Goal: Transaction & Acquisition: Book appointment/travel/reservation

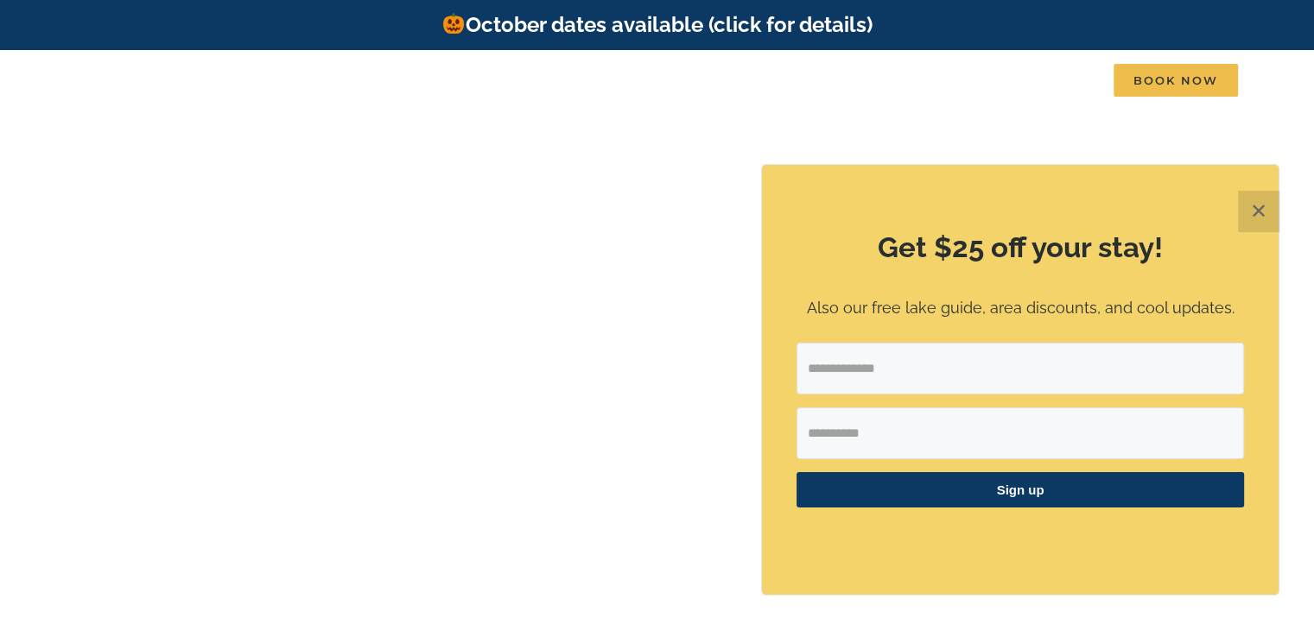
click at [777, 305] on div "Get $25 off your stay! Also our free lake guide, area discounts, and cool updat…" at bounding box center [1020, 380] width 516 height 430
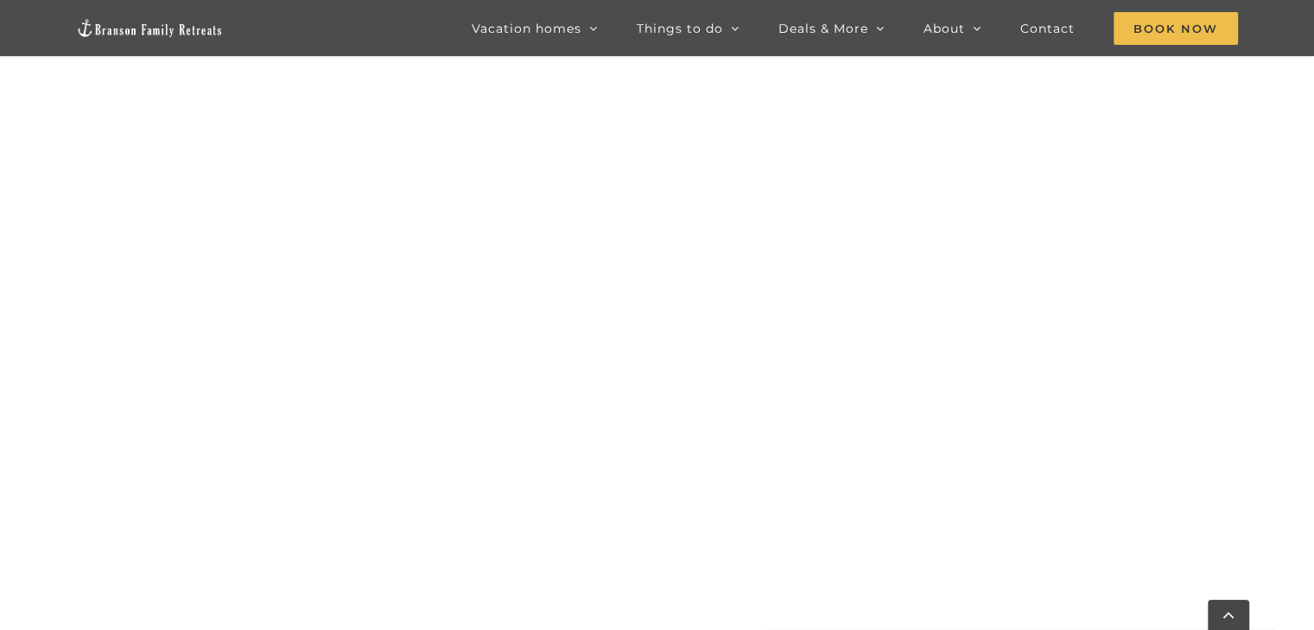
scroll to position [1736, 0]
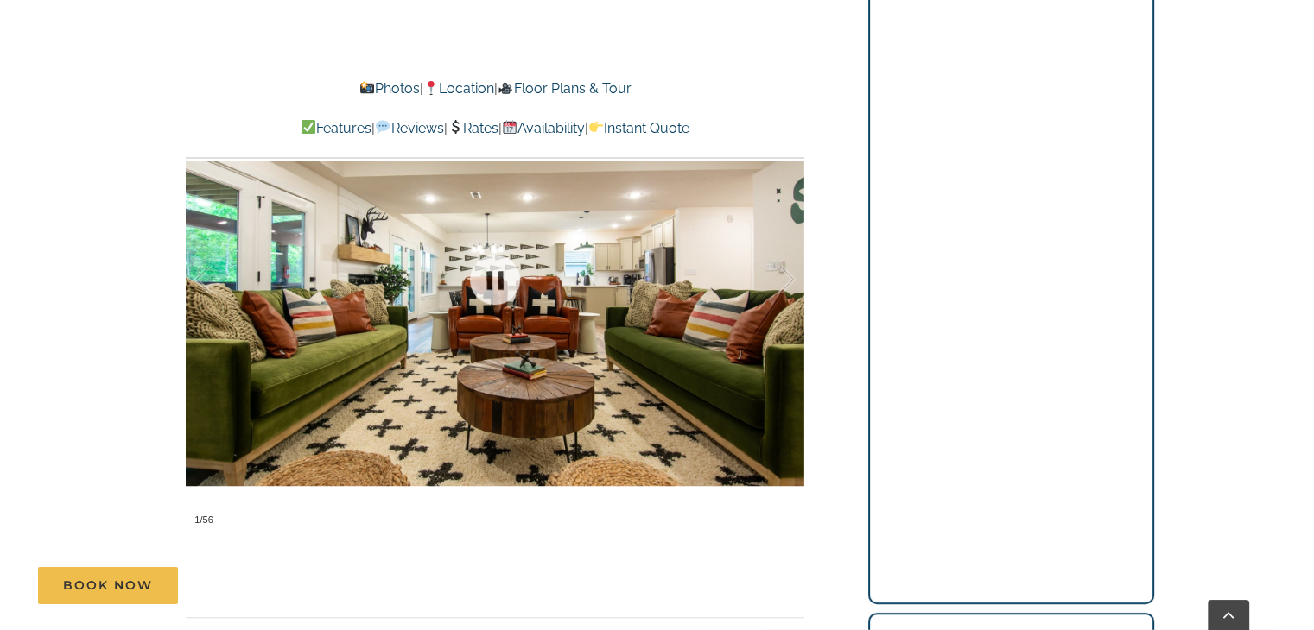
scroll to position [1278, 0]
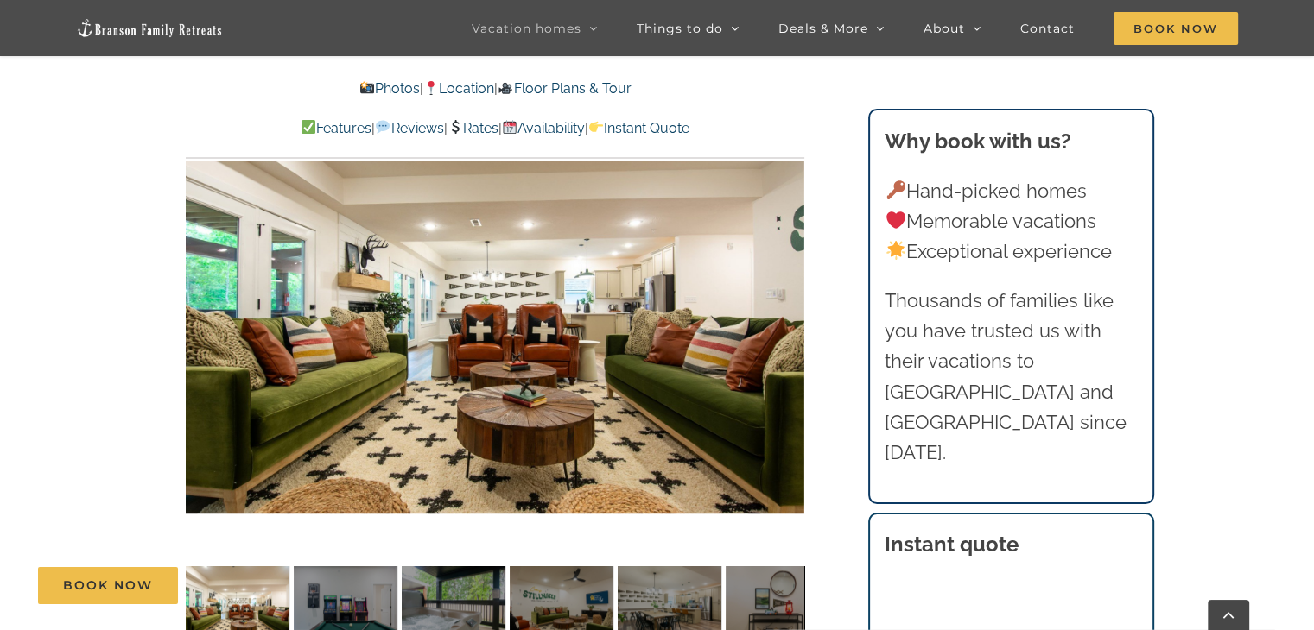
click at [774, 585] on div "Book Now" at bounding box center [670, 585] width 1264 height 37
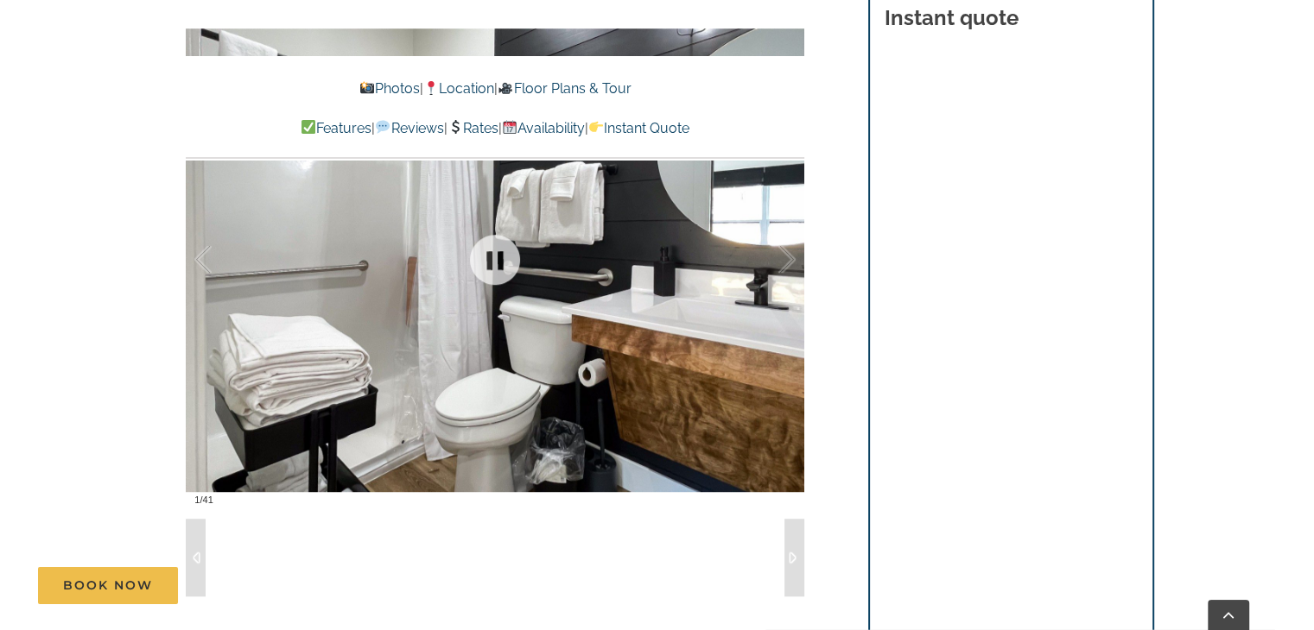
scroll to position [1105, 0]
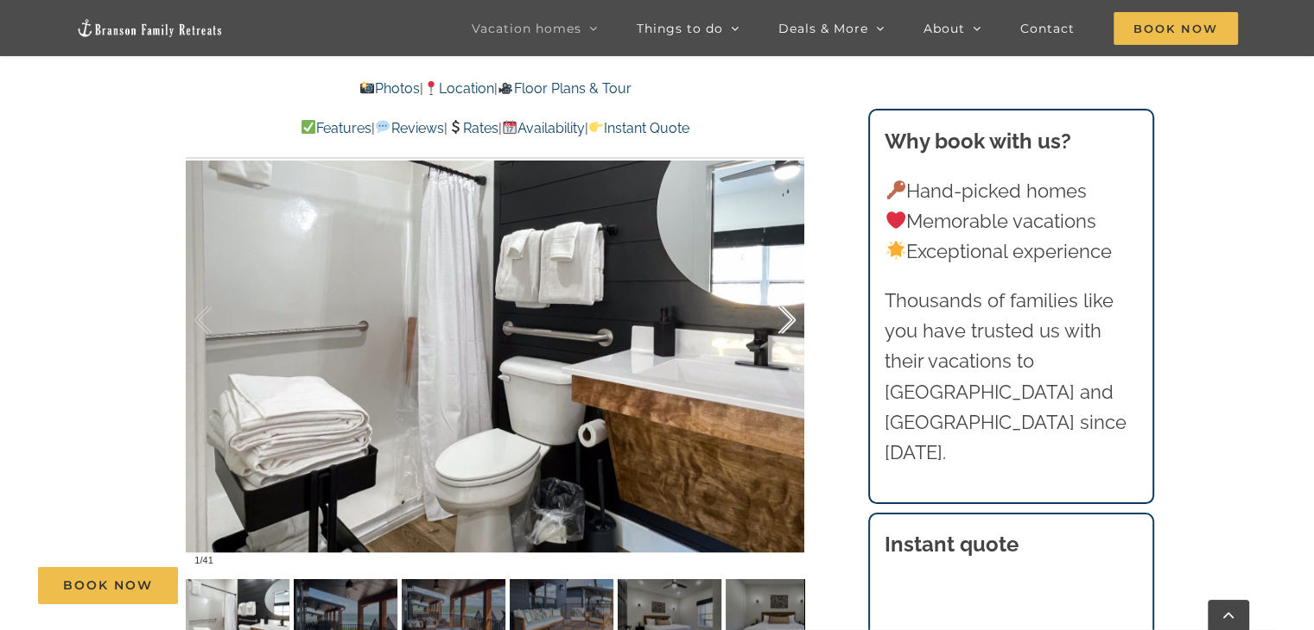
click at [782, 315] on div at bounding box center [769, 320] width 54 height 107
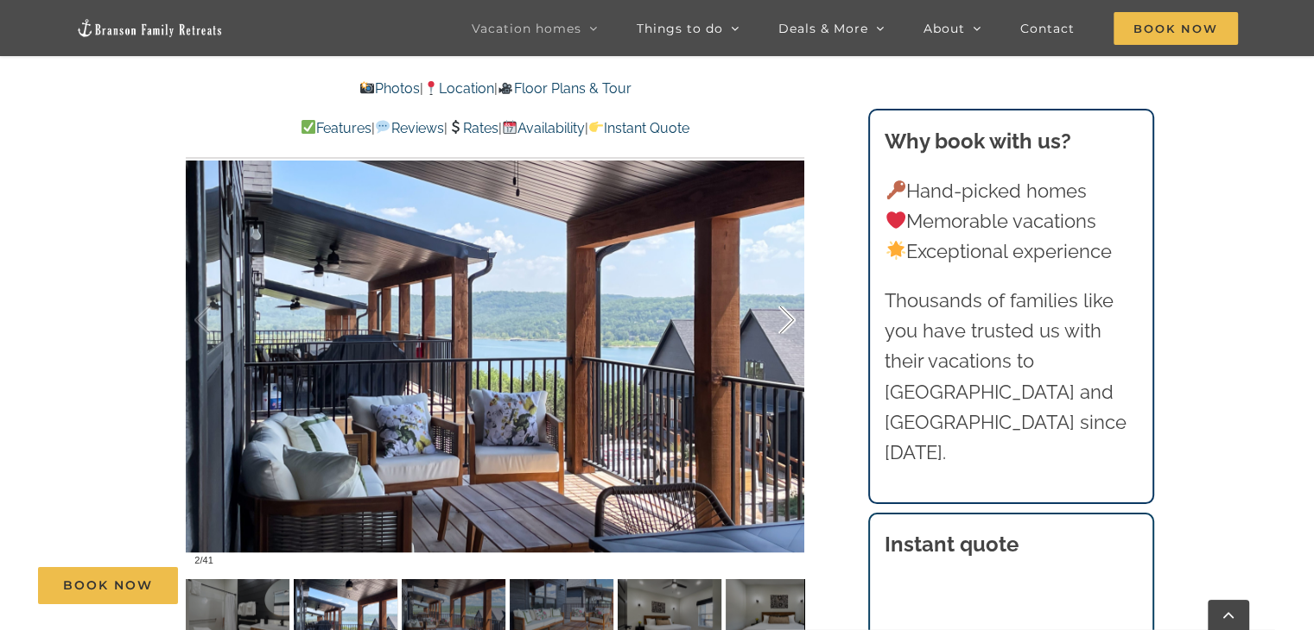
click at [792, 326] on div at bounding box center [769, 320] width 54 height 107
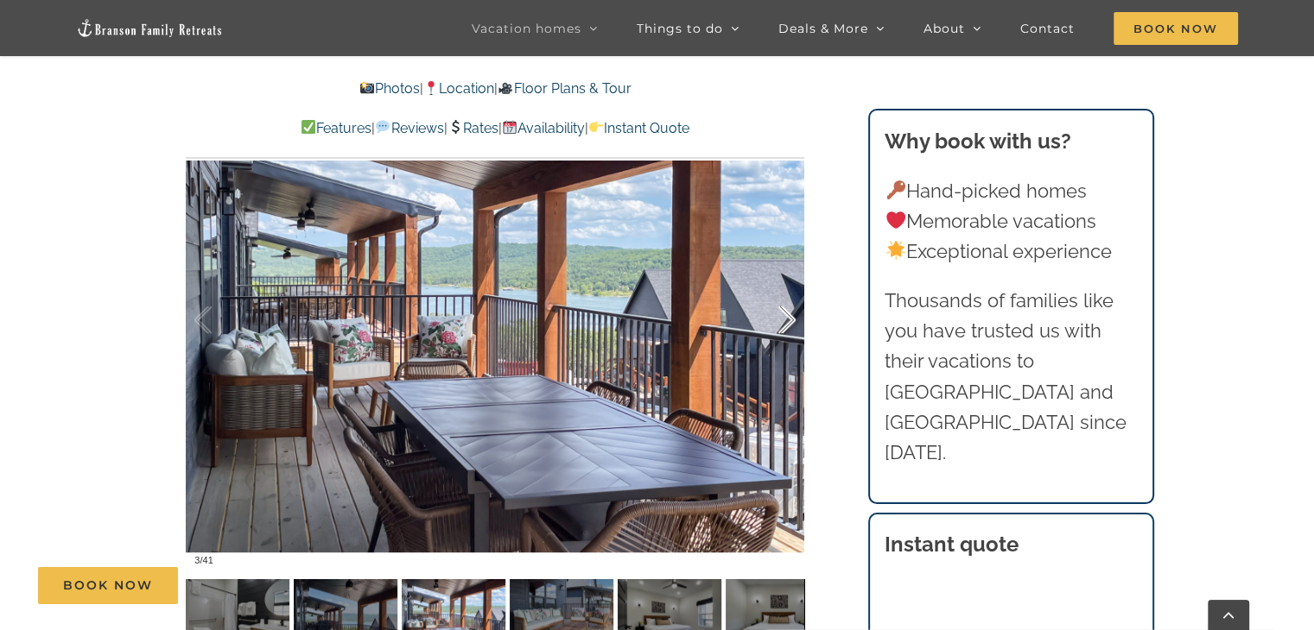
click at [792, 326] on div at bounding box center [769, 320] width 54 height 107
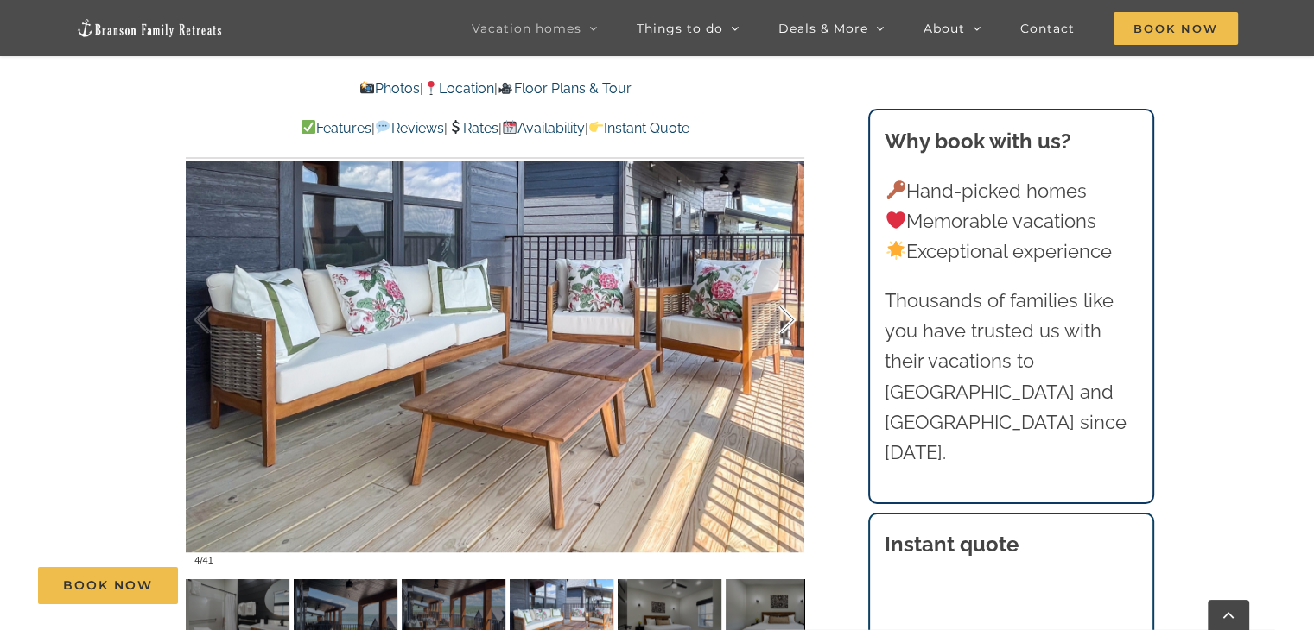
click at [792, 326] on div at bounding box center [769, 320] width 54 height 107
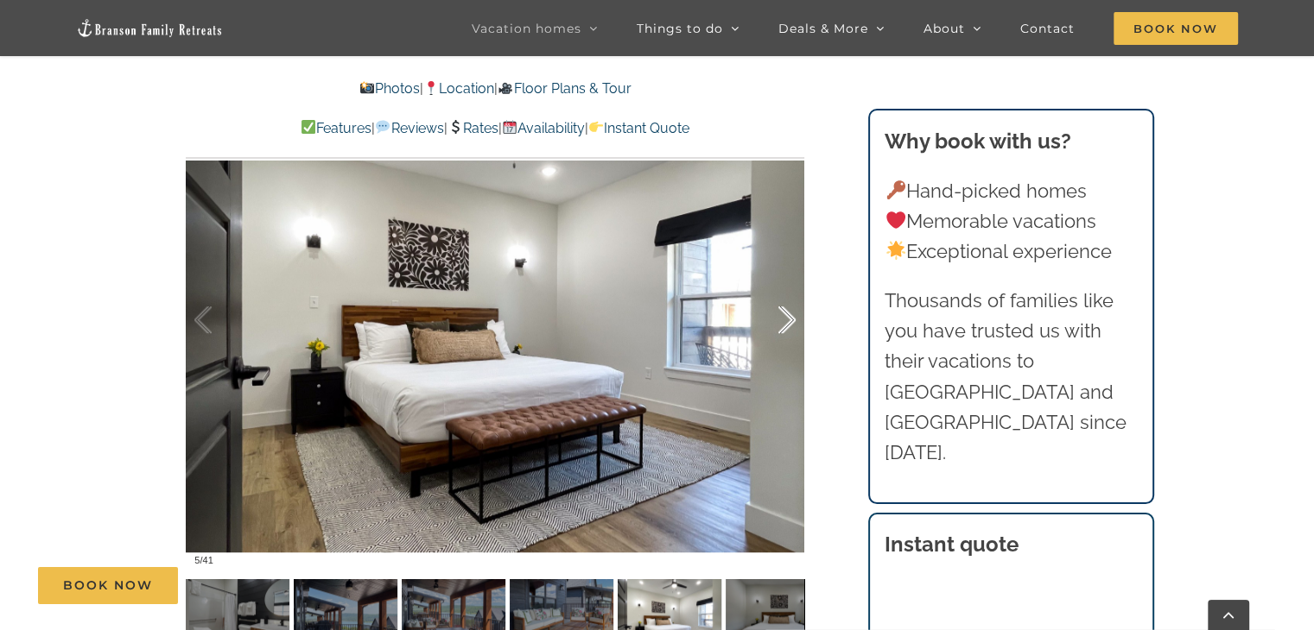
click at [792, 326] on div at bounding box center [769, 320] width 54 height 107
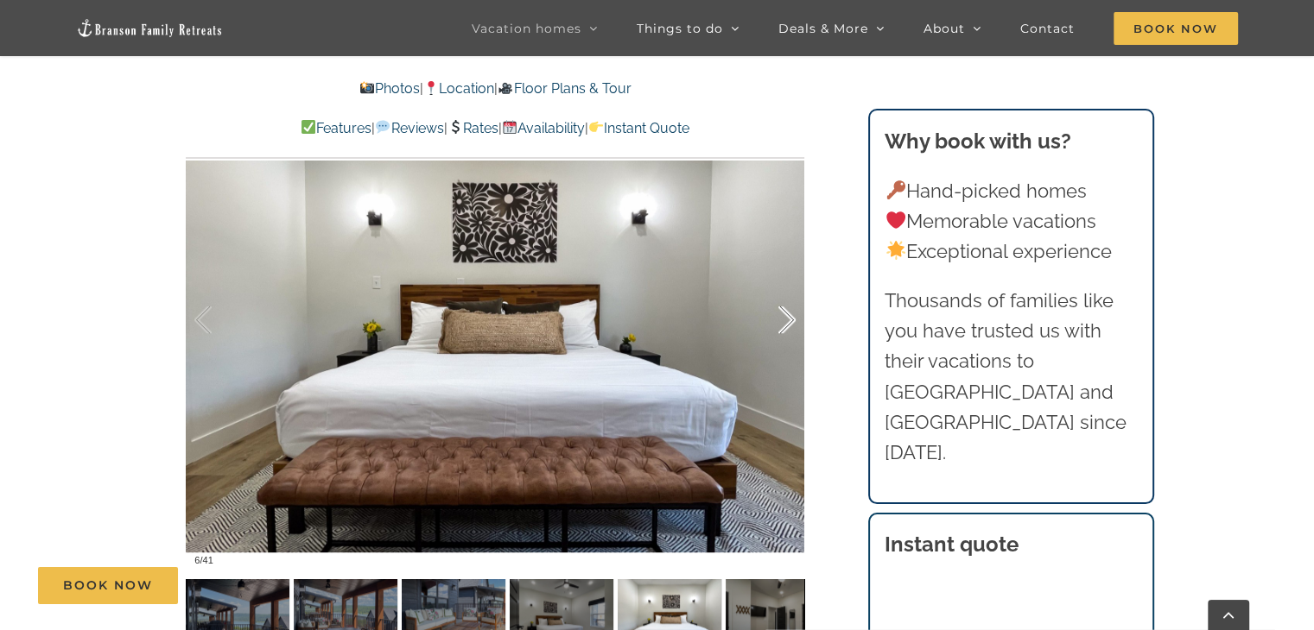
click at [792, 326] on div at bounding box center [769, 320] width 54 height 107
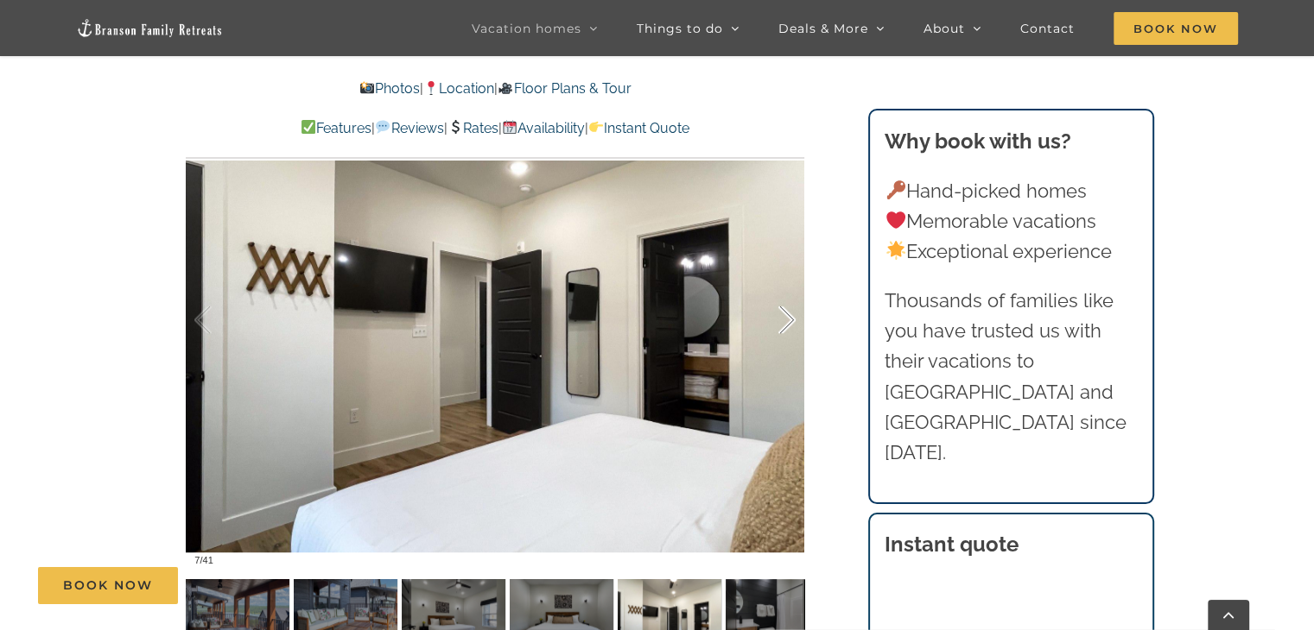
click at [792, 326] on div at bounding box center [769, 320] width 54 height 107
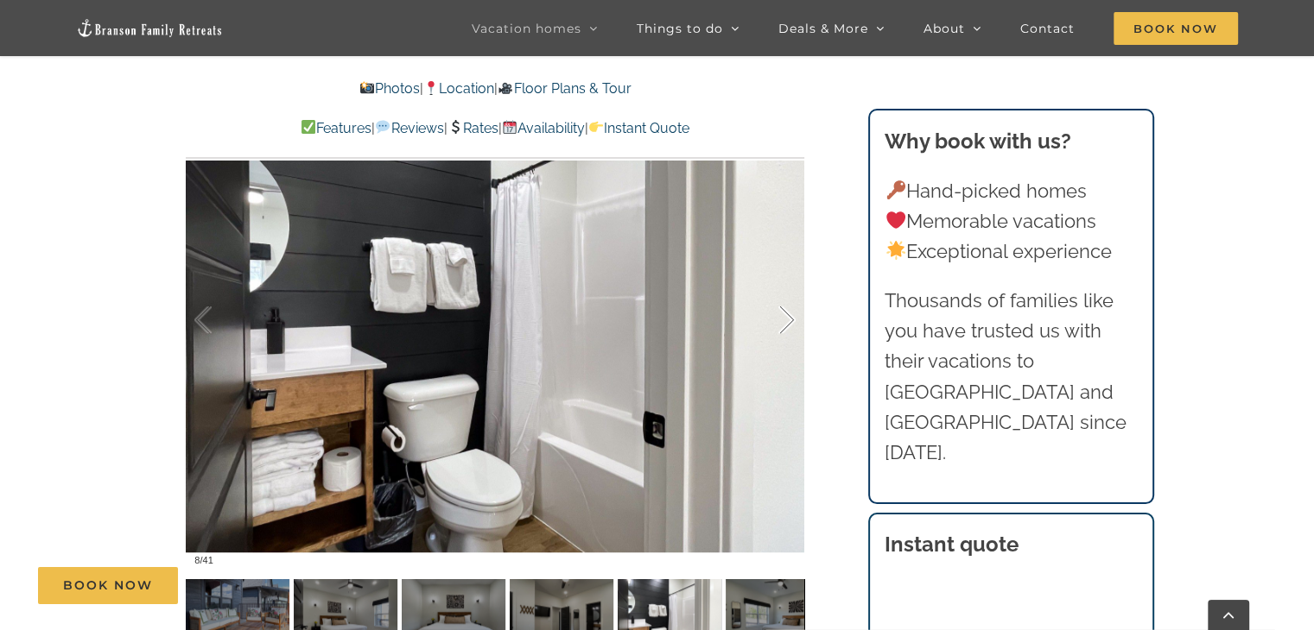
click at [792, 326] on div at bounding box center [769, 320] width 54 height 107
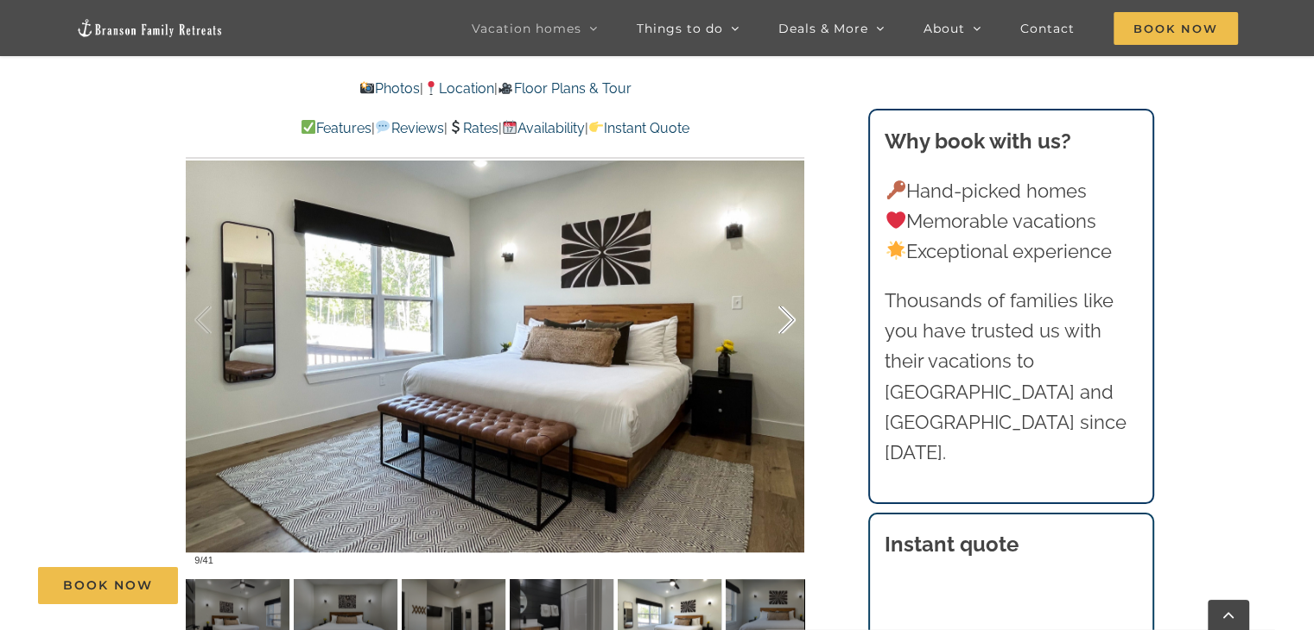
click at [792, 326] on div at bounding box center [769, 320] width 54 height 107
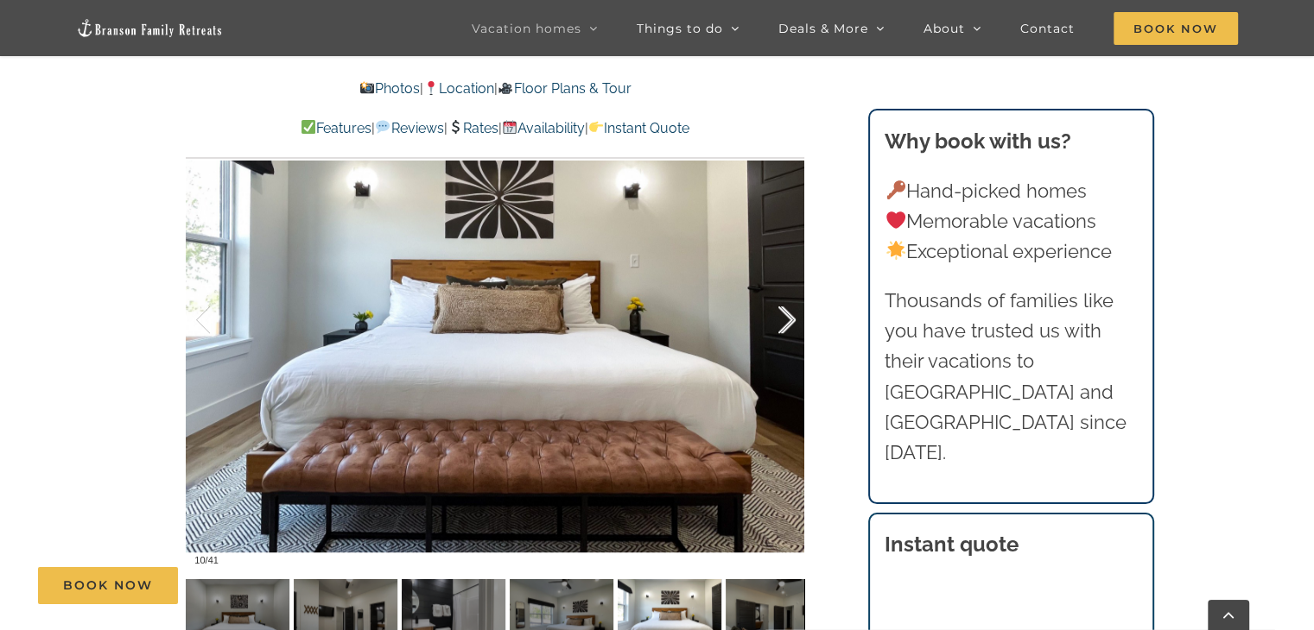
click at [792, 326] on div at bounding box center [769, 320] width 54 height 107
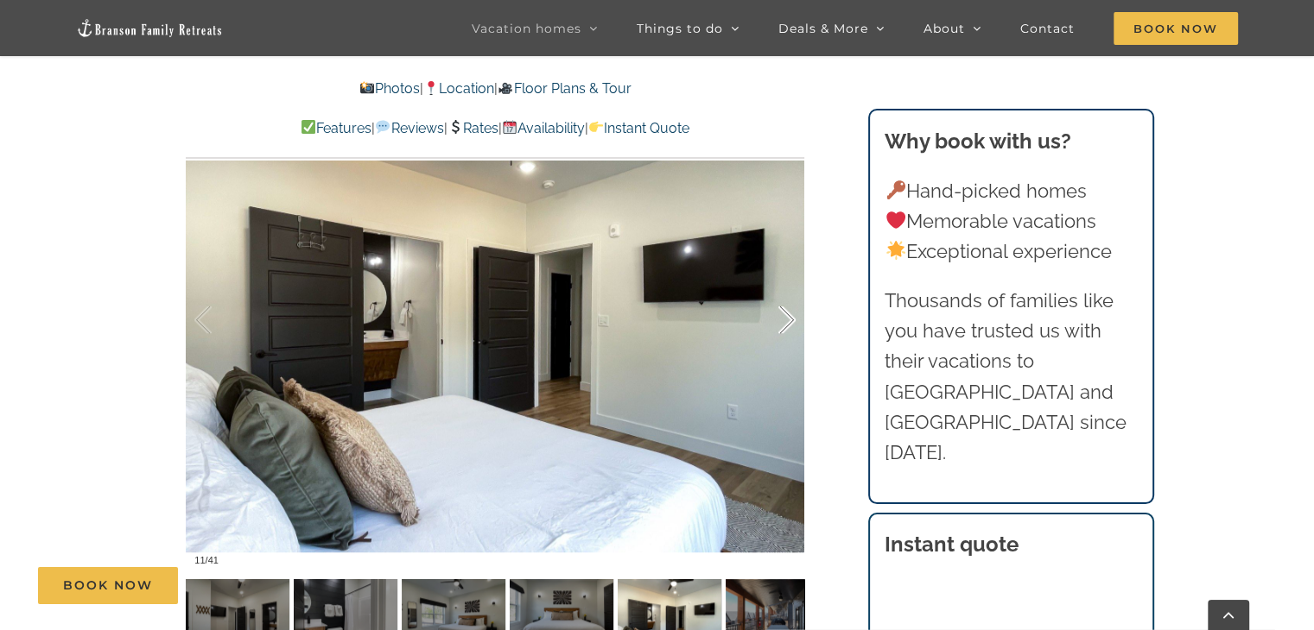
click at [792, 326] on div at bounding box center [769, 320] width 54 height 107
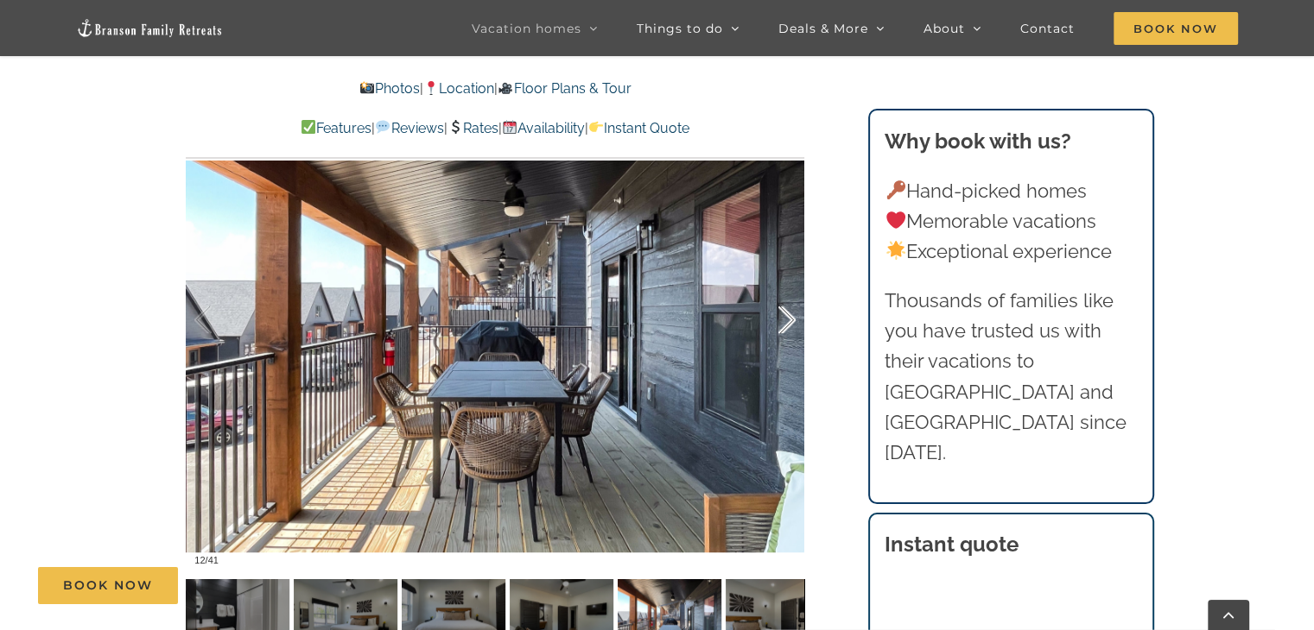
click at [792, 326] on div at bounding box center [769, 320] width 54 height 107
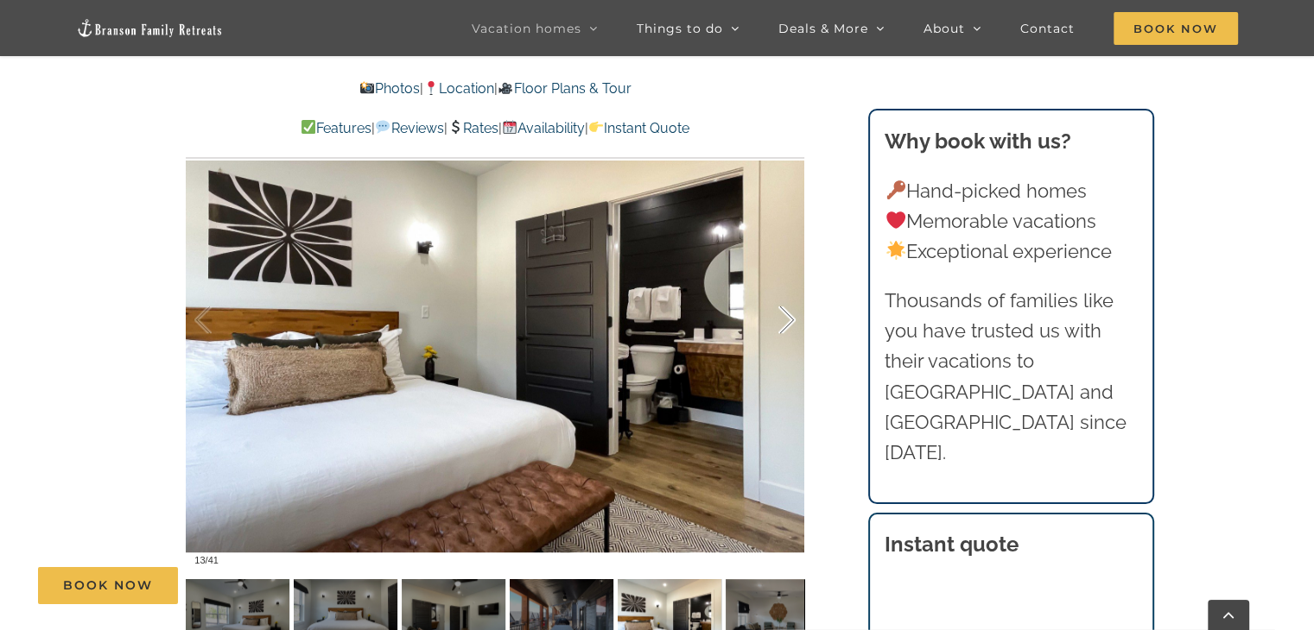
click at [792, 326] on div at bounding box center [769, 320] width 54 height 107
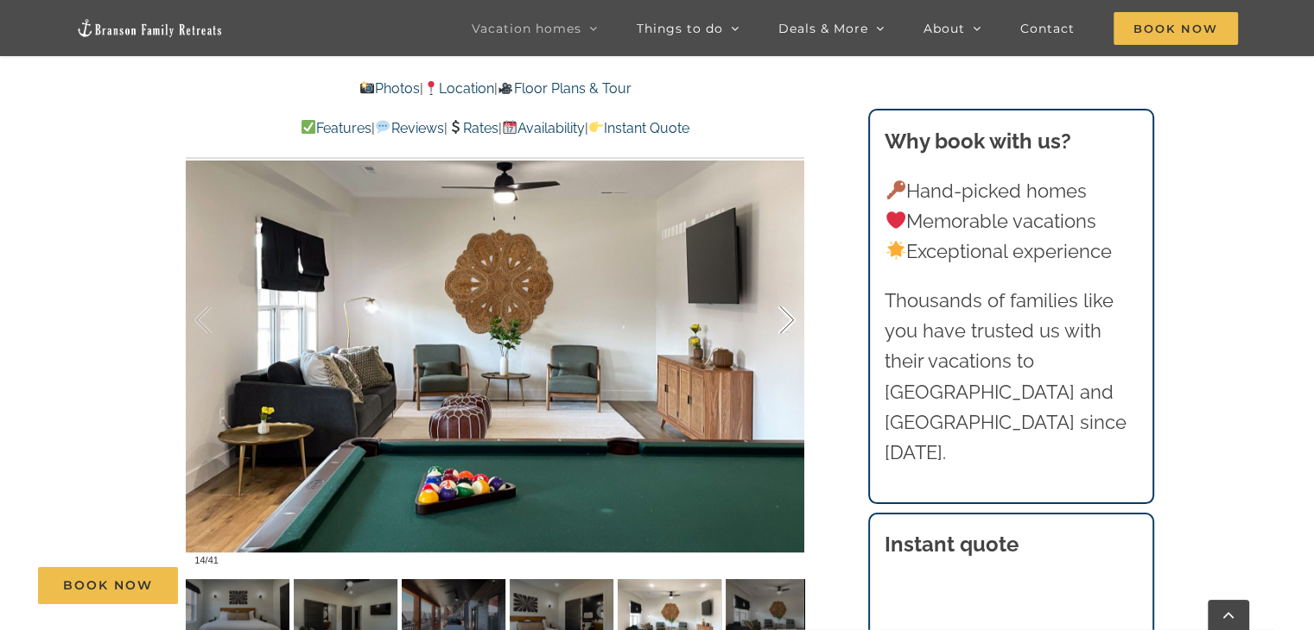
click at [792, 326] on div at bounding box center [769, 320] width 54 height 107
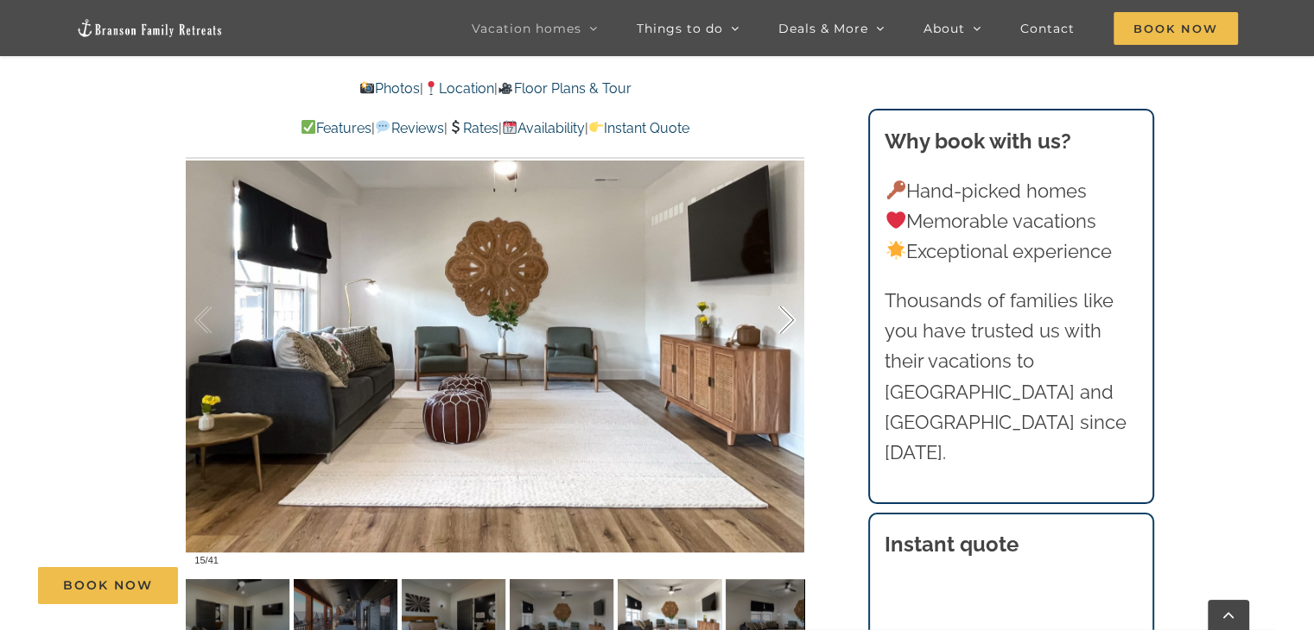
click at [792, 326] on div at bounding box center [769, 320] width 54 height 107
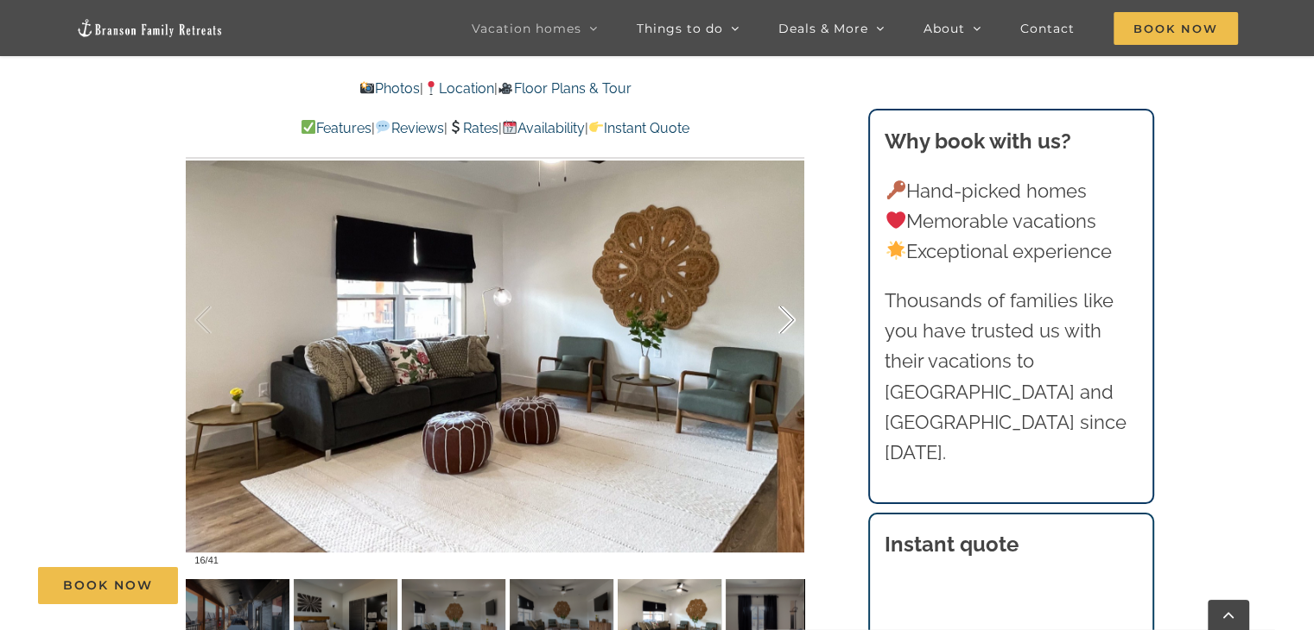
click at [792, 326] on div at bounding box center [769, 320] width 54 height 107
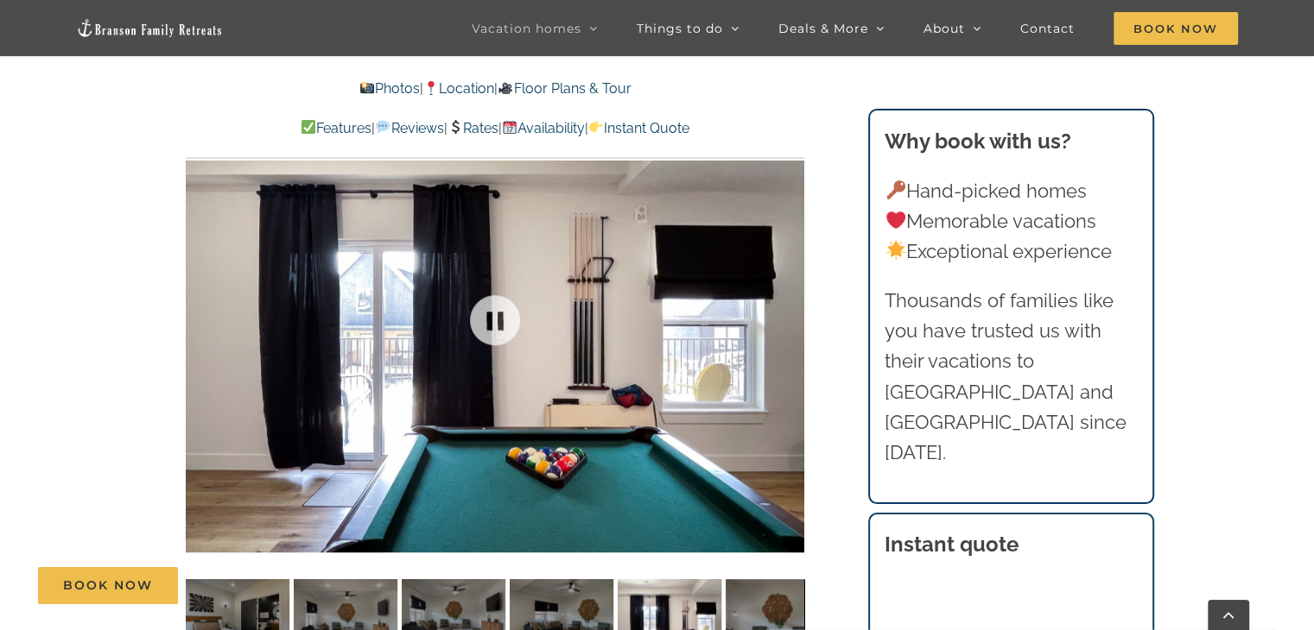
click at [792, 326] on div at bounding box center [495, 321] width 618 height 508
click at [792, 326] on div at bounding box center [769, 320] width 54 height 107
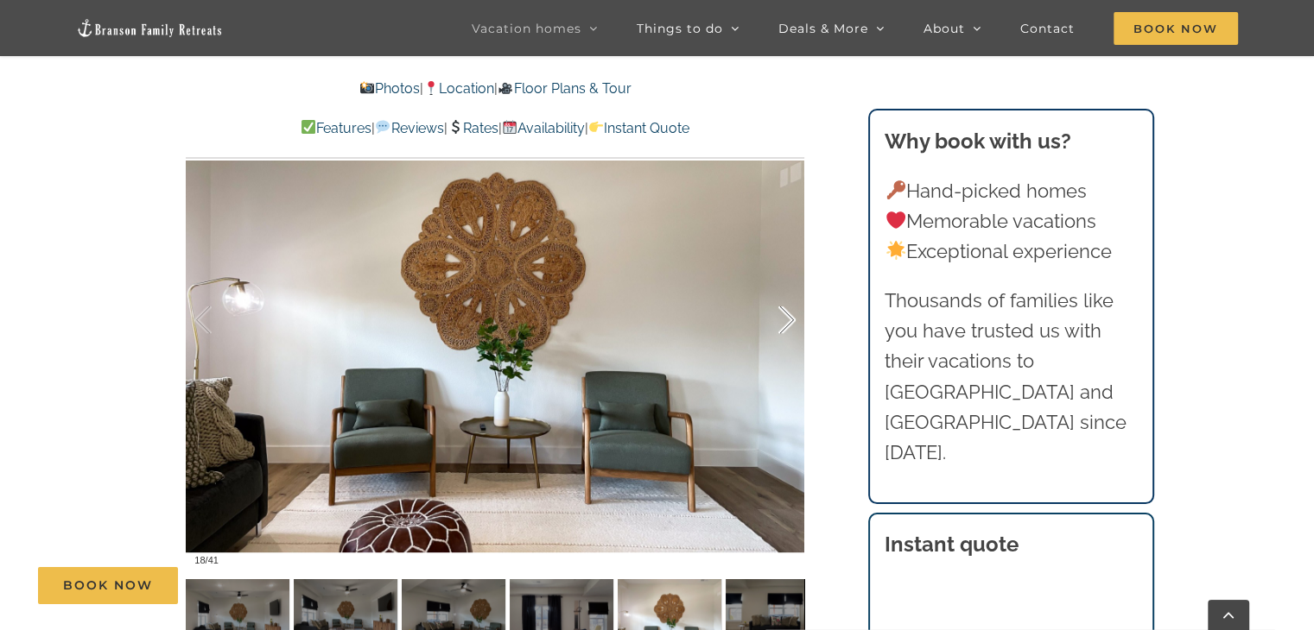
click at [792, 326] on div at bounding box center [769, 320] width 54 height 107
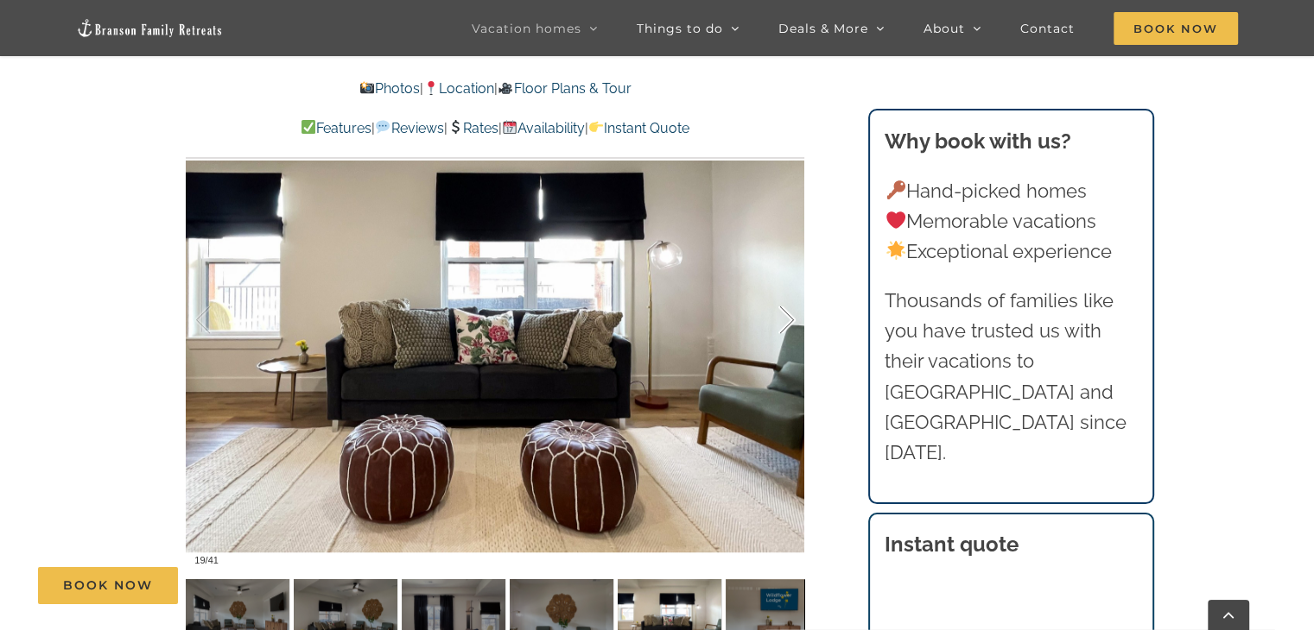
click at [792, 326] on div at bounding box center [769, 320] width 54 height 107
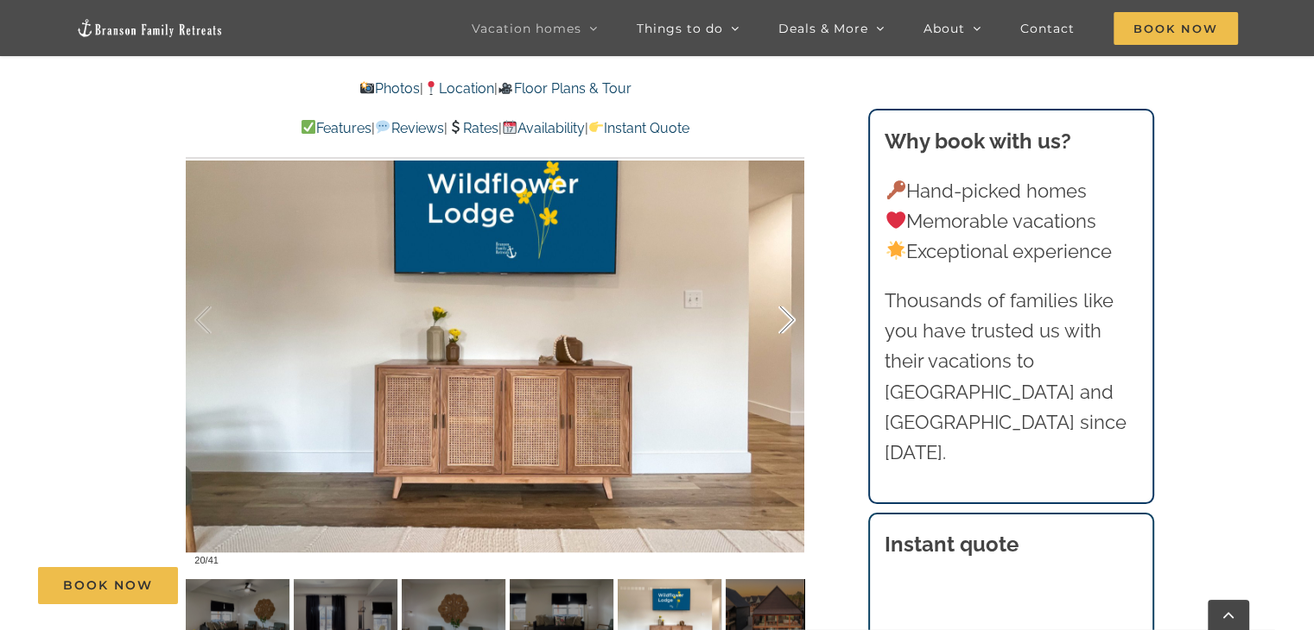
click at [792, 326] on div at bounding box center [769, 320] width 54 height 107
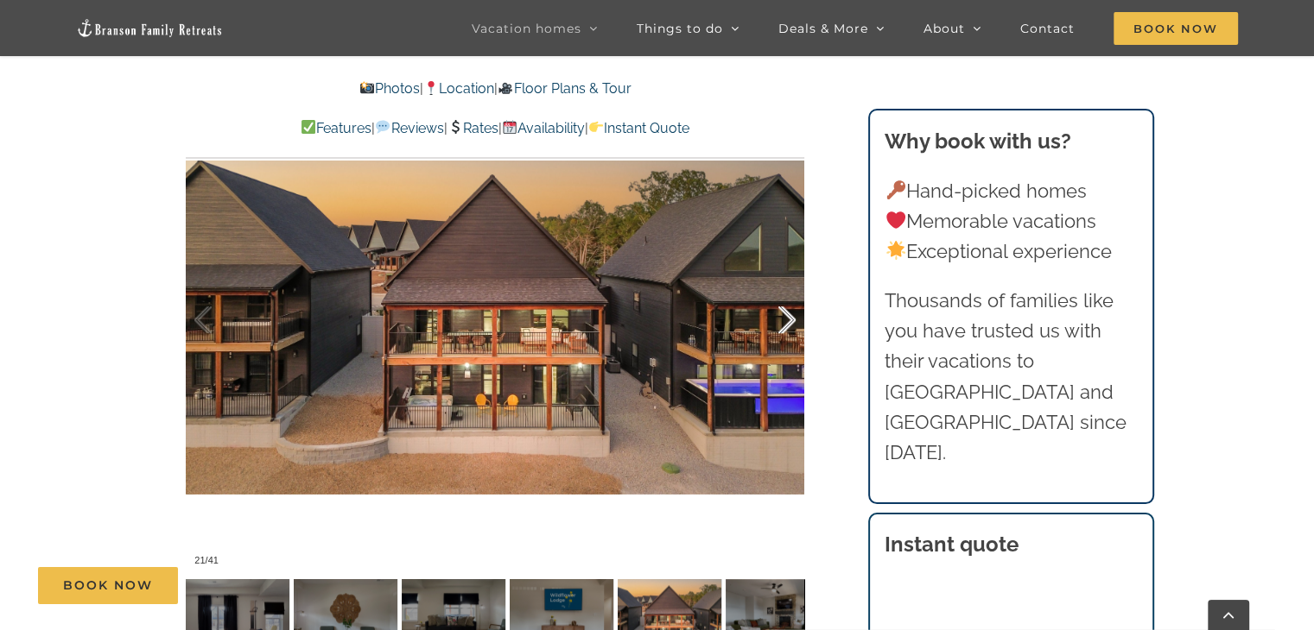
click at [792, 326] on div at bounding box center [769, 320] width 54 height 107
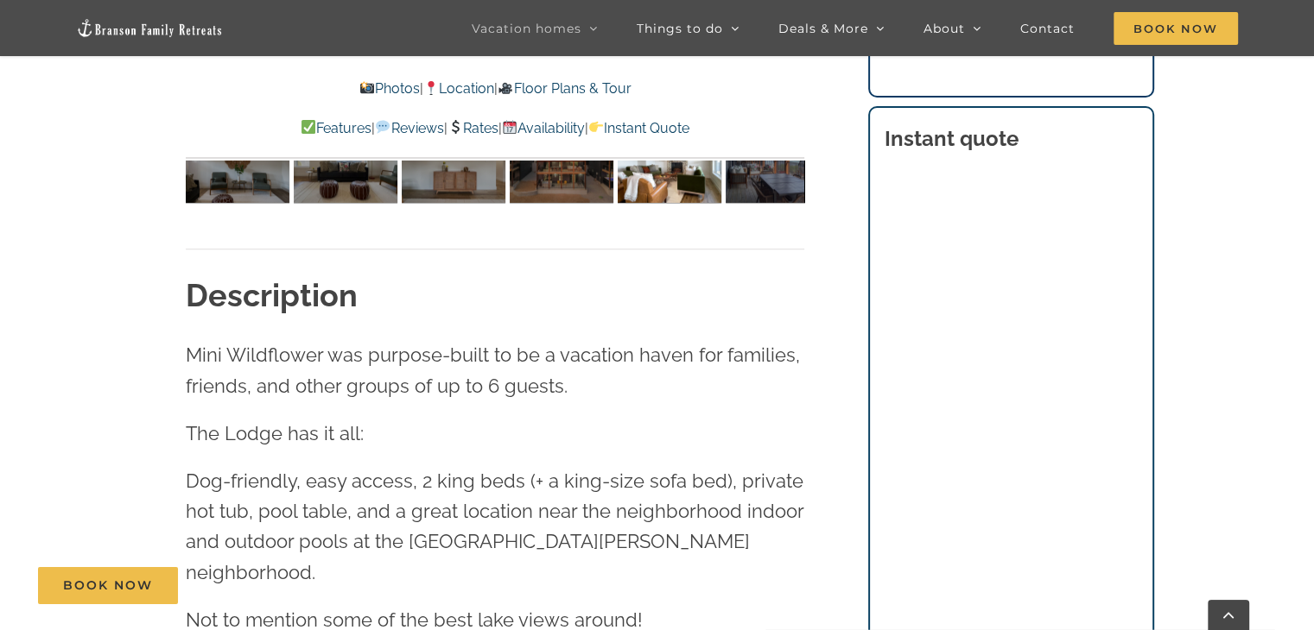
scroll to position [1589, 0]
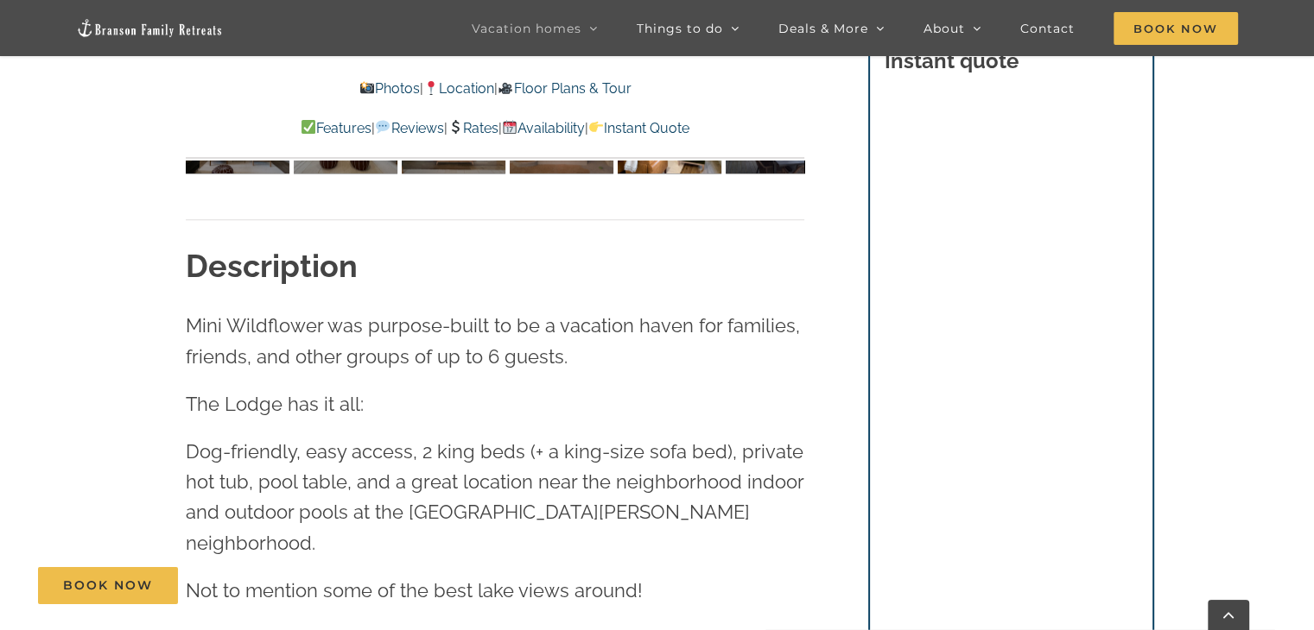
click at [459, 94] on link "Location" at bounding box center [458, 88] width 71 height 16
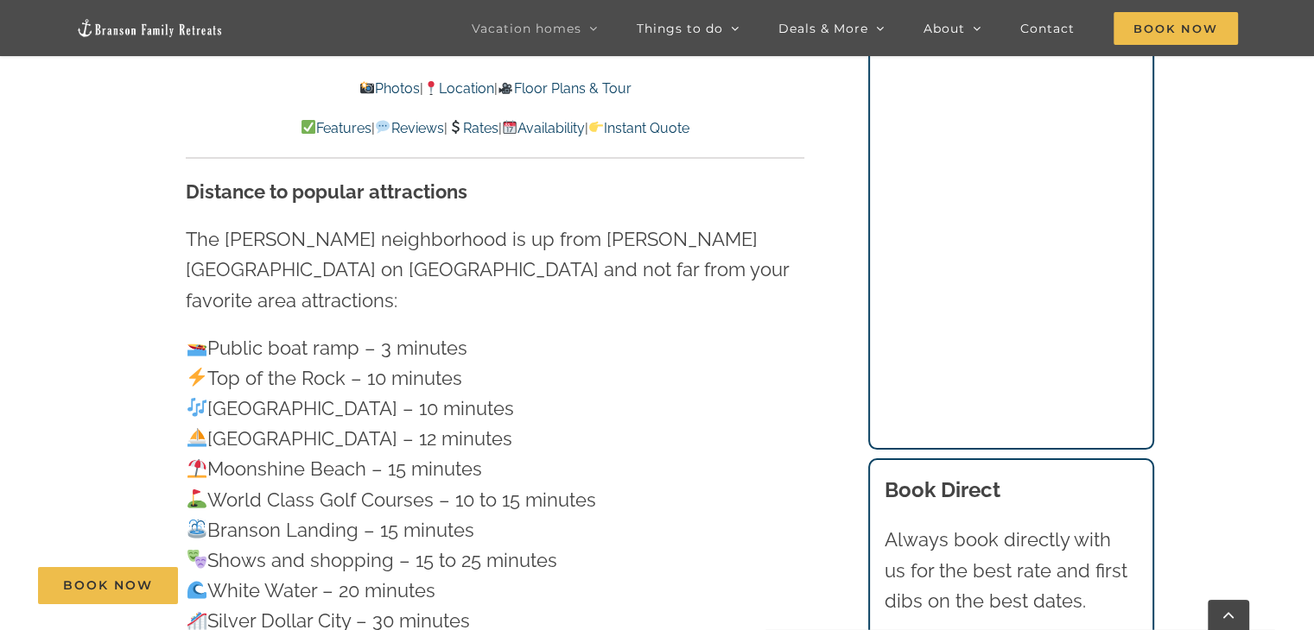
scroll to position [4856, 0]
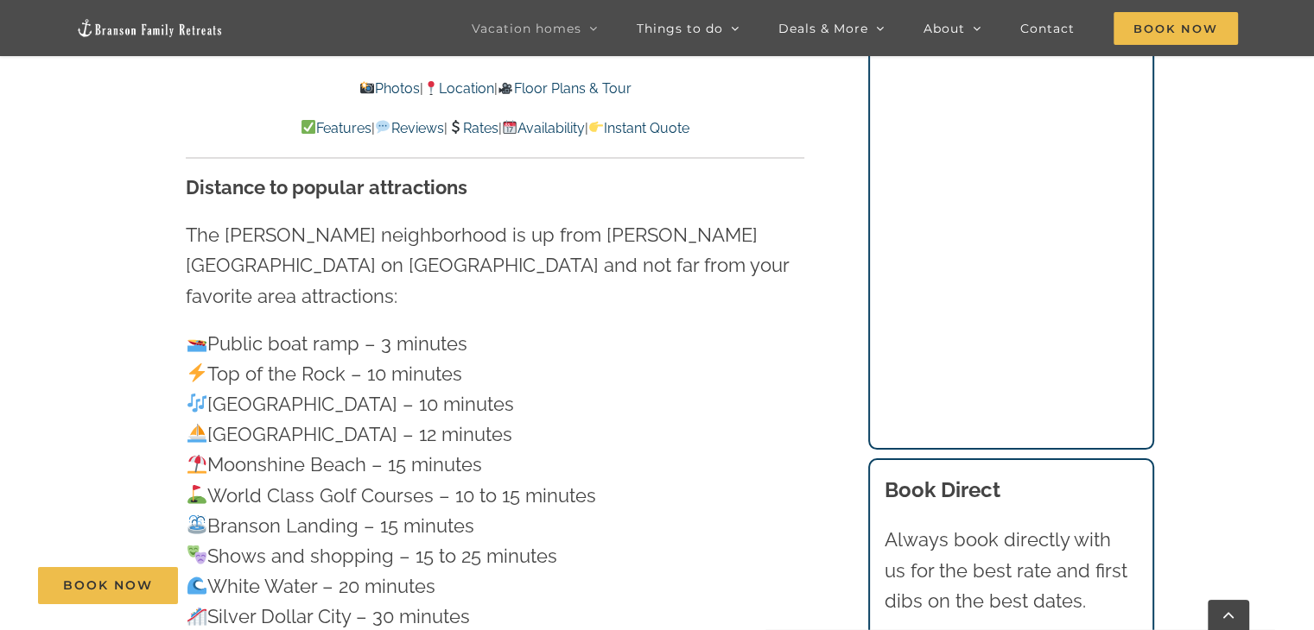
scroll to position [1589, 0]
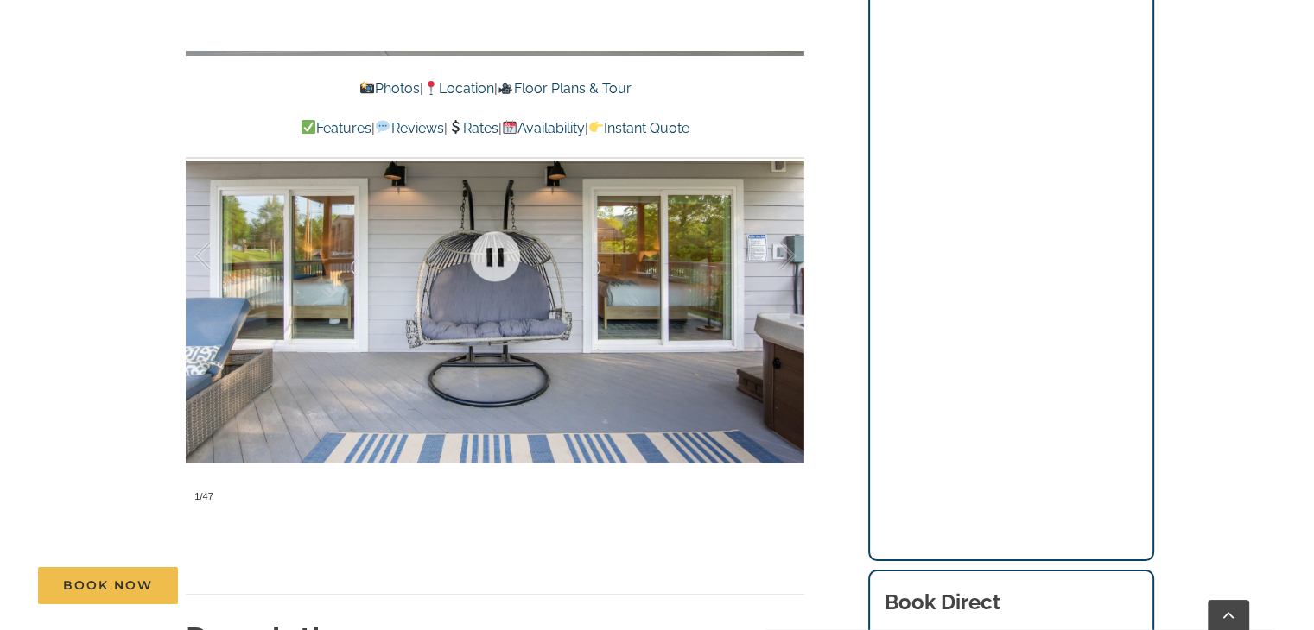
scroll to position [1313, 0]
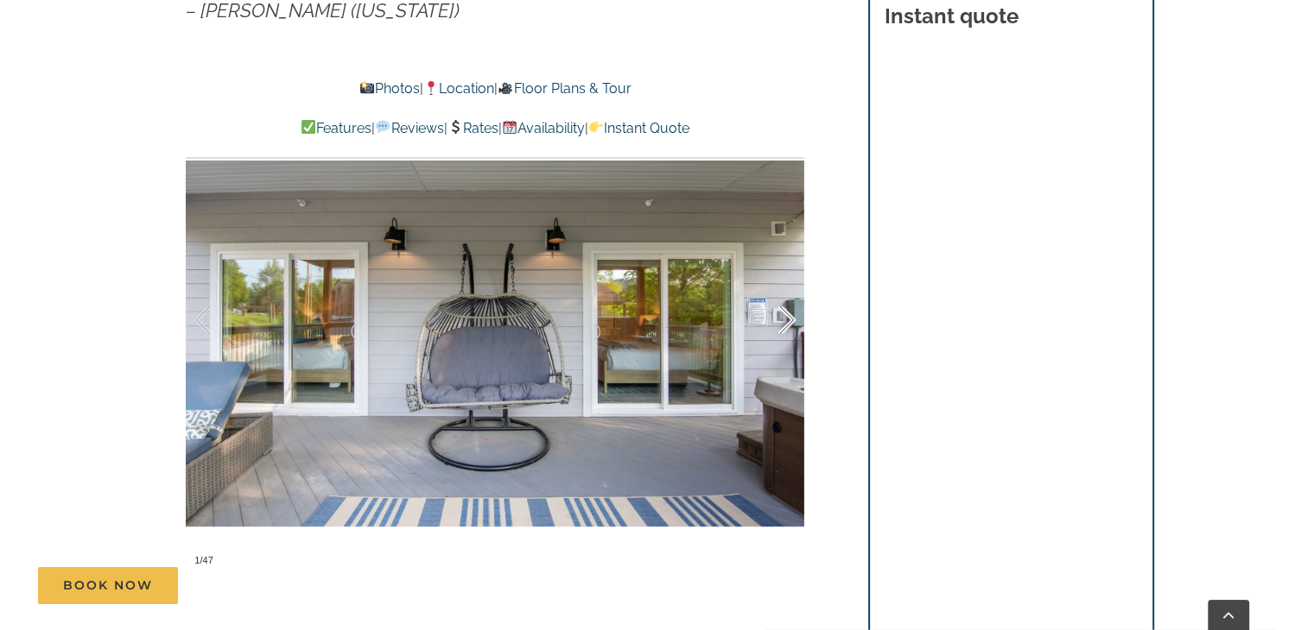
click at [784, 326] on div at bounding box center [769, 320] width 54 height 107
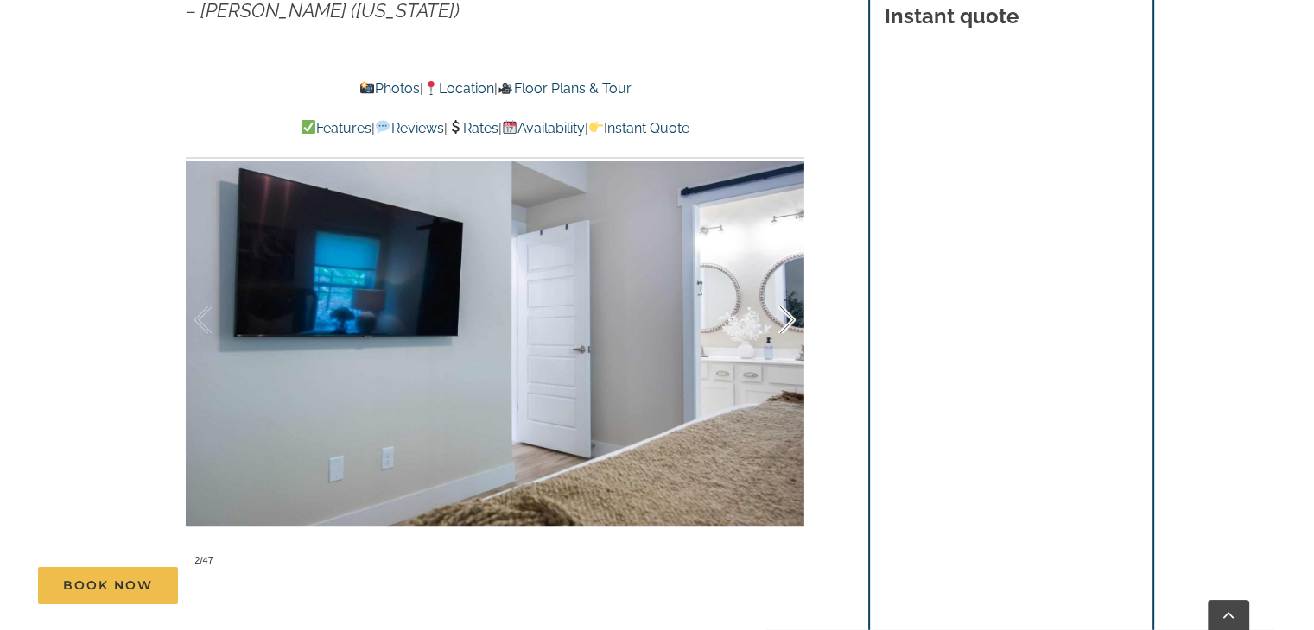
click at [784, 326] on div at bounding box center [769, 320] width 54 height 107
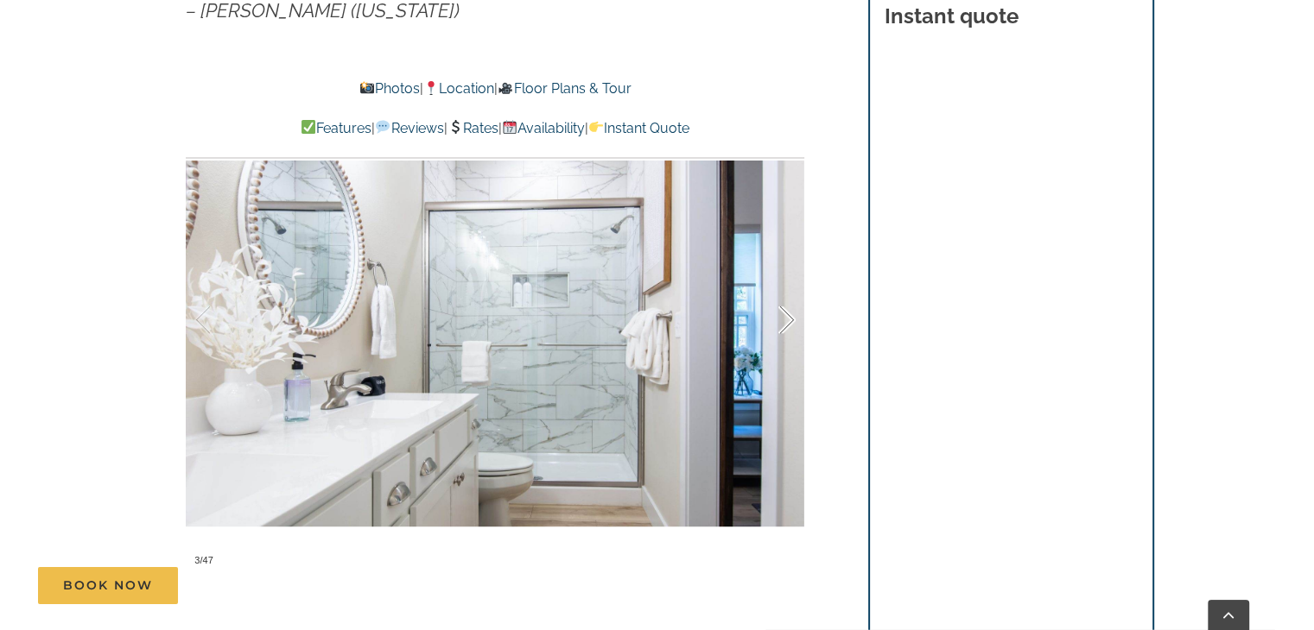
click at [784, 326] on div at bounding box center [769, 320] width 54 height 107
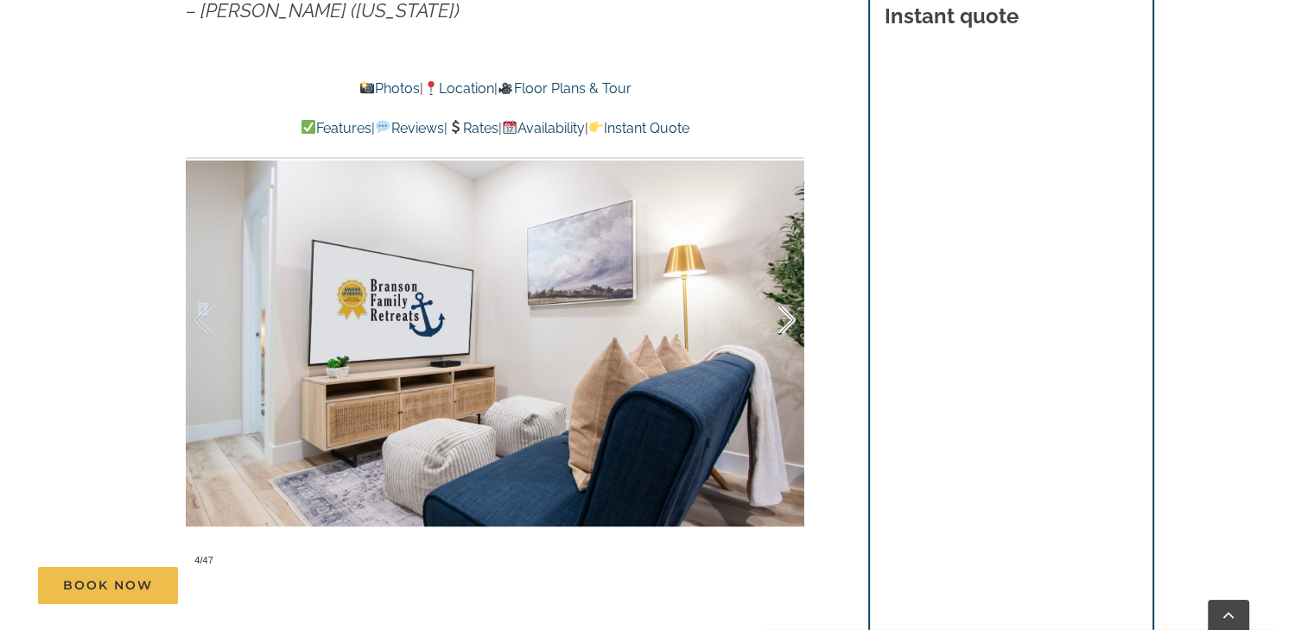
click at [784, 326] on div at bounding box center [769, 320] width 54 height 107
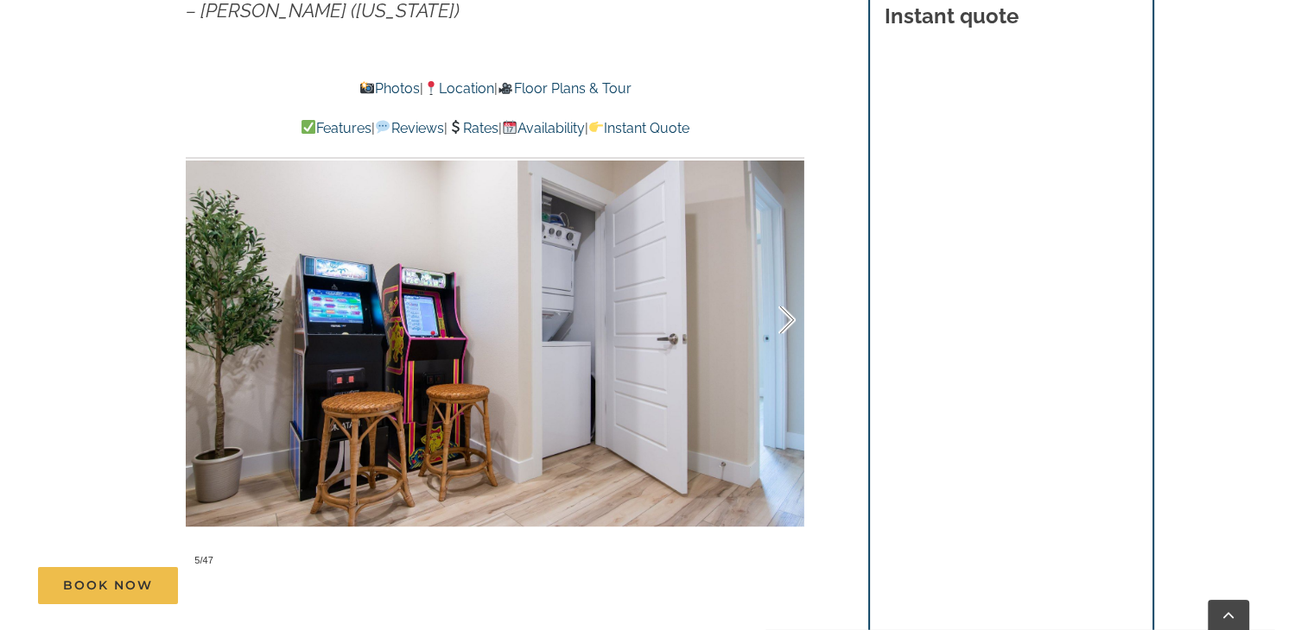
click at [784, 326] on div at bounding box center [769, 320] width 54 height 107
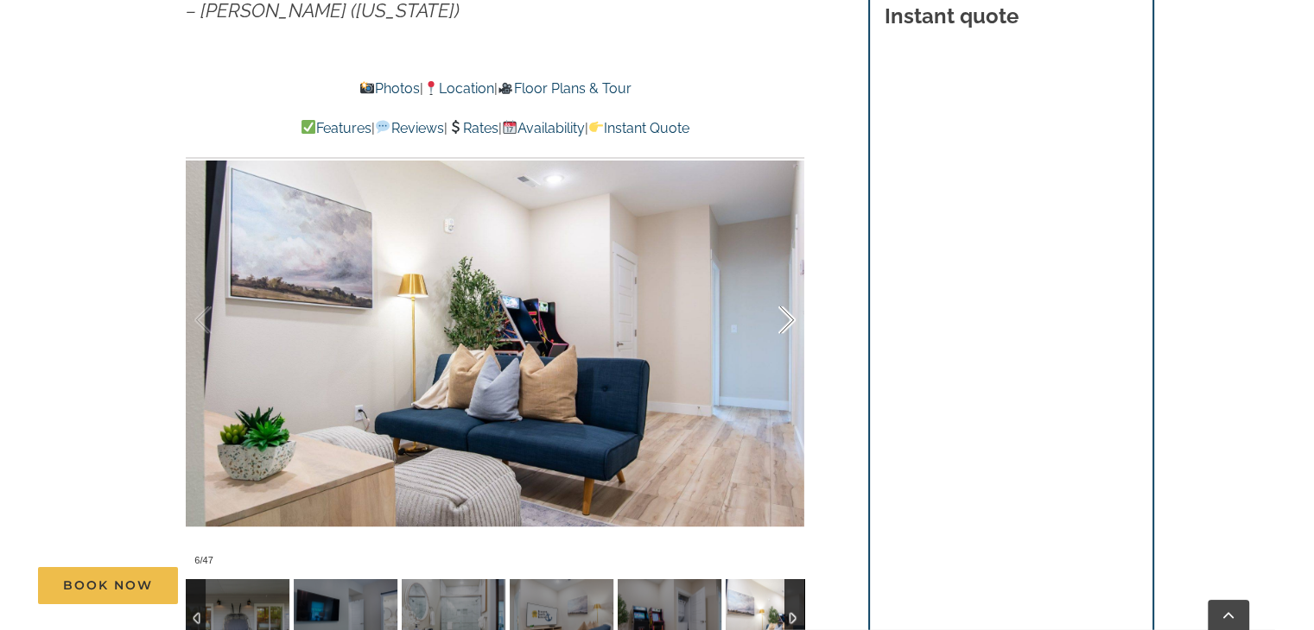
click at [784, 326] on div at bounding box center [769, 320] width 54 height 107
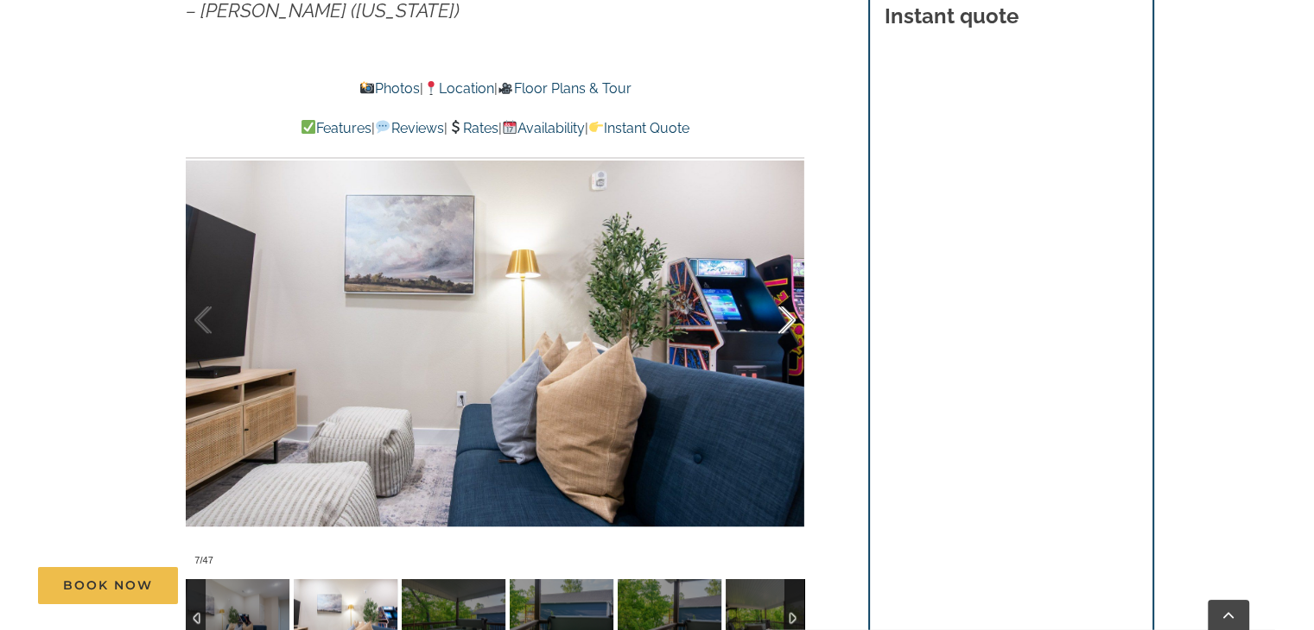
click at [784, 326] on div at bounding box center [769, 320] width 54 height 107
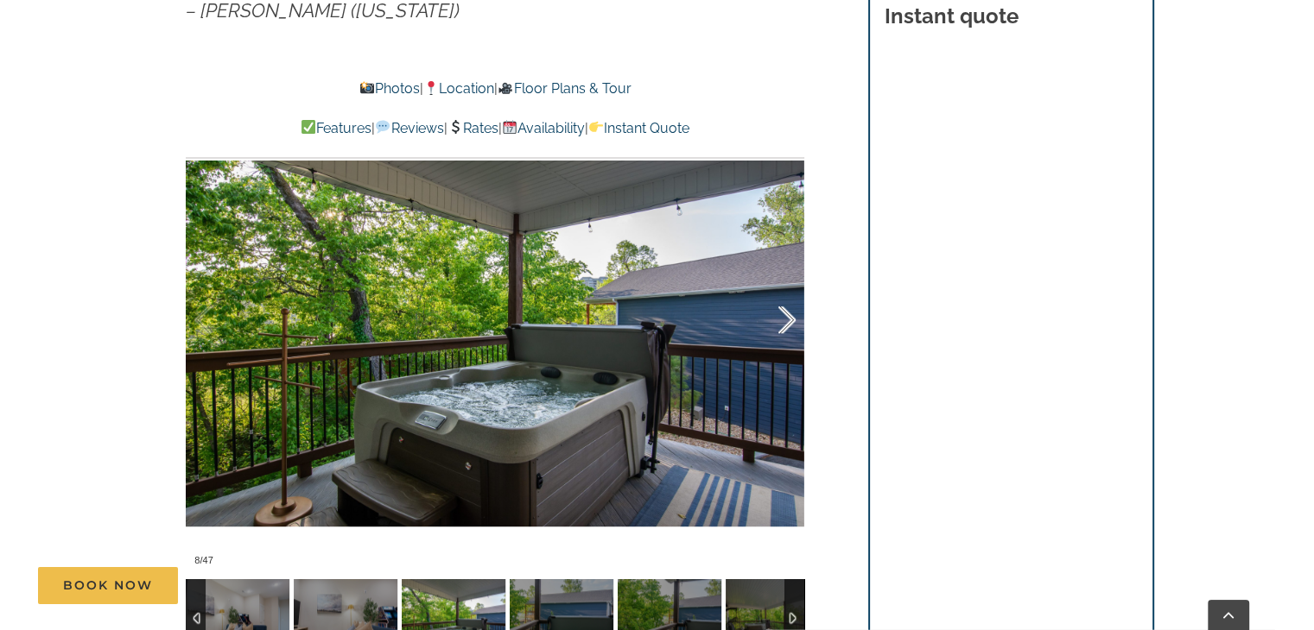
click at [784, 326] on div at bounding box center [769, 320] width 54 height 107
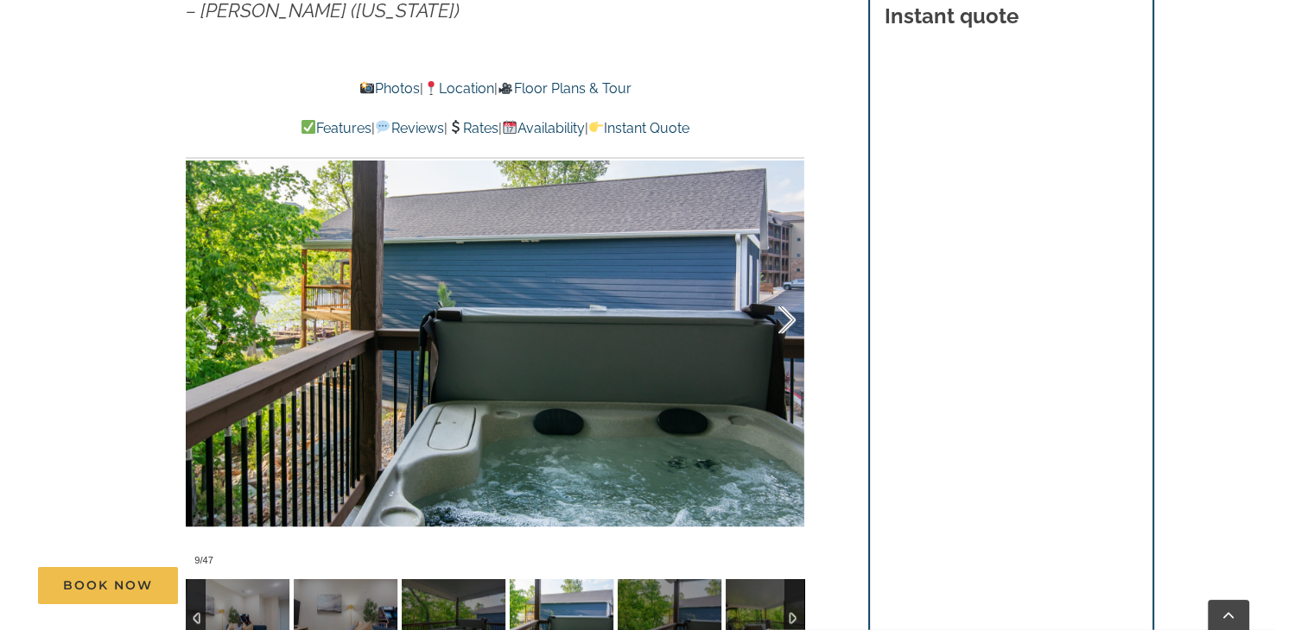
click at [784, 326] on div at bounding box center [769, 320] width 54 height 107
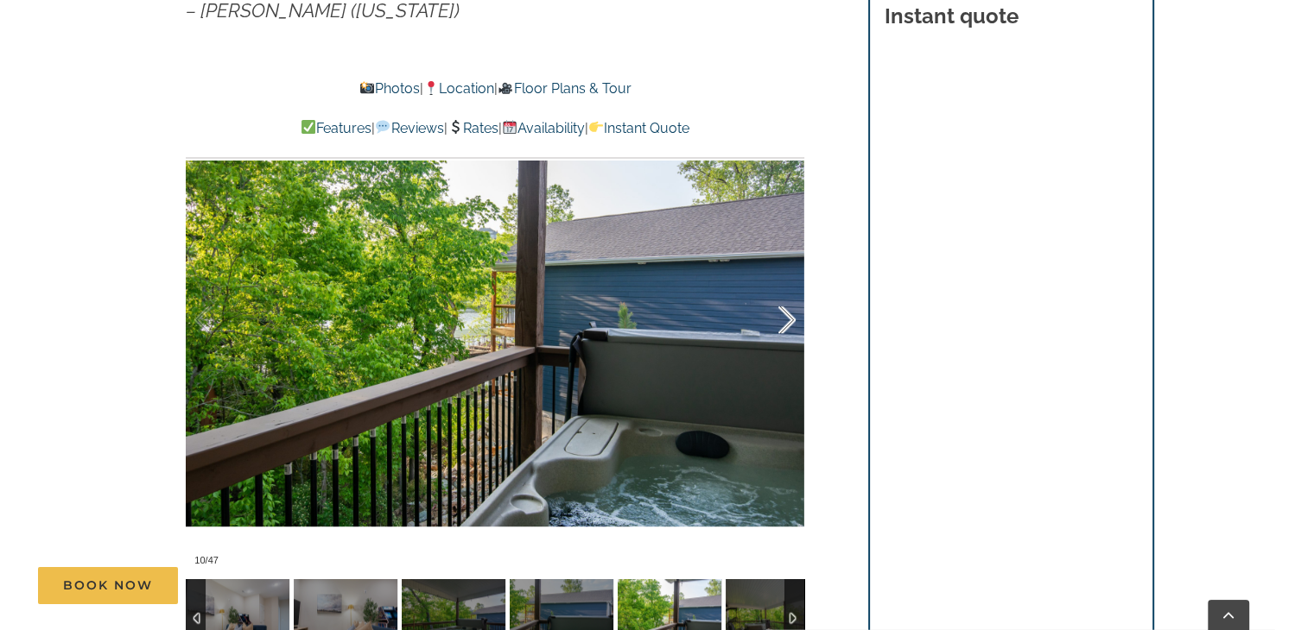
click at [784, 326] on div at bounding box center [769, 320] width 54 height 107
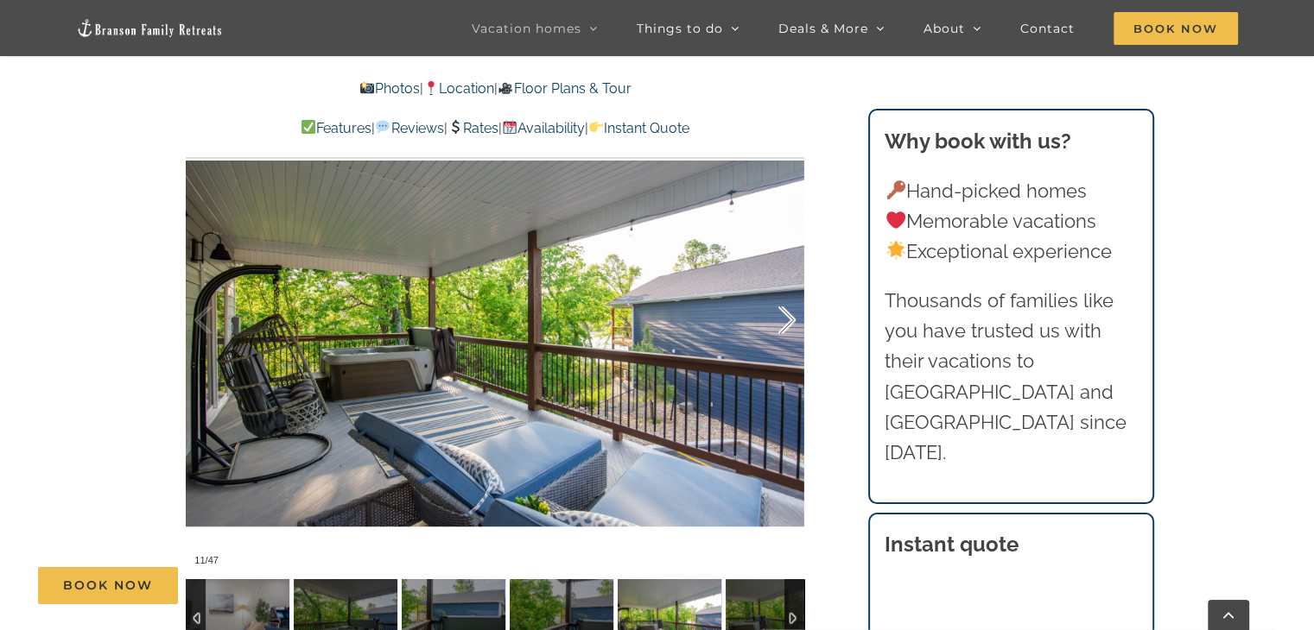
click at [784, 326] on div at bounding box center [769, 320] width 54 height 107
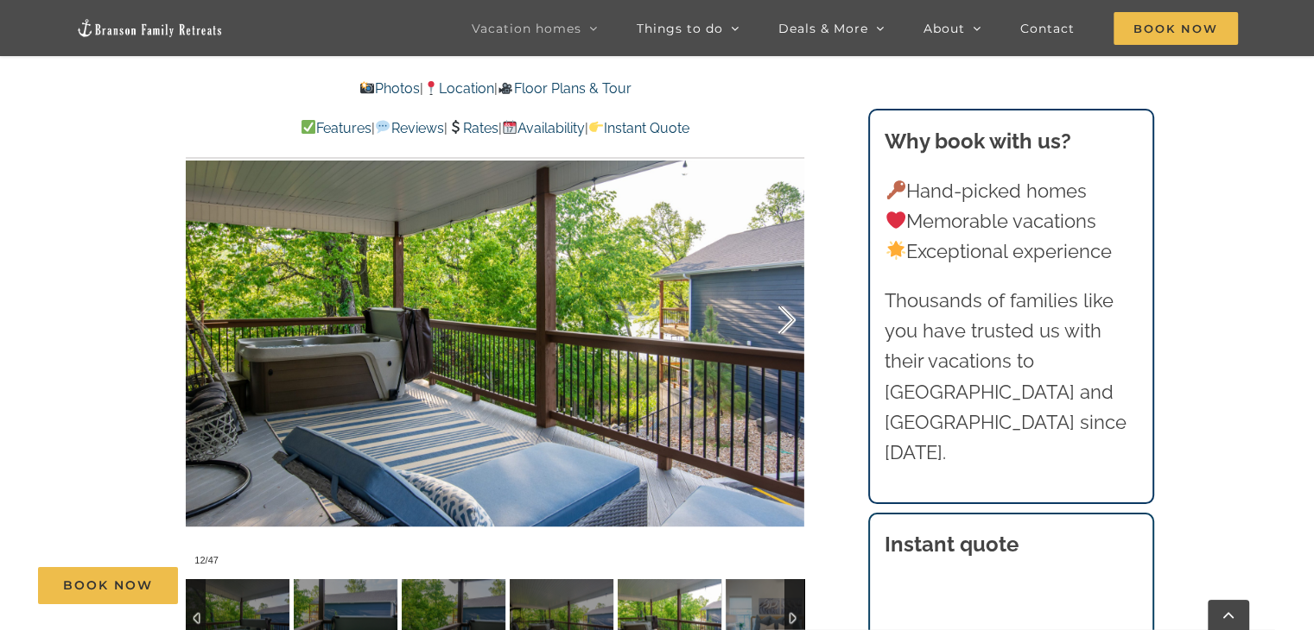
click at [784, 326] on div at bounding box center [769, 320] width 54 height 107
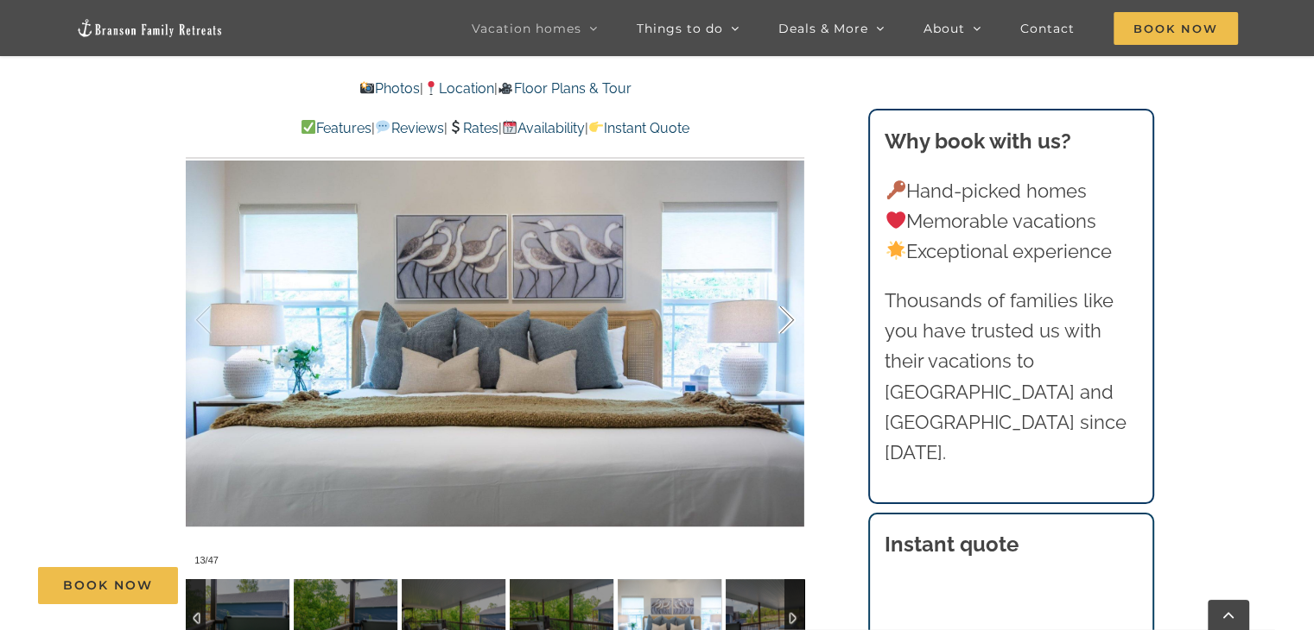
click at [784, 326] on div at bounding box center [769, 320] width 54 height 107
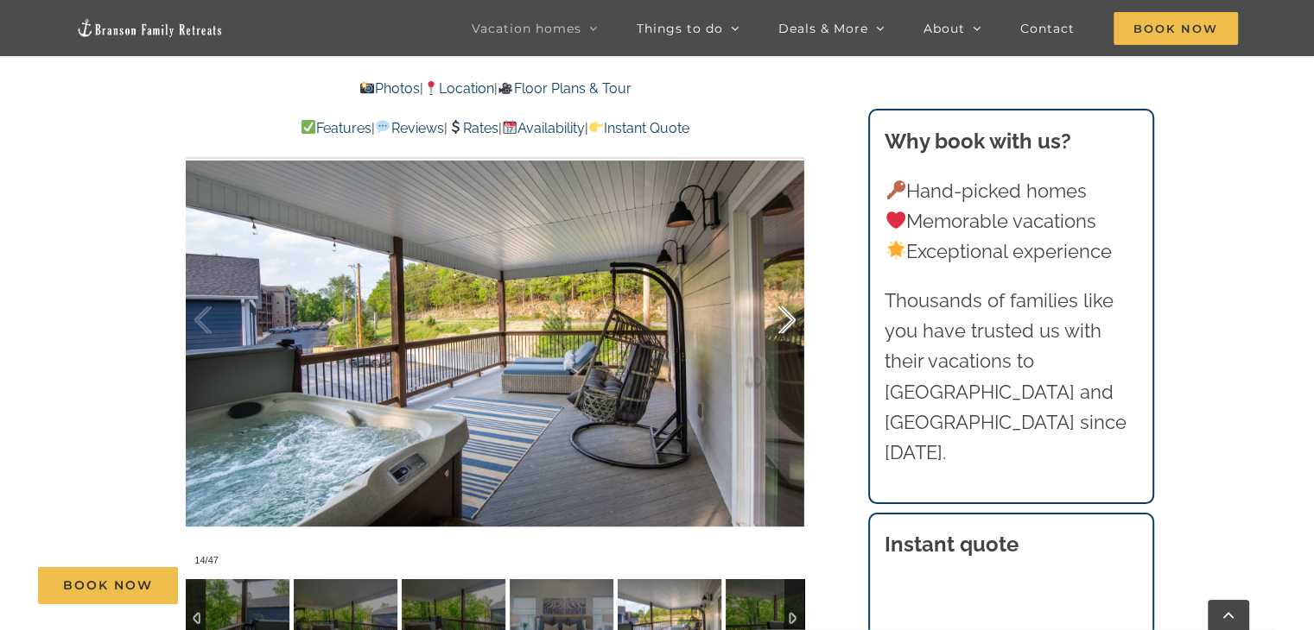
click at [784, 326] on div at bounding box center [769, 320] width 54 height 107
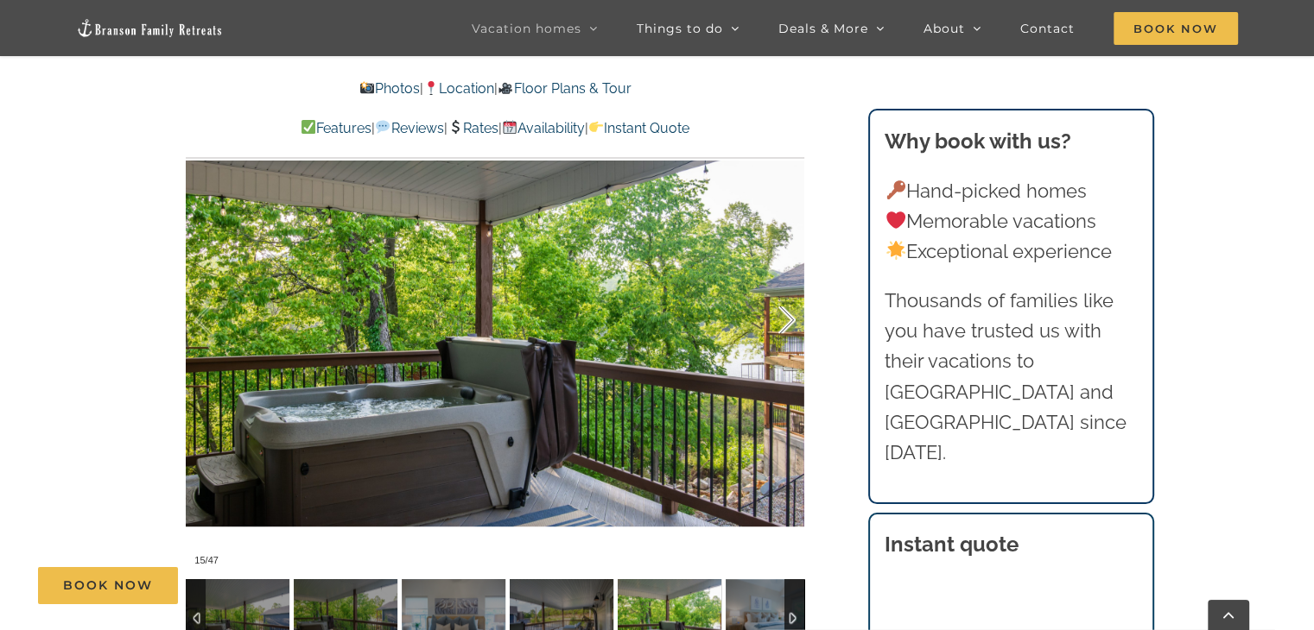
click at [784, 326] on div at bounding box center [769, 320] width 54 height 107
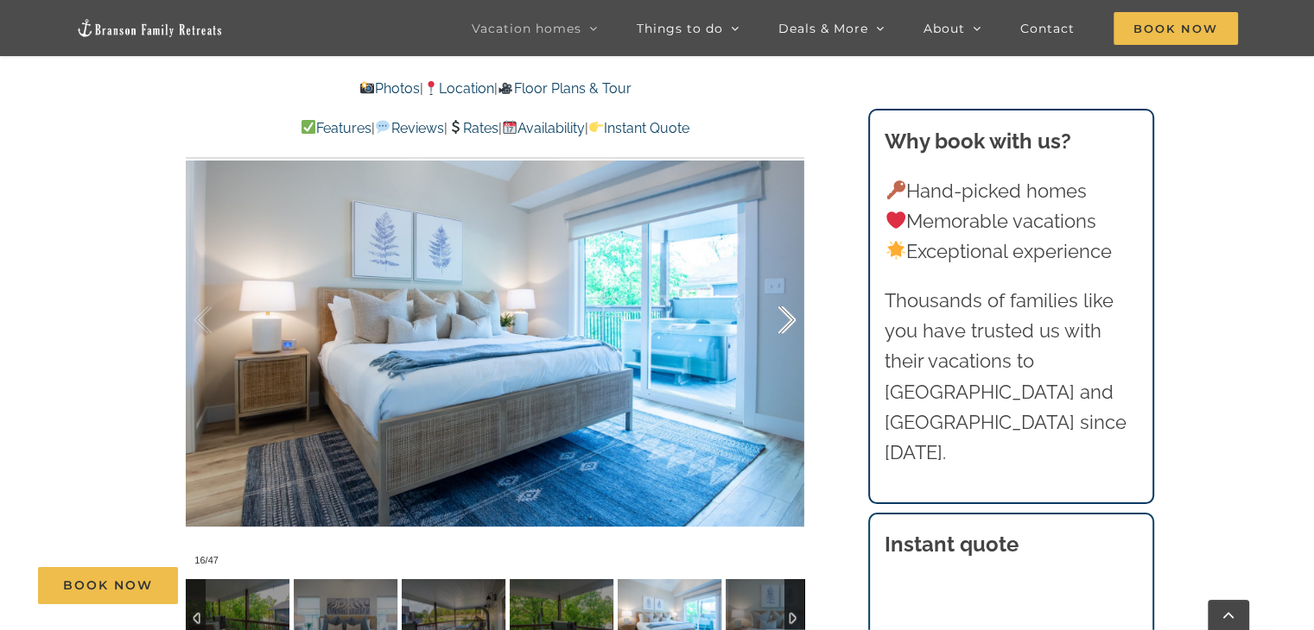
click at [784, 326] on div at bounding box center [769, 320] width 54 height 107
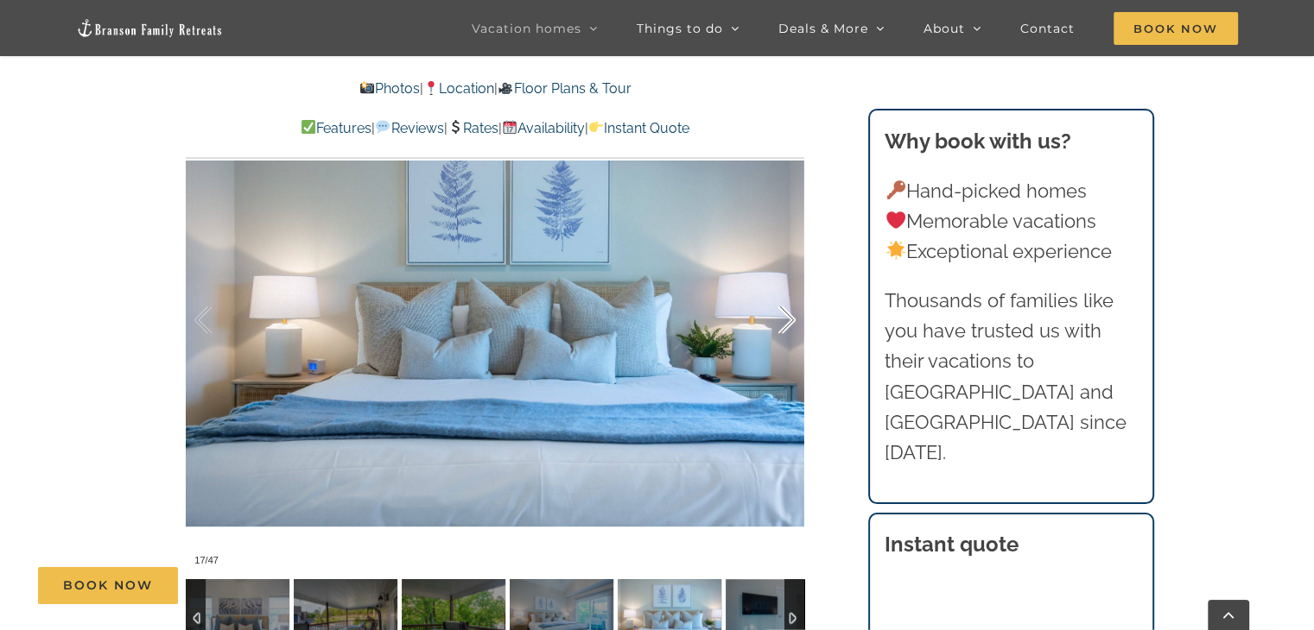
click at [784, 326] on div at bounding box center [769, 320] width 54 height 107
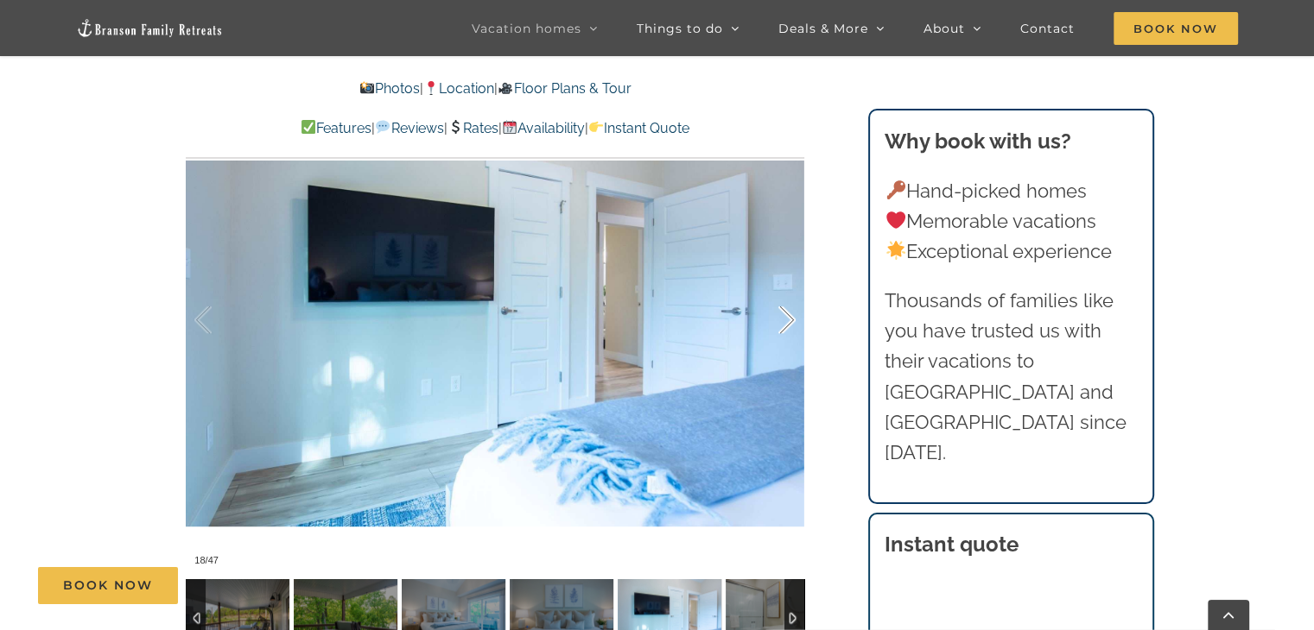
click at [784, 326] on div at bounding box center [769, 320] width 54 height 107
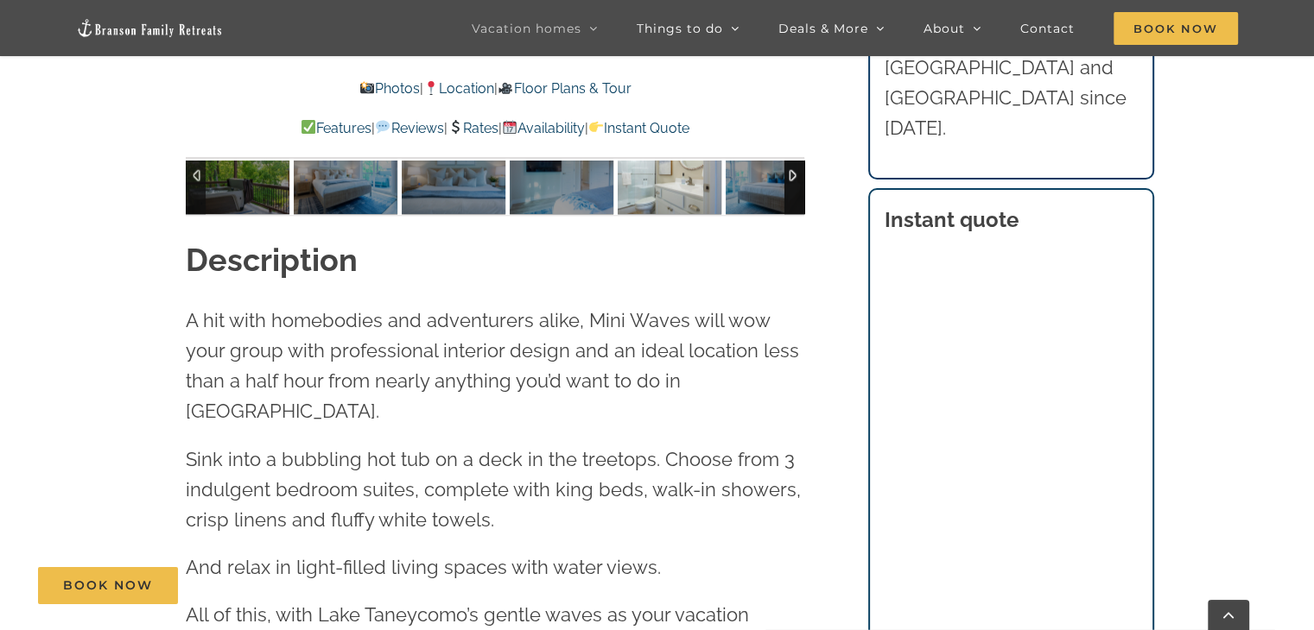
scroll to position [1762, 0]
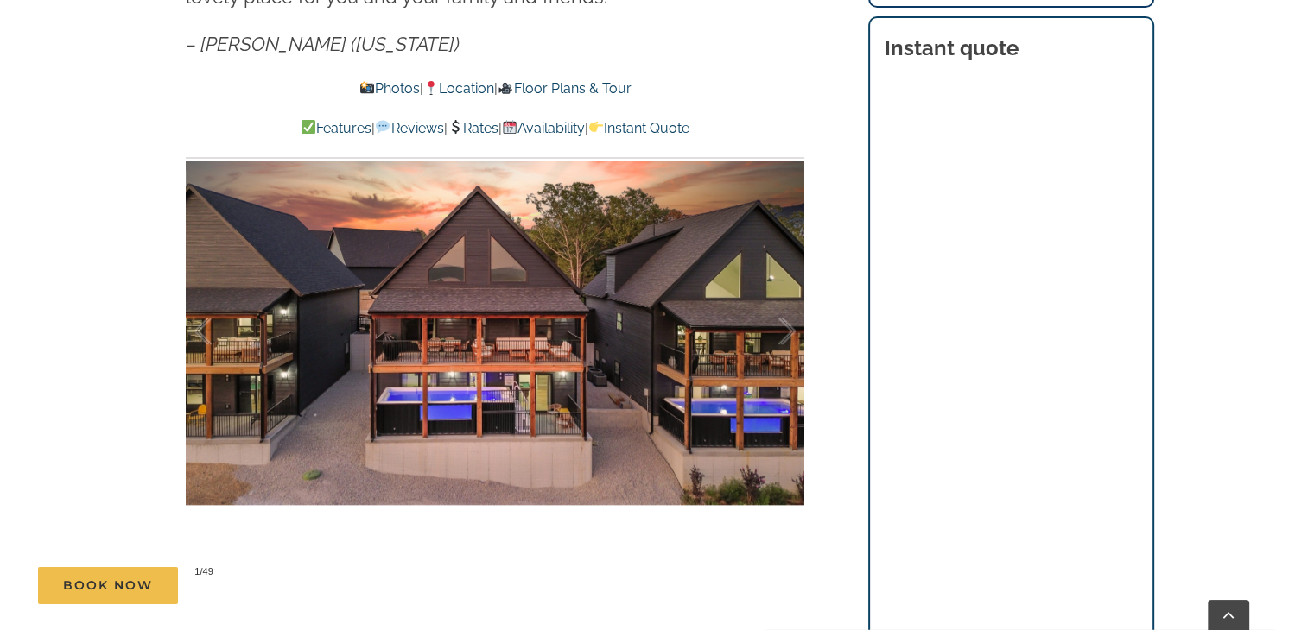
scroll to position [1105, 0]
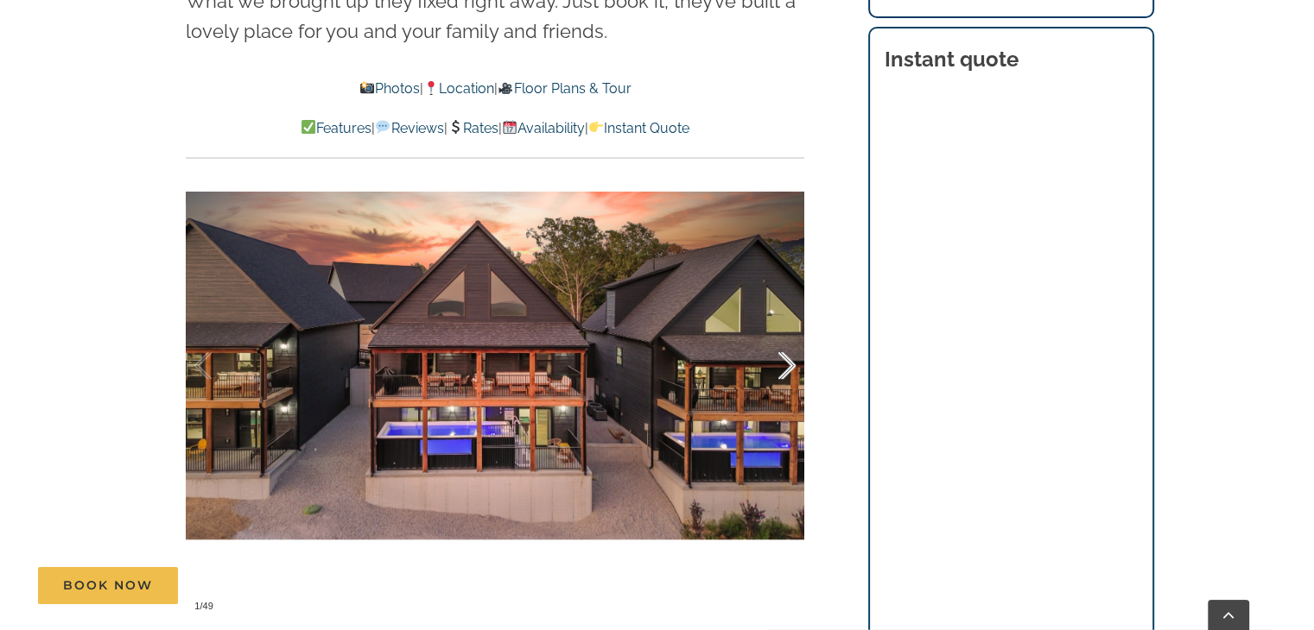
click at [782, 362] on div at bounding box center [769, 366] width 54 height 107
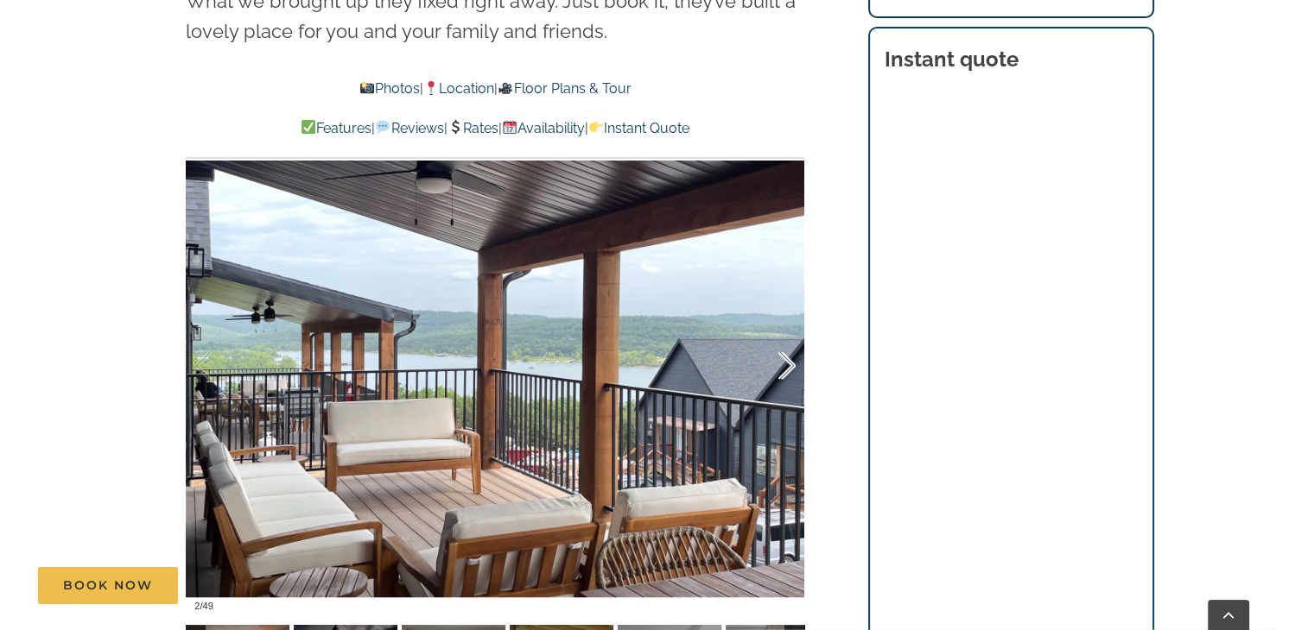
click at [782, 362] on div at bounding box center [769, 366] width 54 height 107
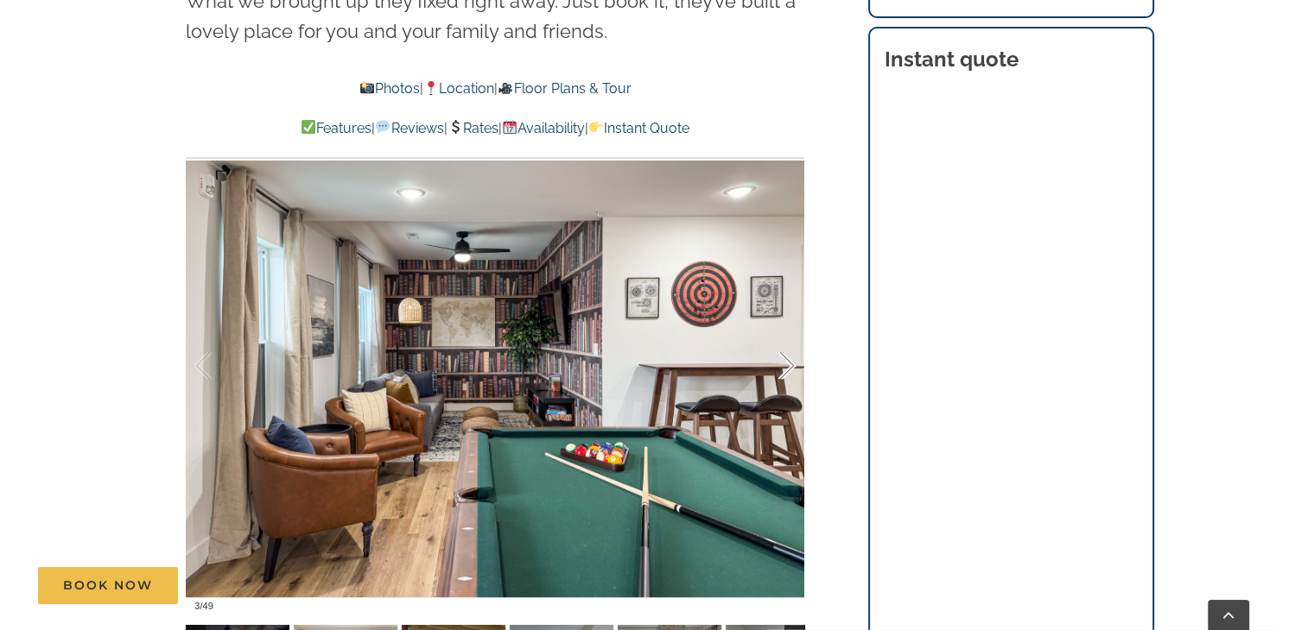
click at [782, 362] on div at bounding box center [769, 366] width 54 height 107
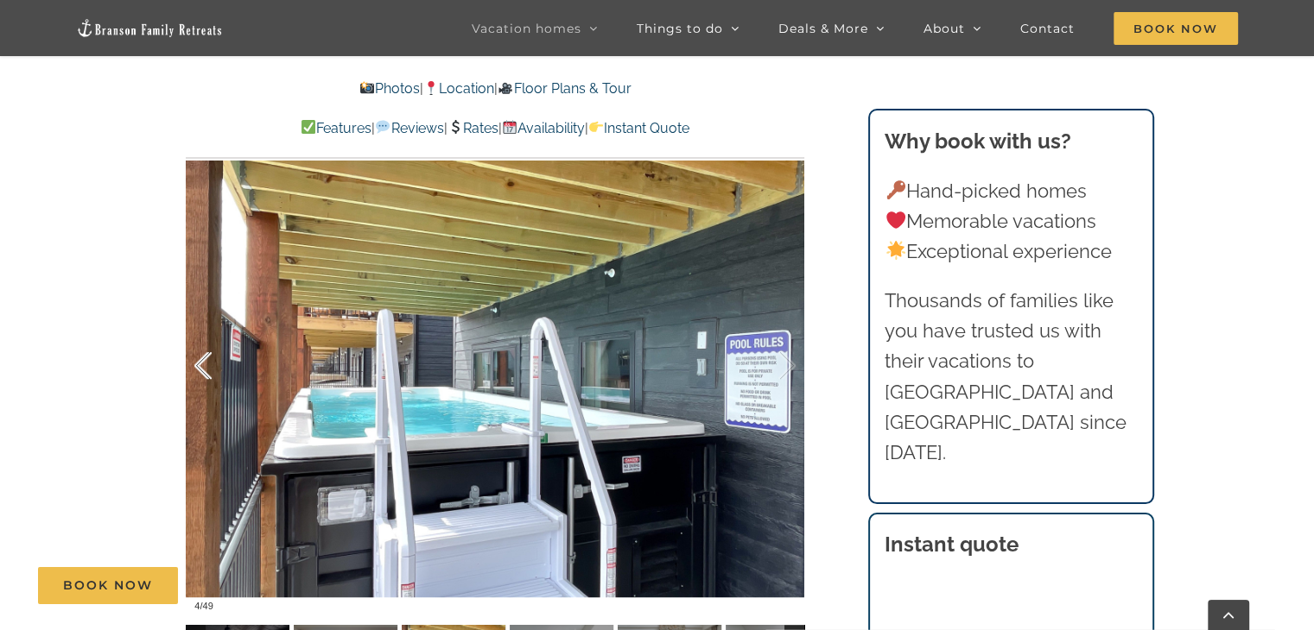
click at [204, 382] on div at bounding box center [221, 366] width 54 height 107
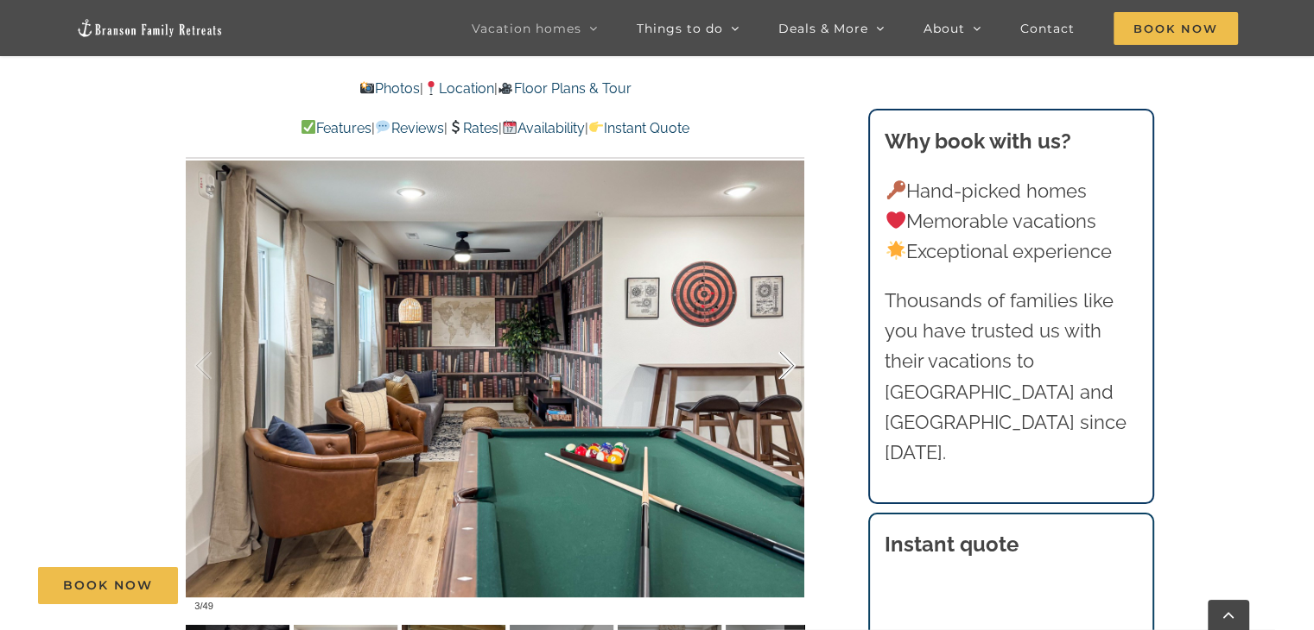
click at [790, 356] on div at bounding box center [769, 366] width 54 height 107
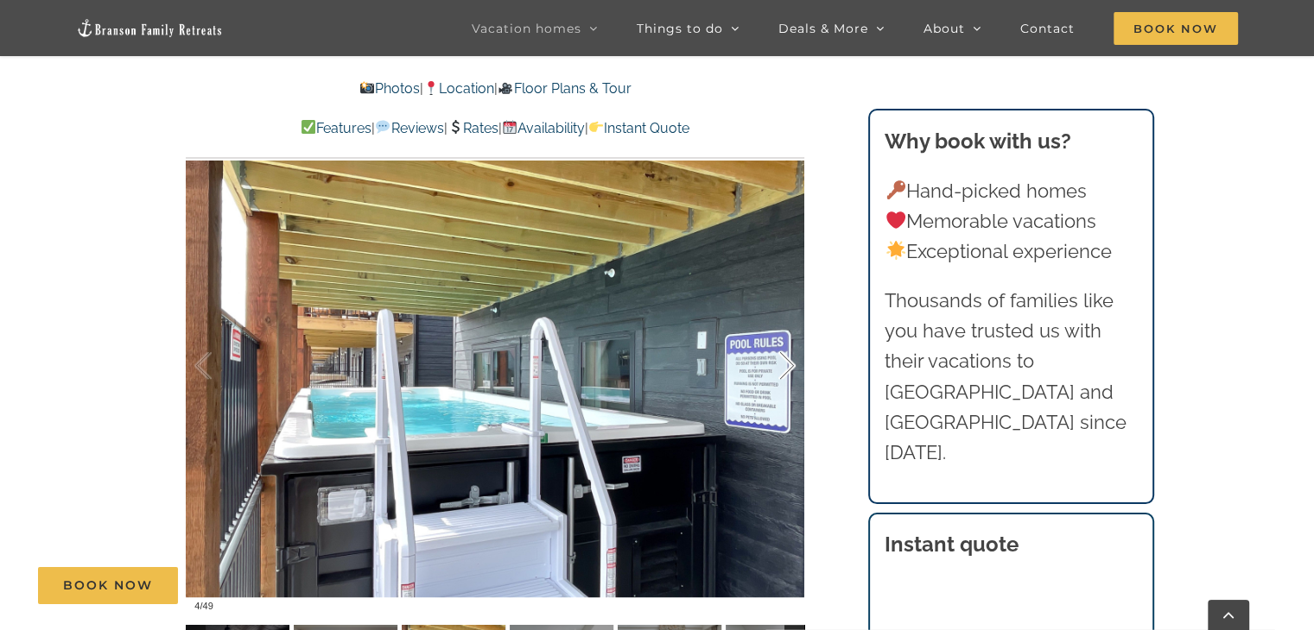
click at [790, 356] on div at bounding box center [769, 366] width 54 height 107
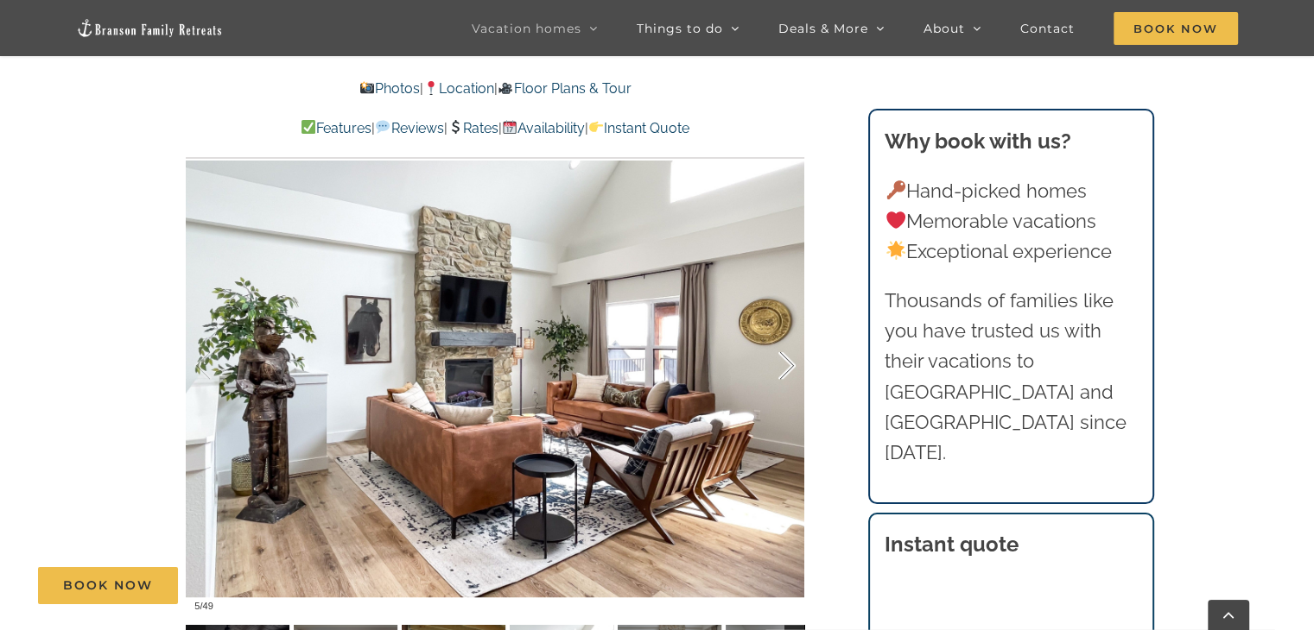
click at [790, 356] on div at bounding box center [769, 366] width 54 height 107
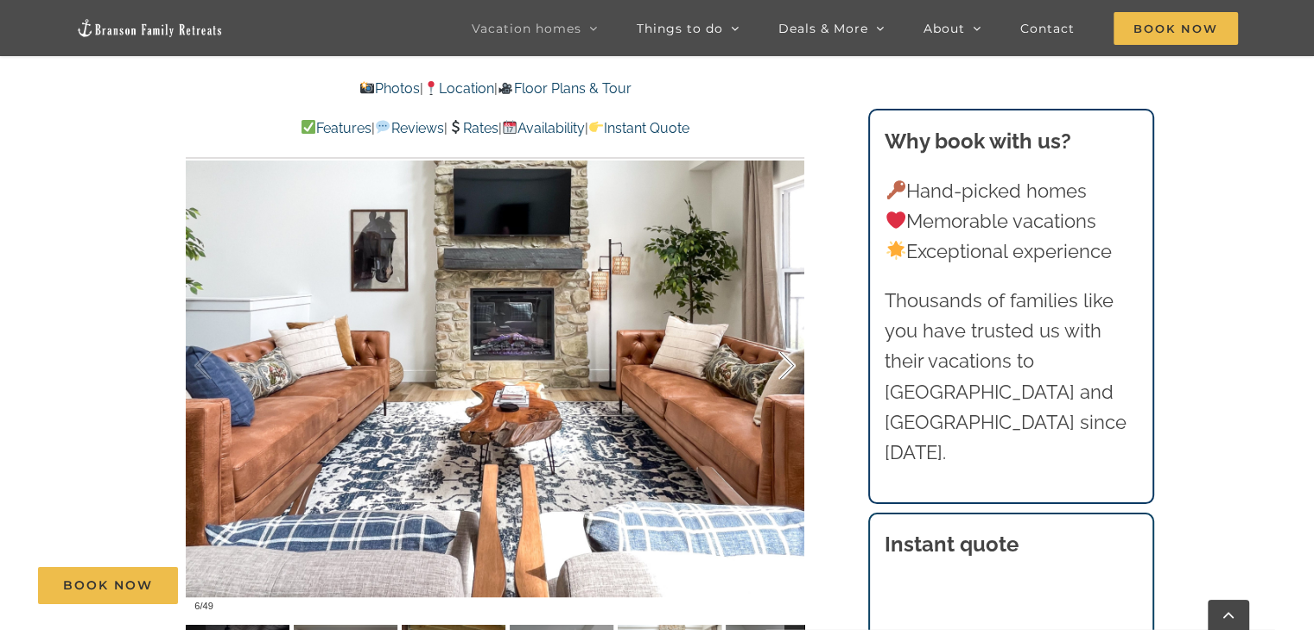
click at [790, 356] on div at bounding box center [769, 366] width 54 height 107
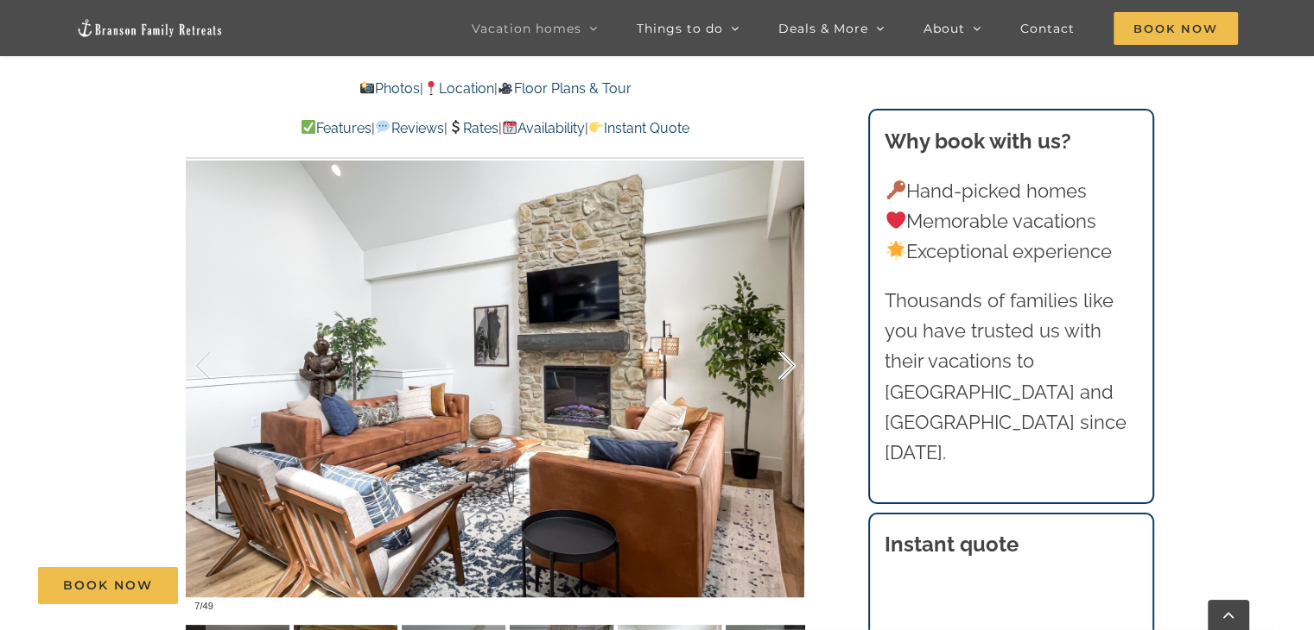
click at [790, 356] on div at bounding box center [769, 366] width 54 height 107
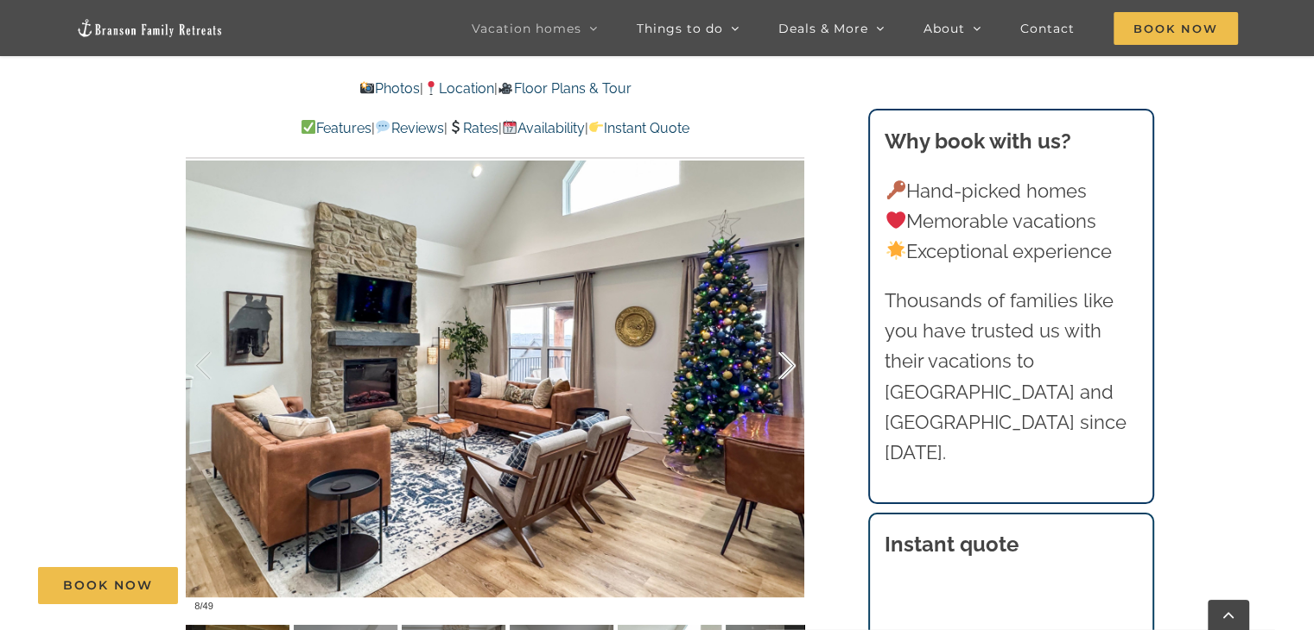
click at [790, 356] on div at bounding box center [769, 366] width 54 height 107
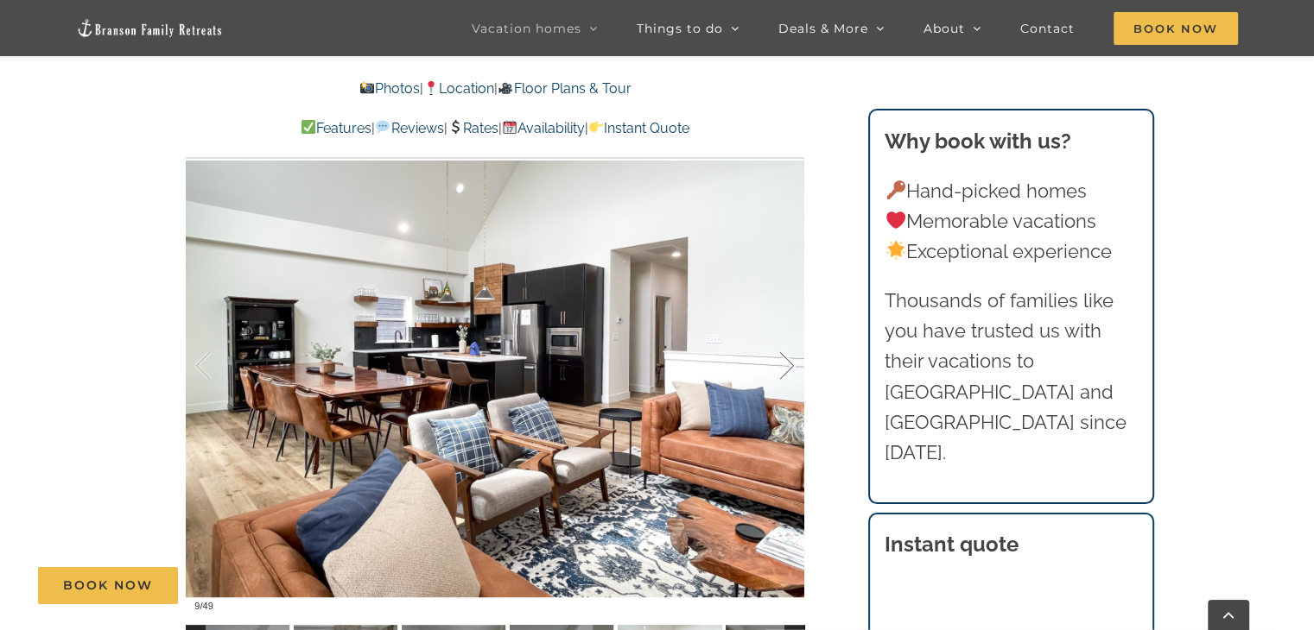
click at [790, 356] on div at bounding box center [769, 366] width 54 height 107
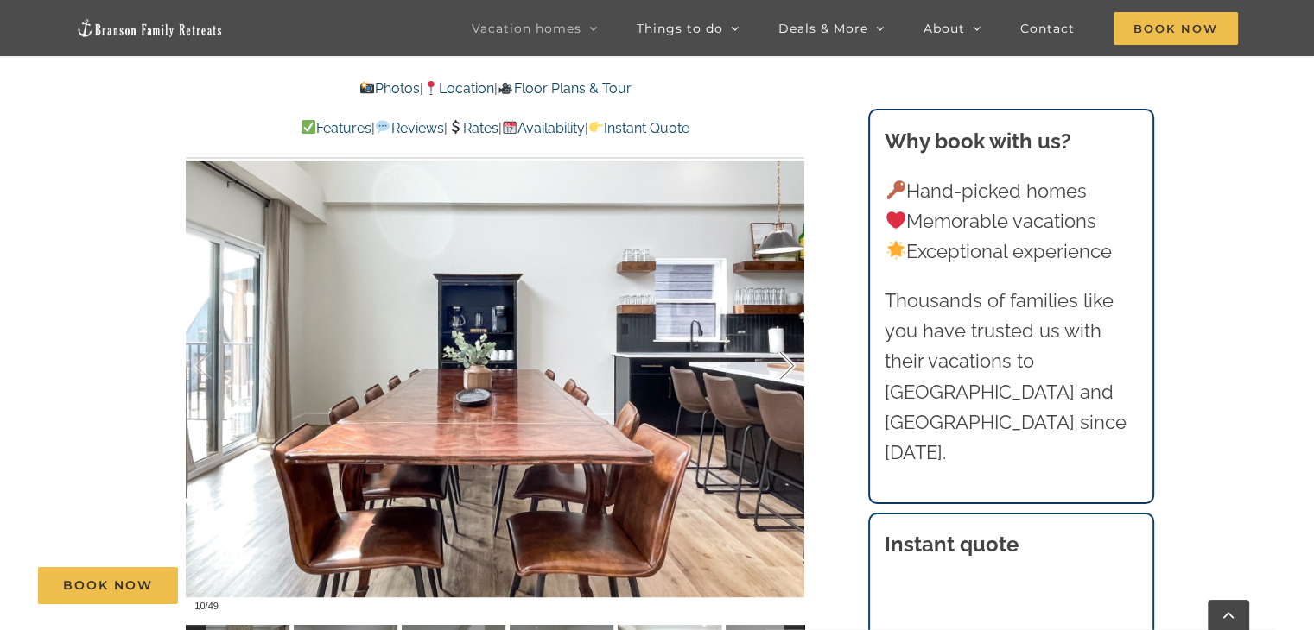
click at [790, 356] on div at bounding box center [769, 366] width 54 height 107
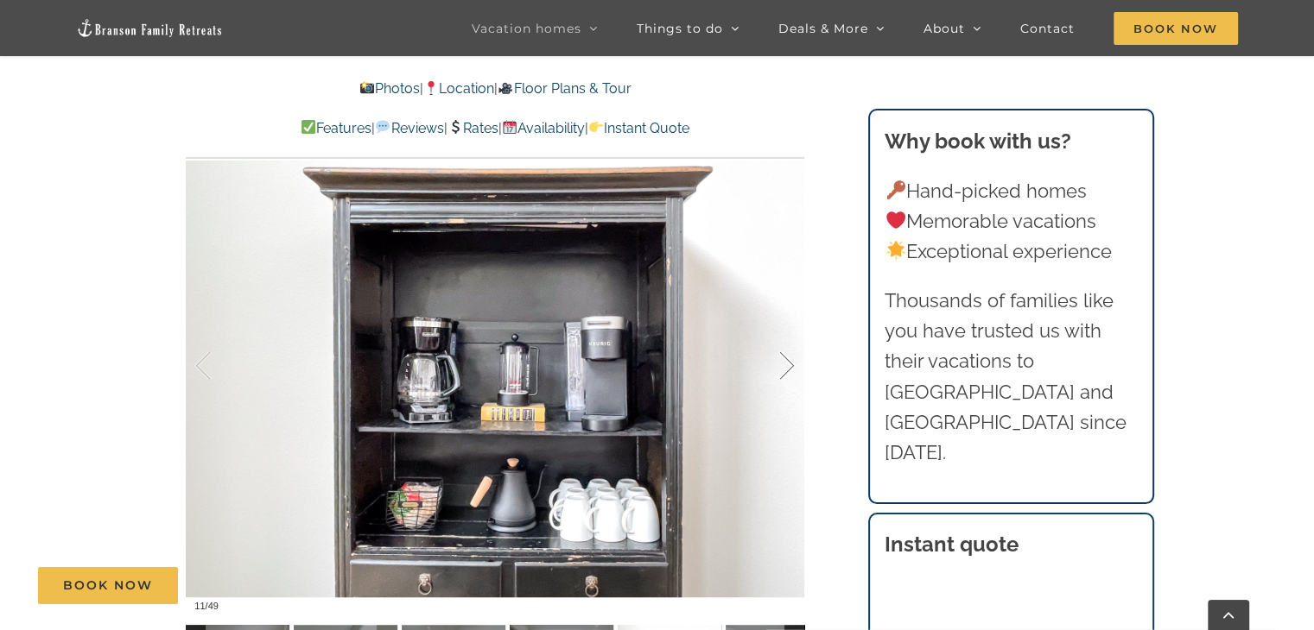
click at [790, 356] on div at bounding box center [769, 366] width 54 height 107
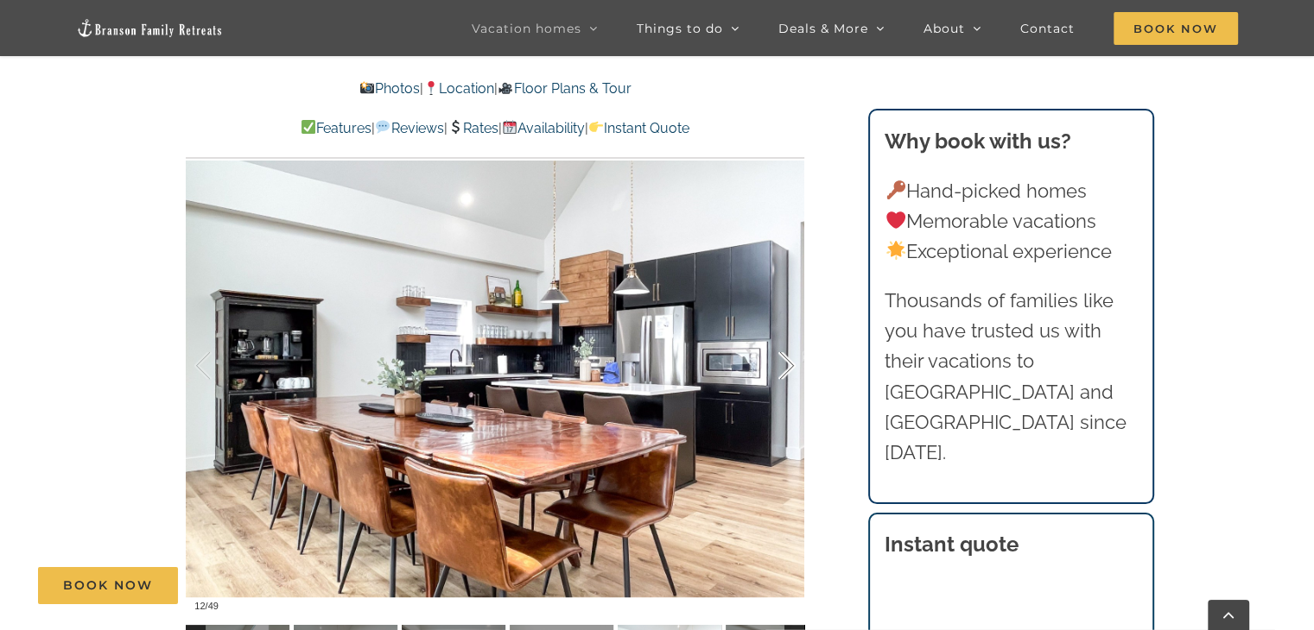
click at [790, 356] on div at bounding box center [769, 366] width 54 height 107
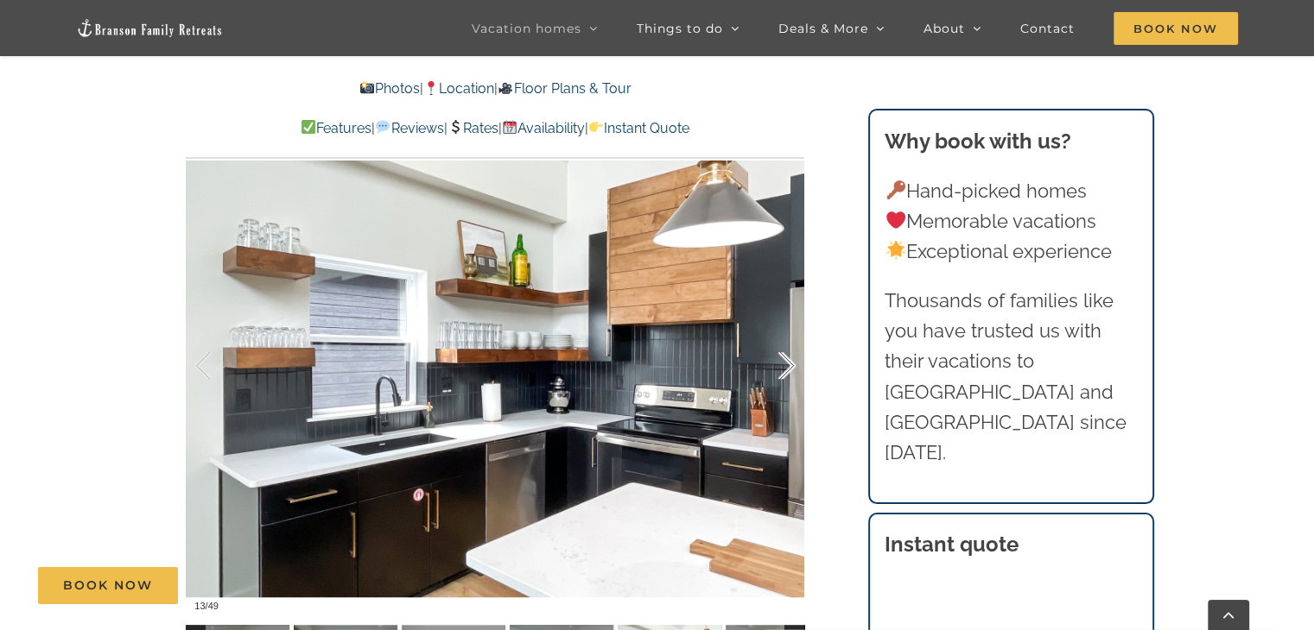
click at [790, 356] on div at bounding box center [769, 366] width 54 height 107
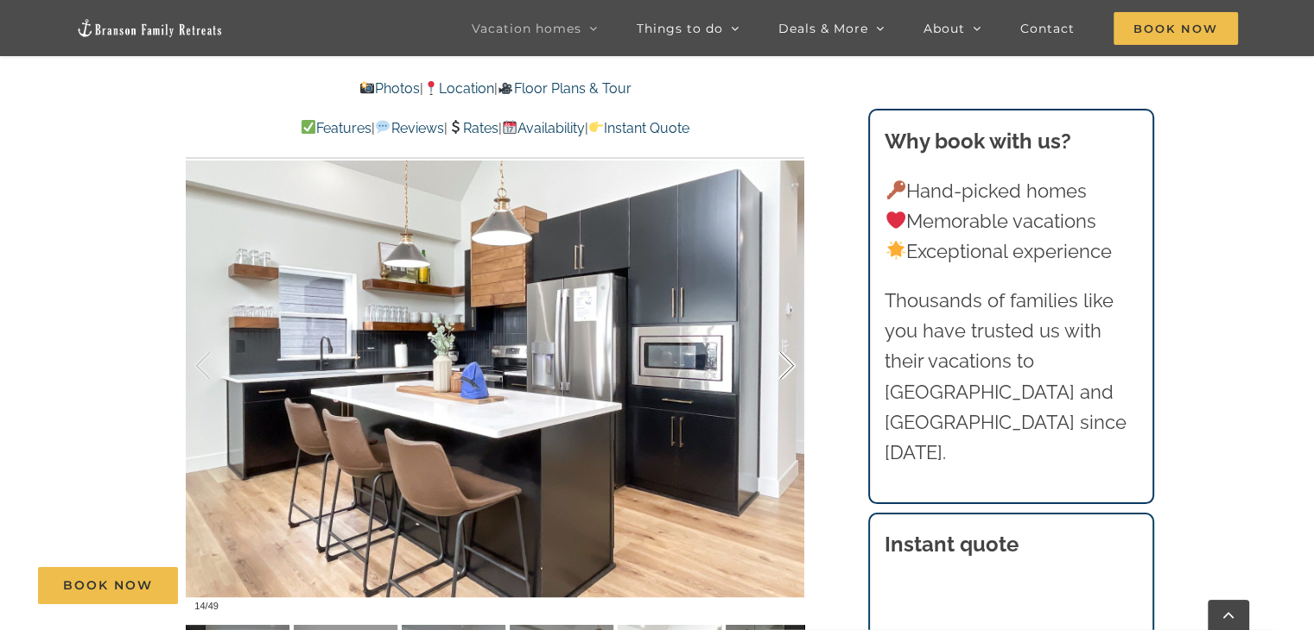
click at [790, 356] on div at bounding box center [769, 366] width 54 height 107
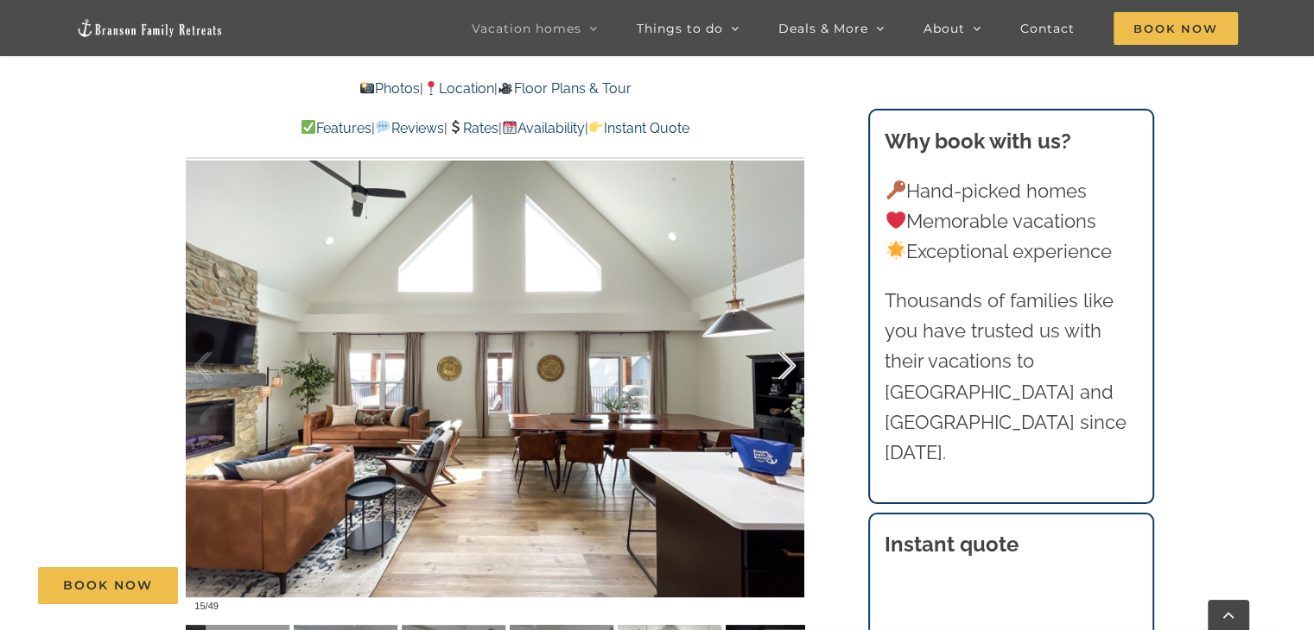
click at [790, 356] on div at bounding box center [769, 366] width 54 height 107
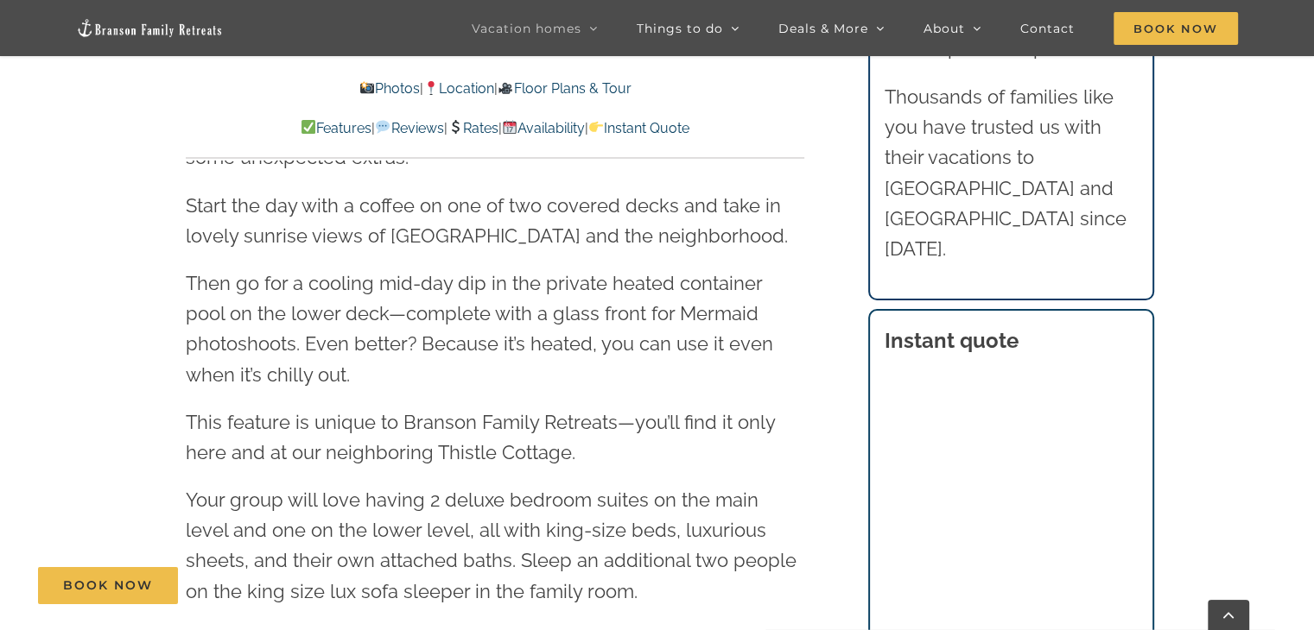
scroll to position [0, 0]
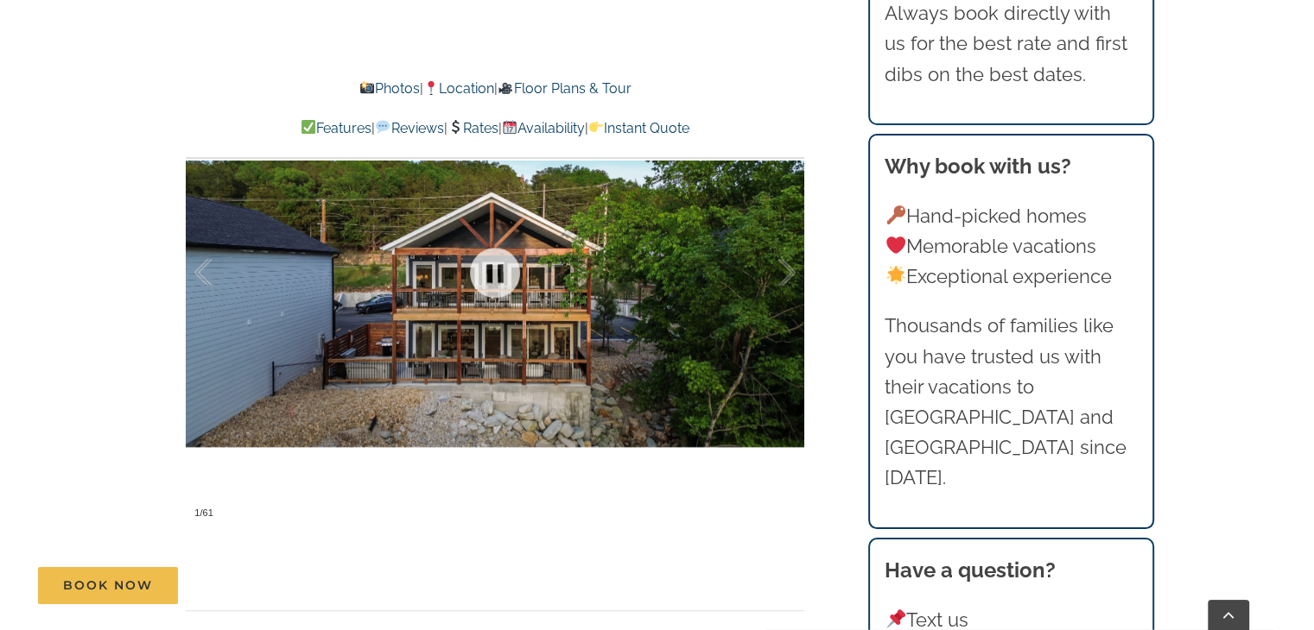
scroll to position [1175, 0]
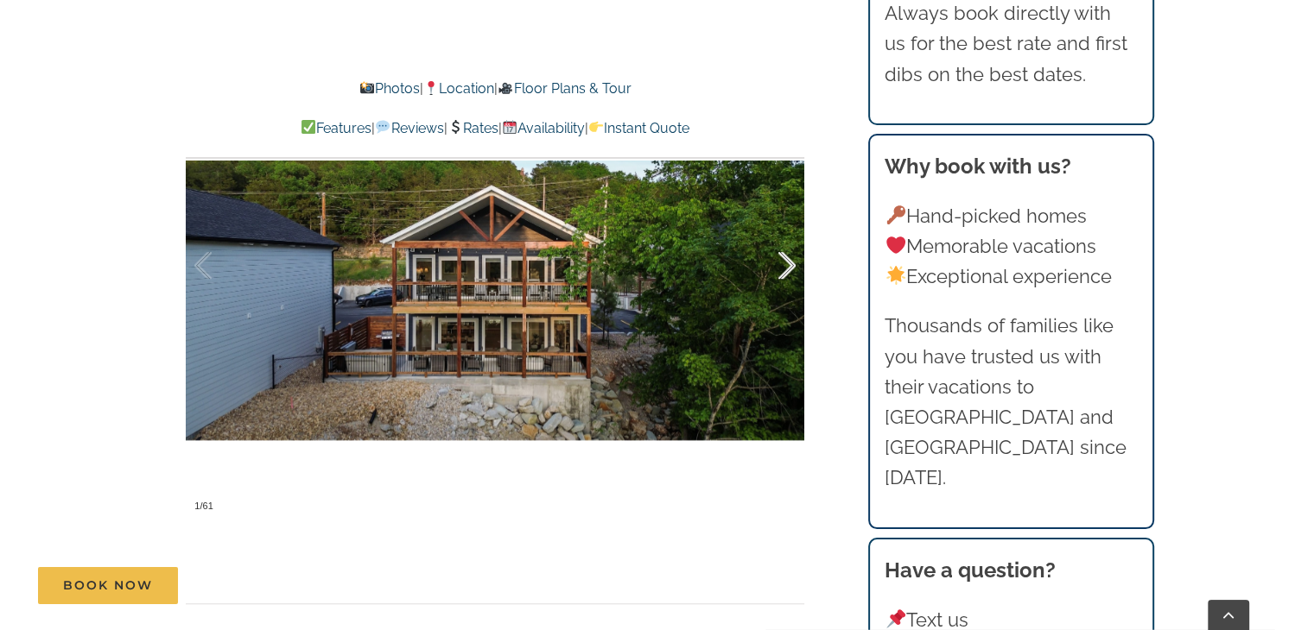
click at [781, 253] on div at bounding box center [769, 265] width 54 height 107
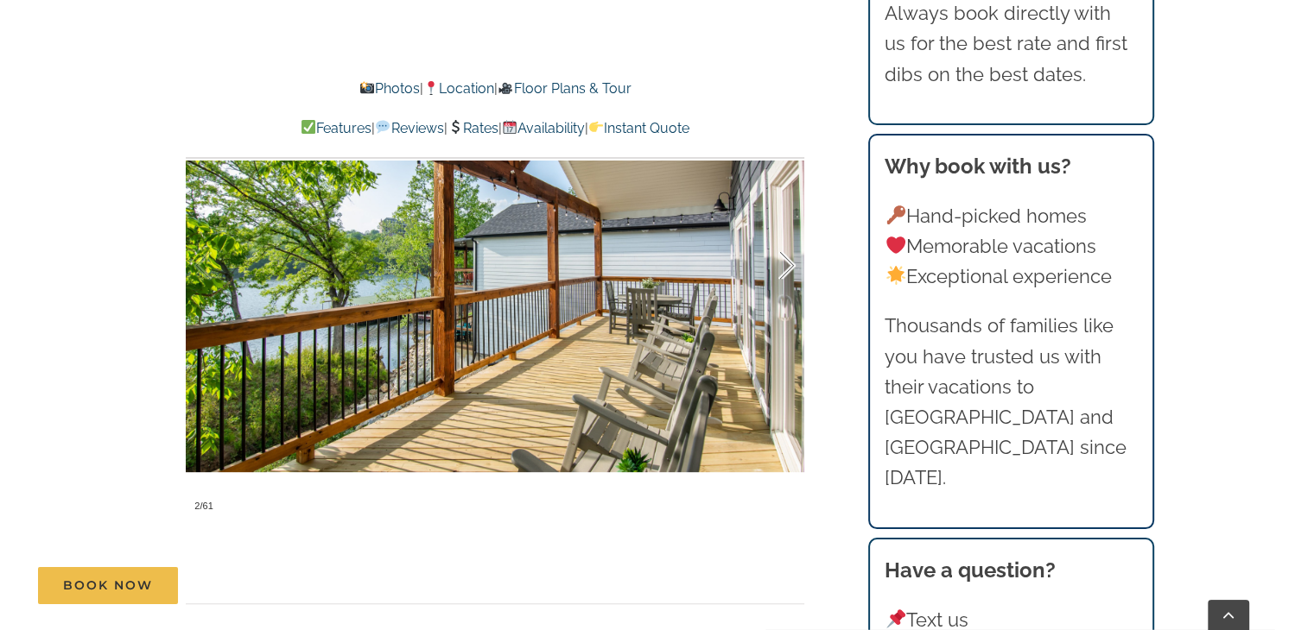
click at [781, 253] on div at bounding box center [769, 265] width 54 height 107
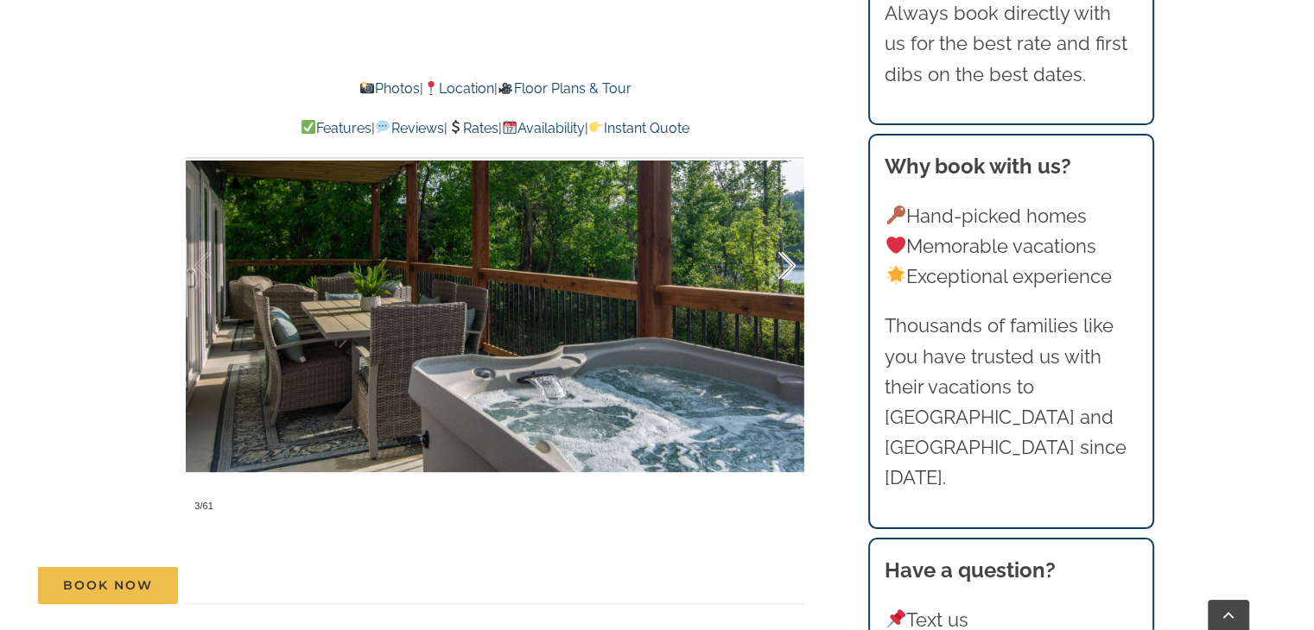
click at [781, 253] on div at bounding box center [769, 265] width 54 height 107
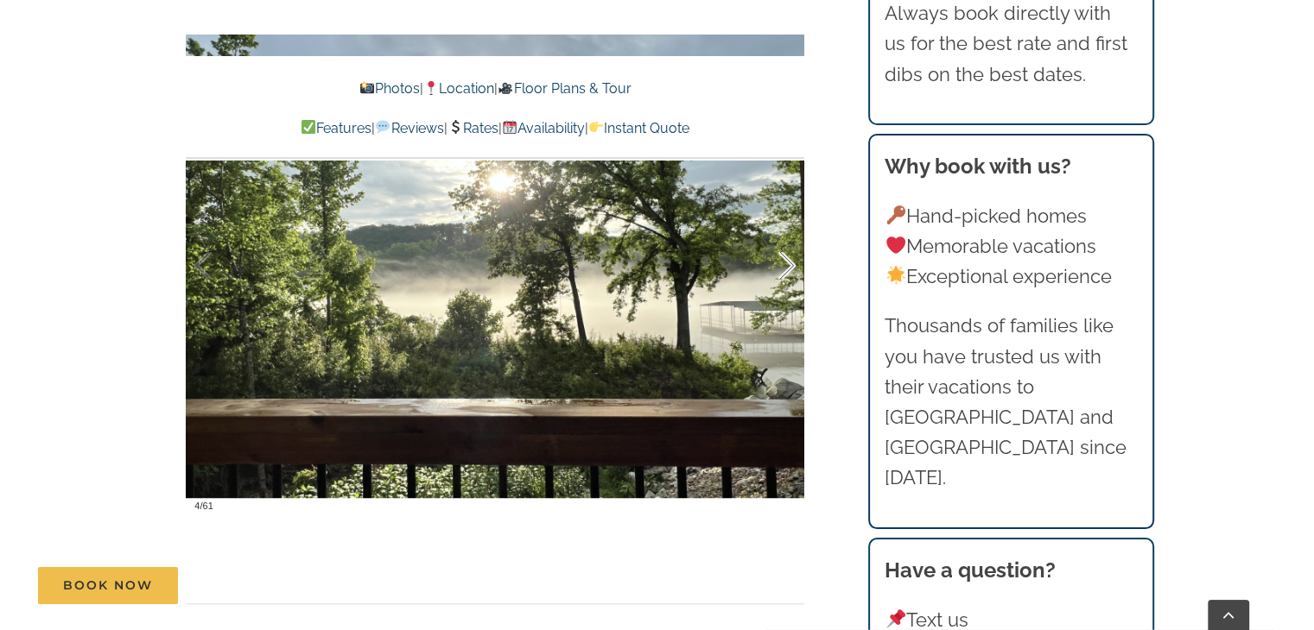
click at [781, 253] on div at bounding box center [769, 265] width 54 height 107
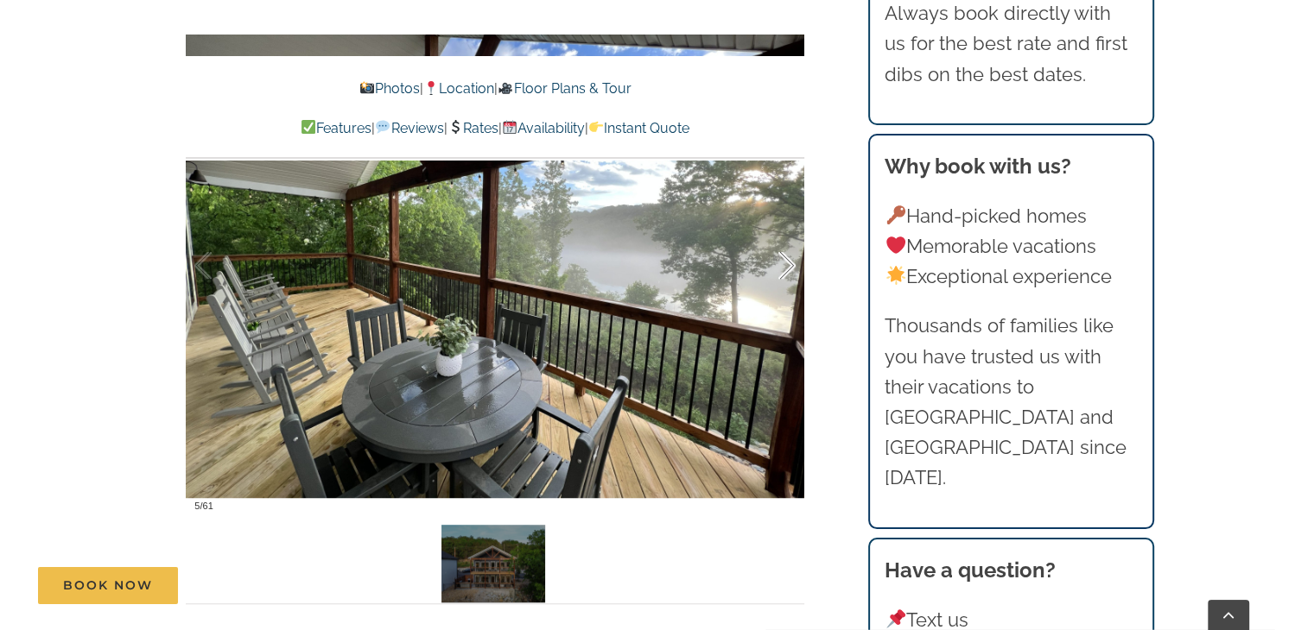
click at [781, 253] on div at bounding box center [769, 265] width 54 height 107
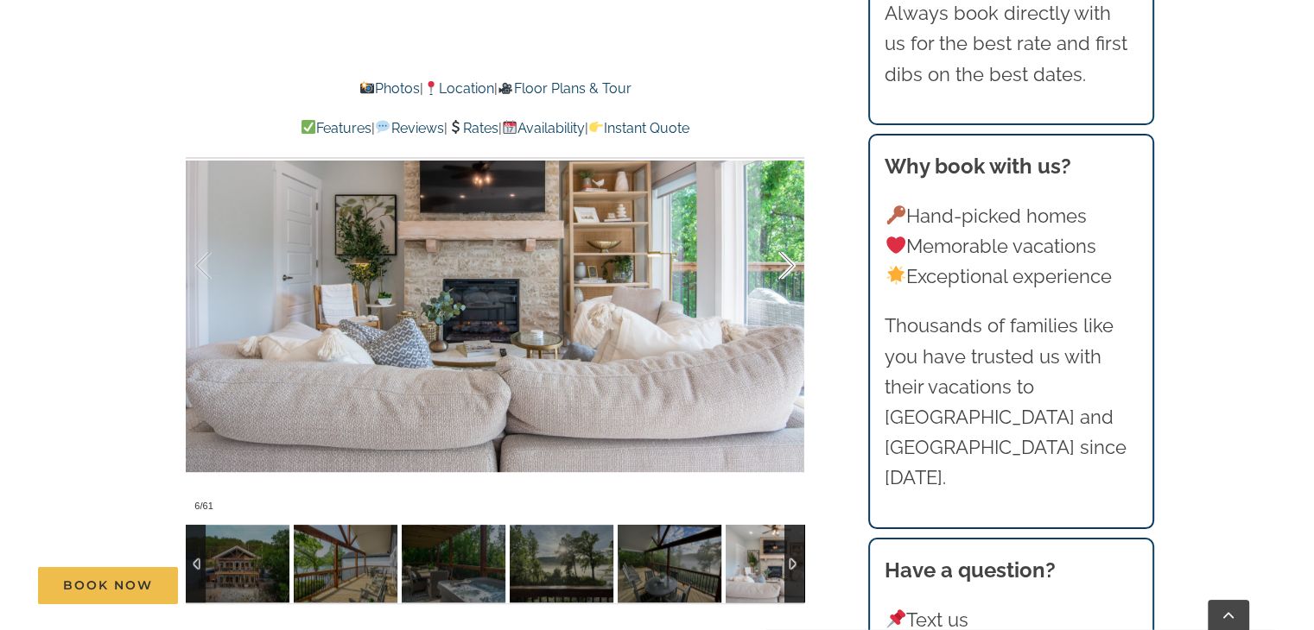
click at [781, 253] on div at bounding box center [769, 265] width 54 height 107
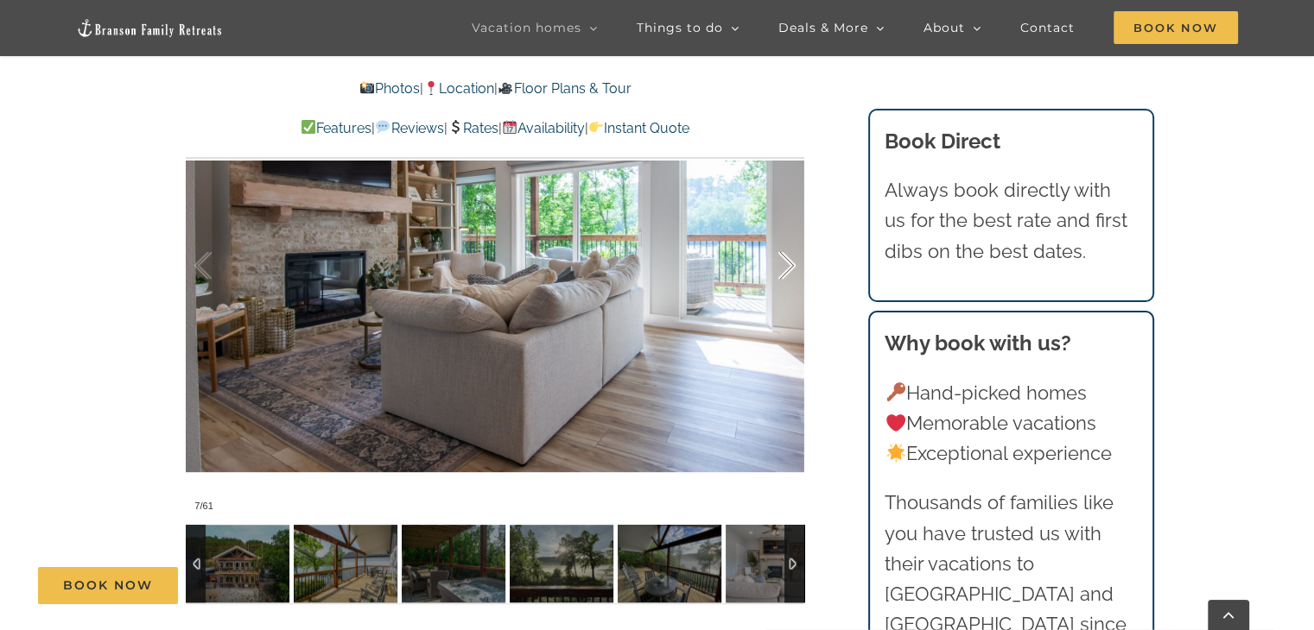
click at [781, 253] on div at bounding box center [769, 265] width 54 height 107
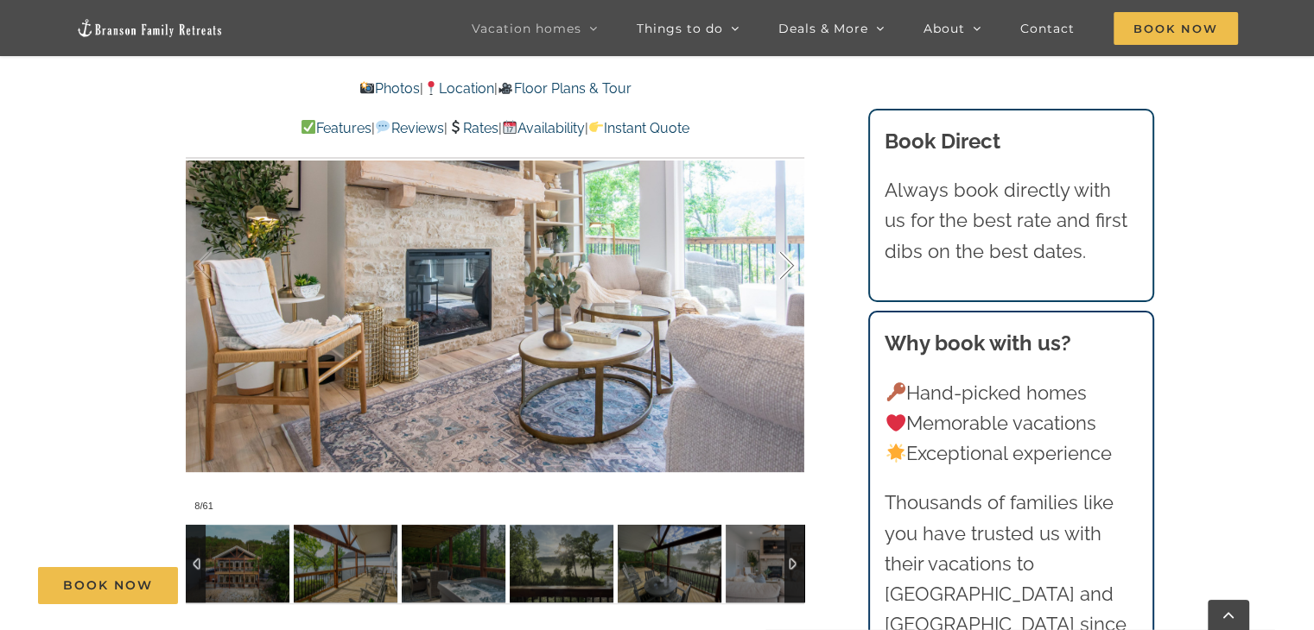
click at [781, 253] on div at bounding box center [769, 265] width 54 height 107
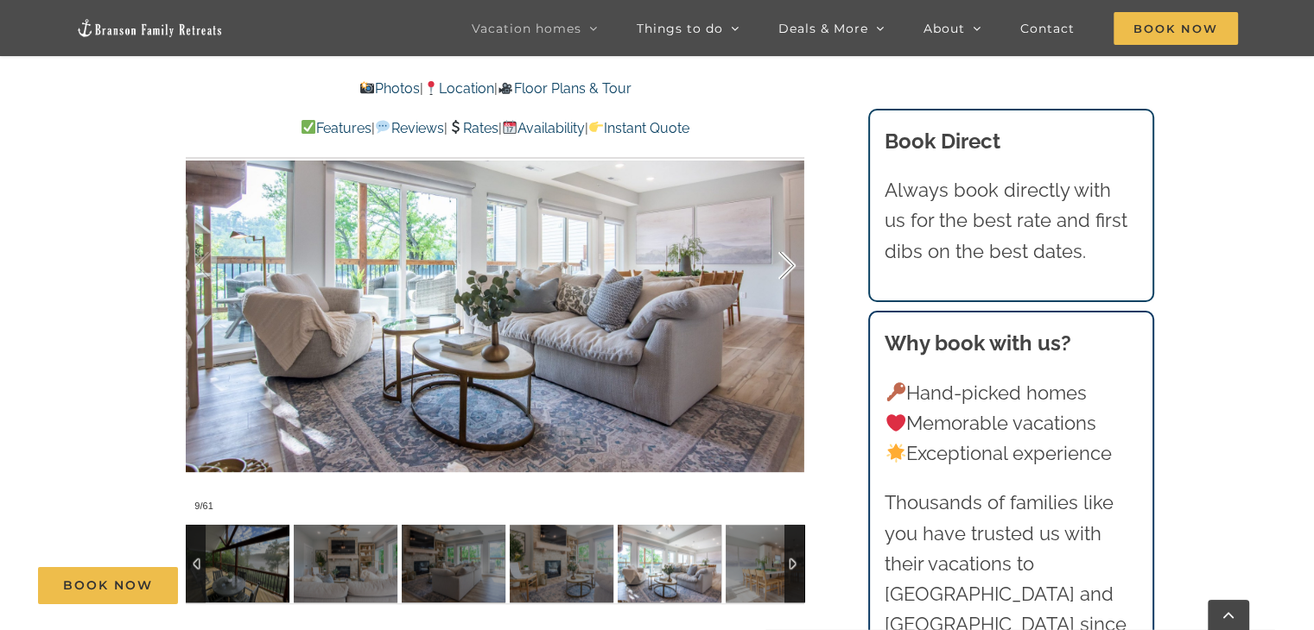
click at [781, 253] on div at bounding box center [769, 265] width 54 height 107
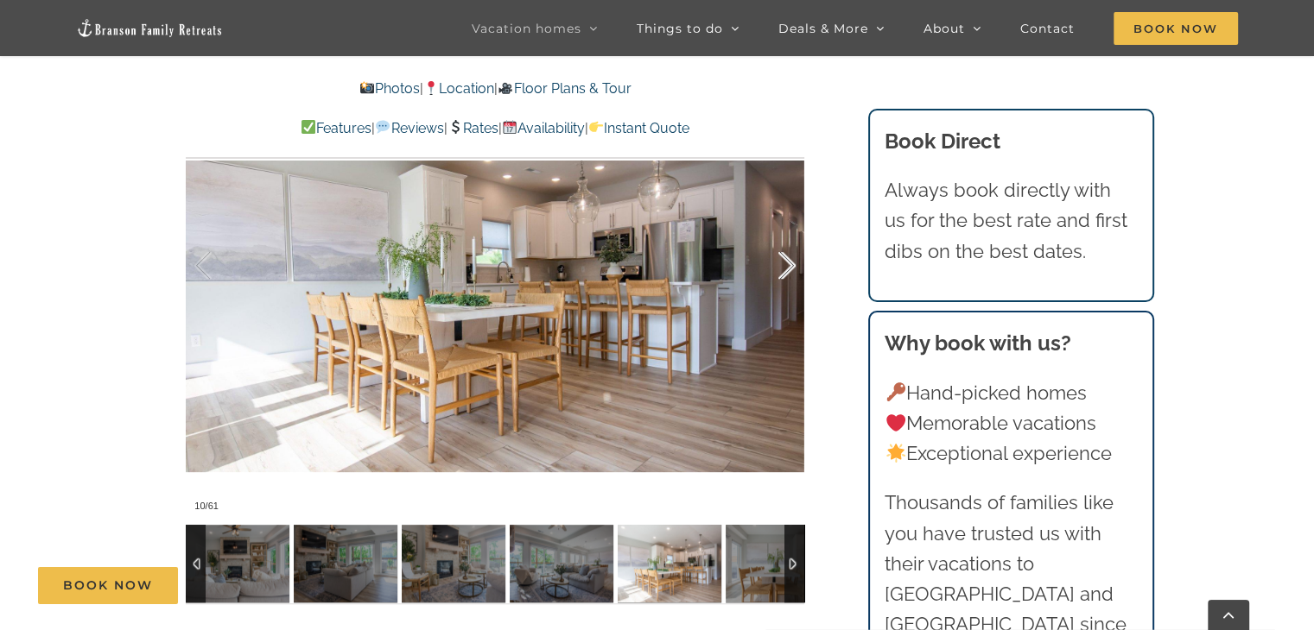
click at [781, 253] on div at bounding box center [769, 265] width 54 height 107
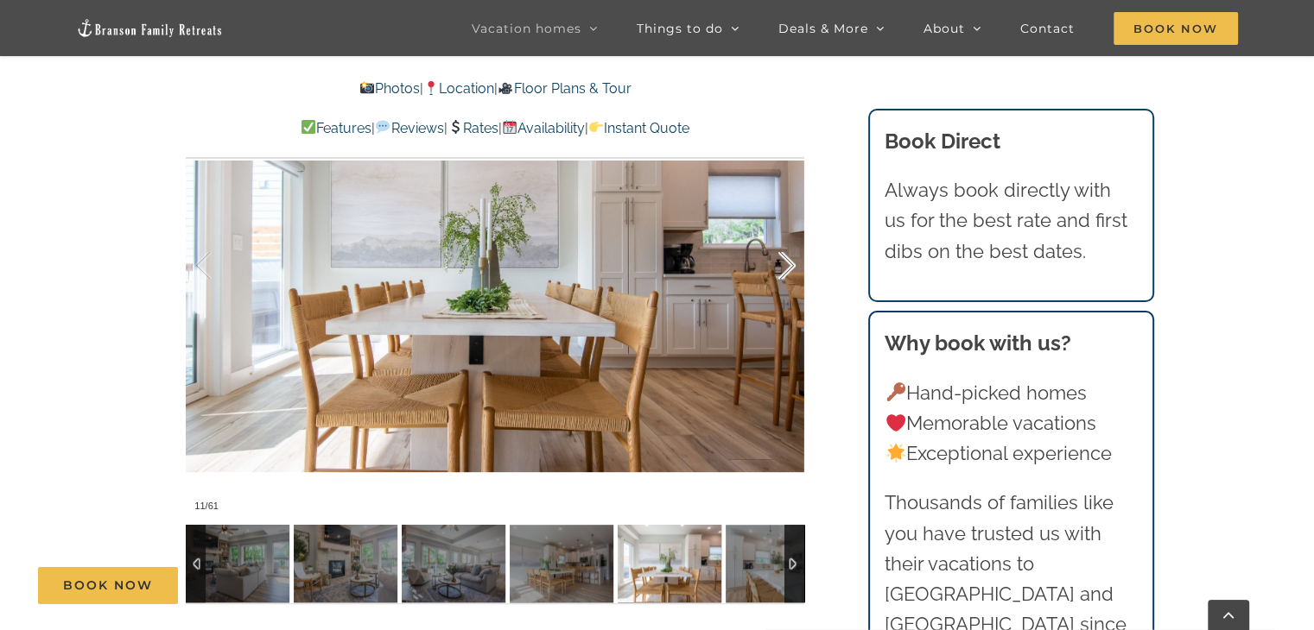
click at [781, 253] on div at bounding box center [769, 265] width 54 height 107
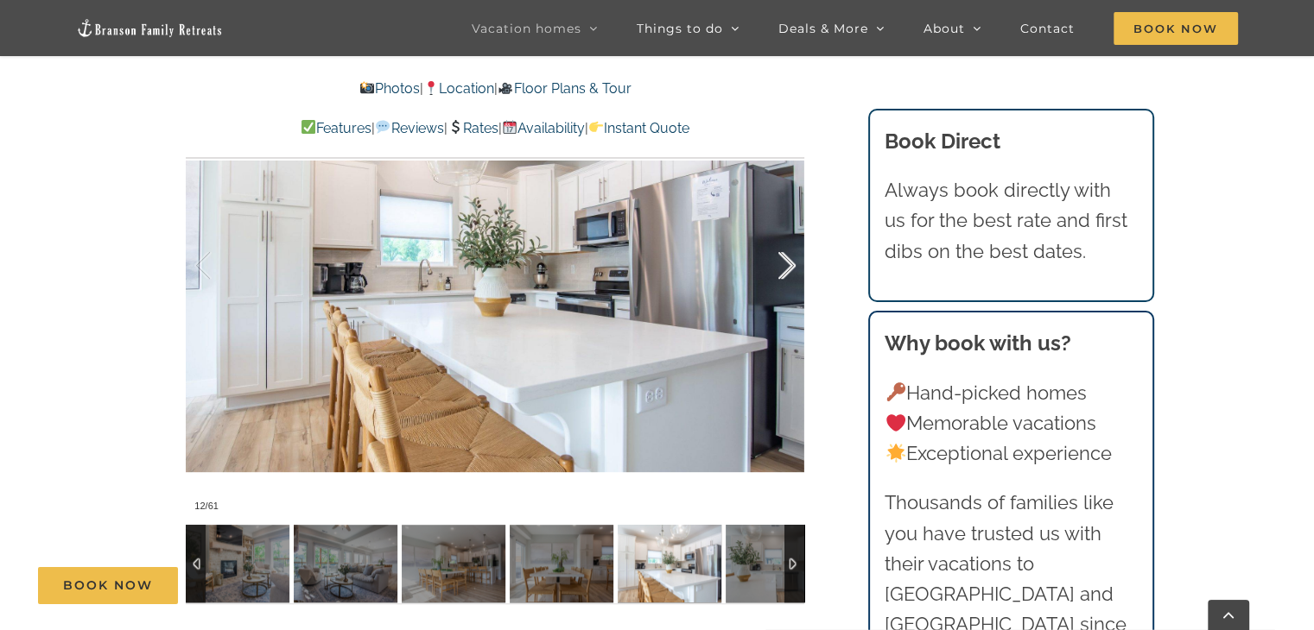
click at [781, 253] on div at bounding box center [769, 265] width 54 height 107
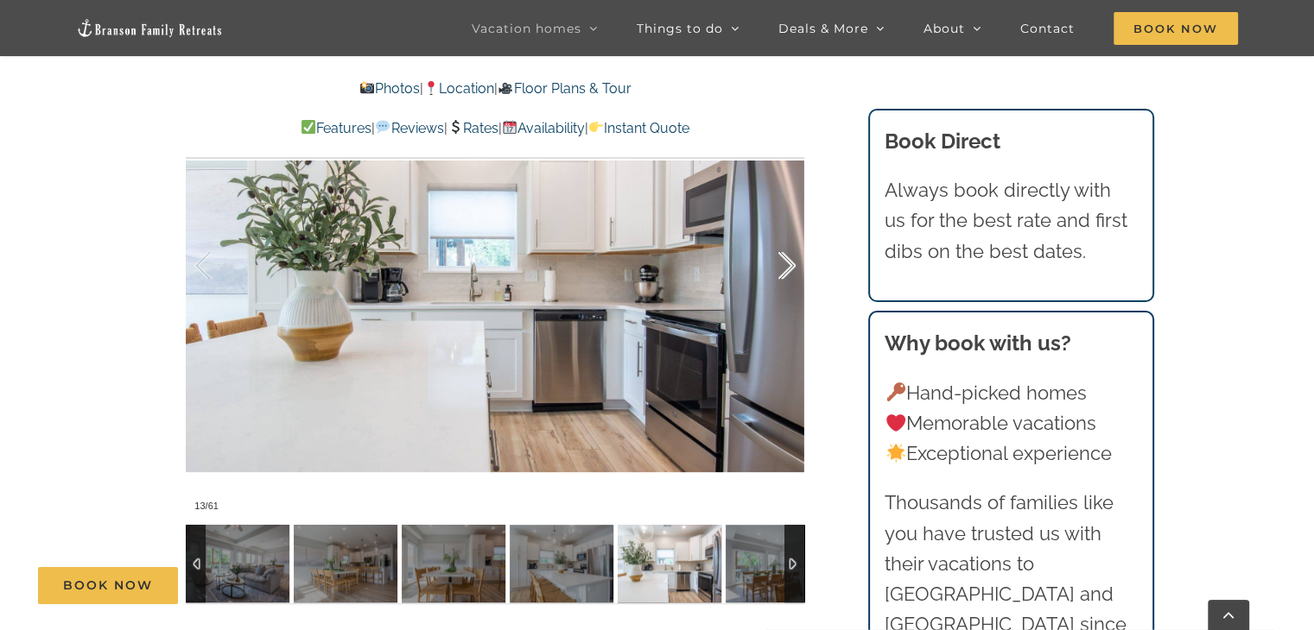
click at [781, 253] on div at bounding box center [769, 265] width 54 height 107
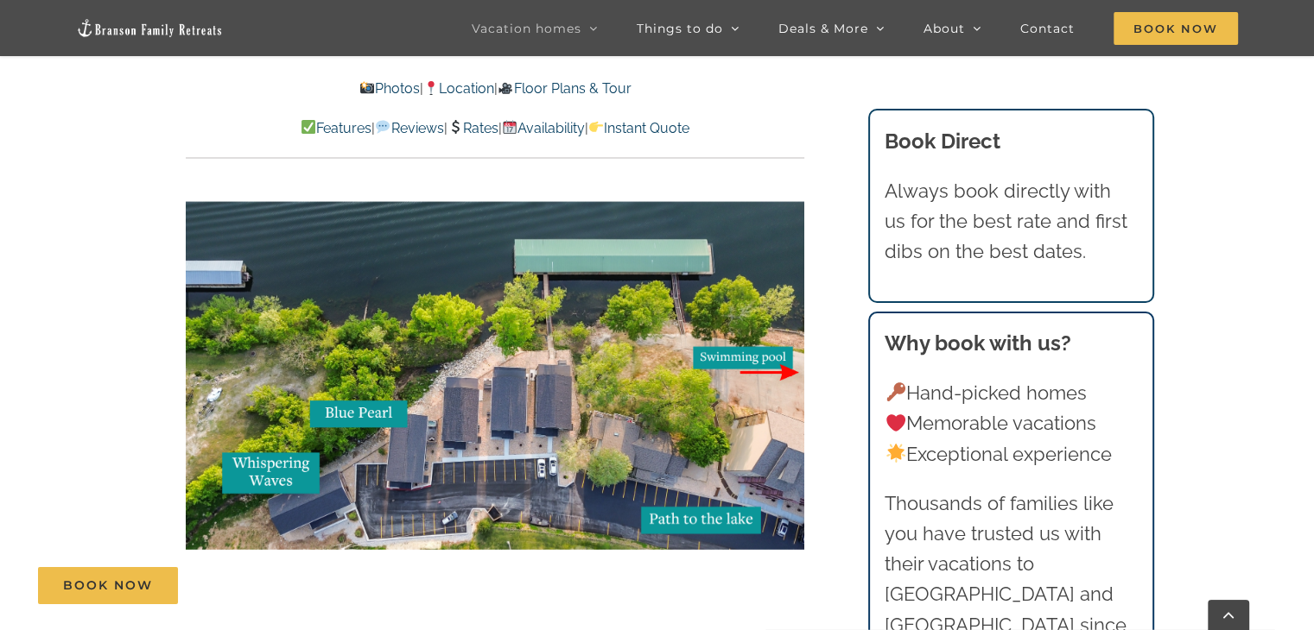
scroll to position [8163, 0]
